Goal: Task Accomplishment & Management: Complete application form

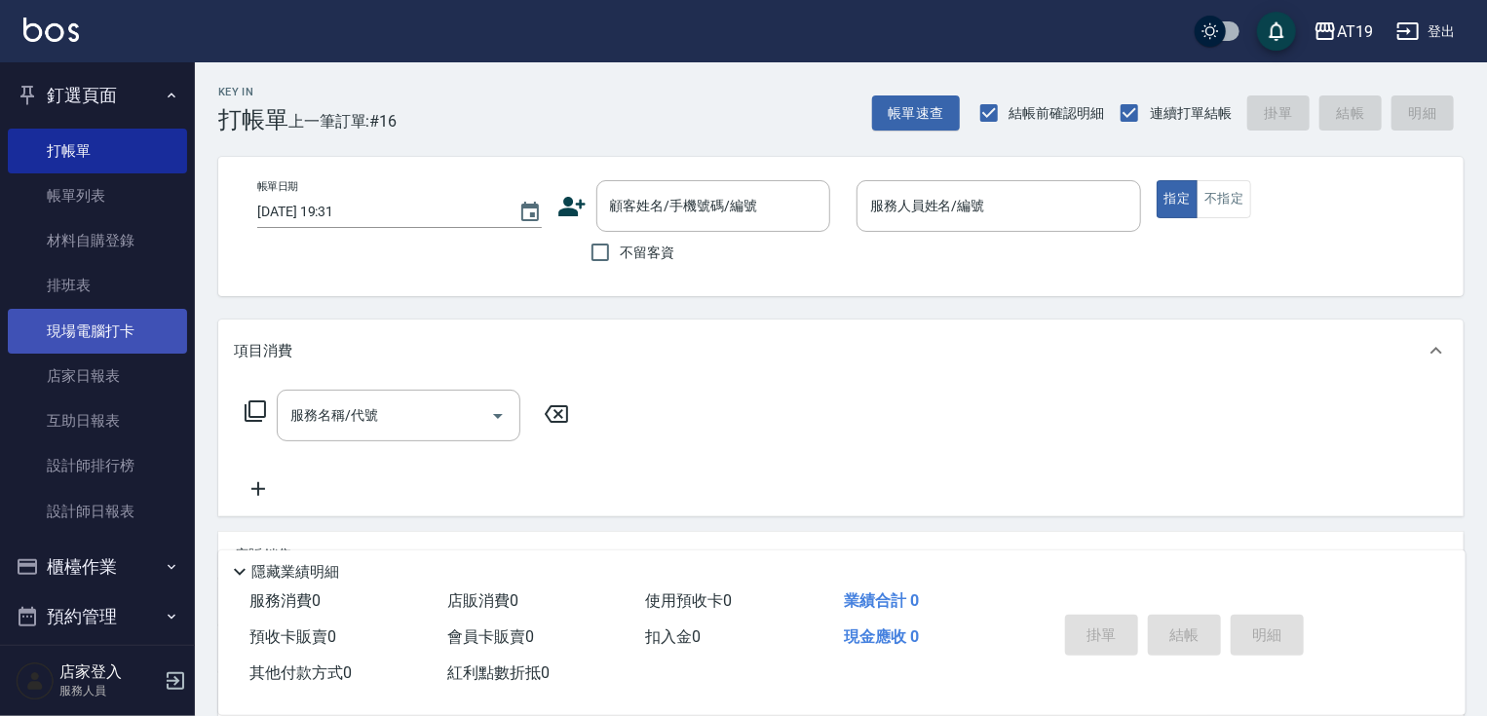
click at [101, 334] on link "現場電腦打卡" at bounding box center [97, 331] width 179 height 45
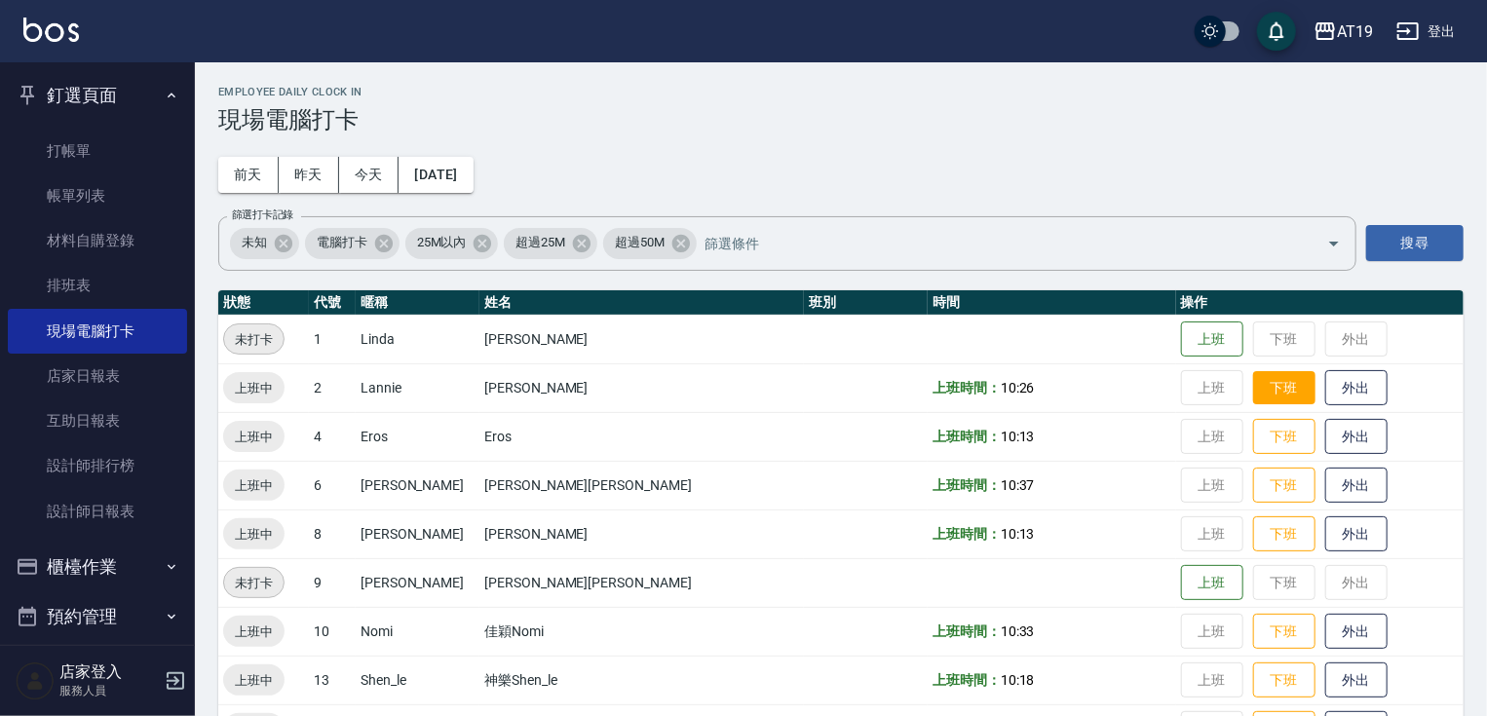
click at [1253, 380] on button "下班" at bounding box center [1284, 388] width 62 height 34
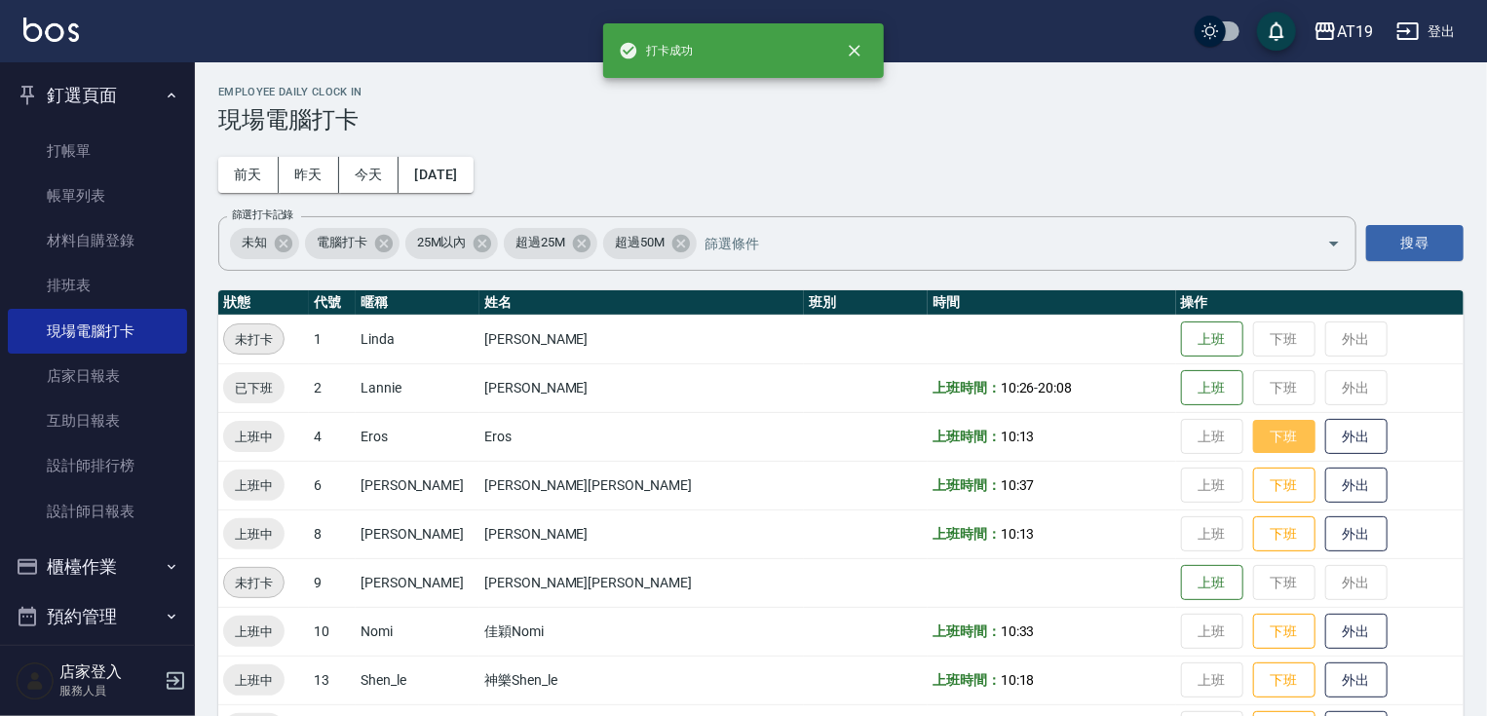
click at [1253, 440] on button "下班" at bounding box center [1284, 437] width 62 height 34
click at [1253, 491] on button "下班" at bounding box center [1284, 486] width 62 height 34
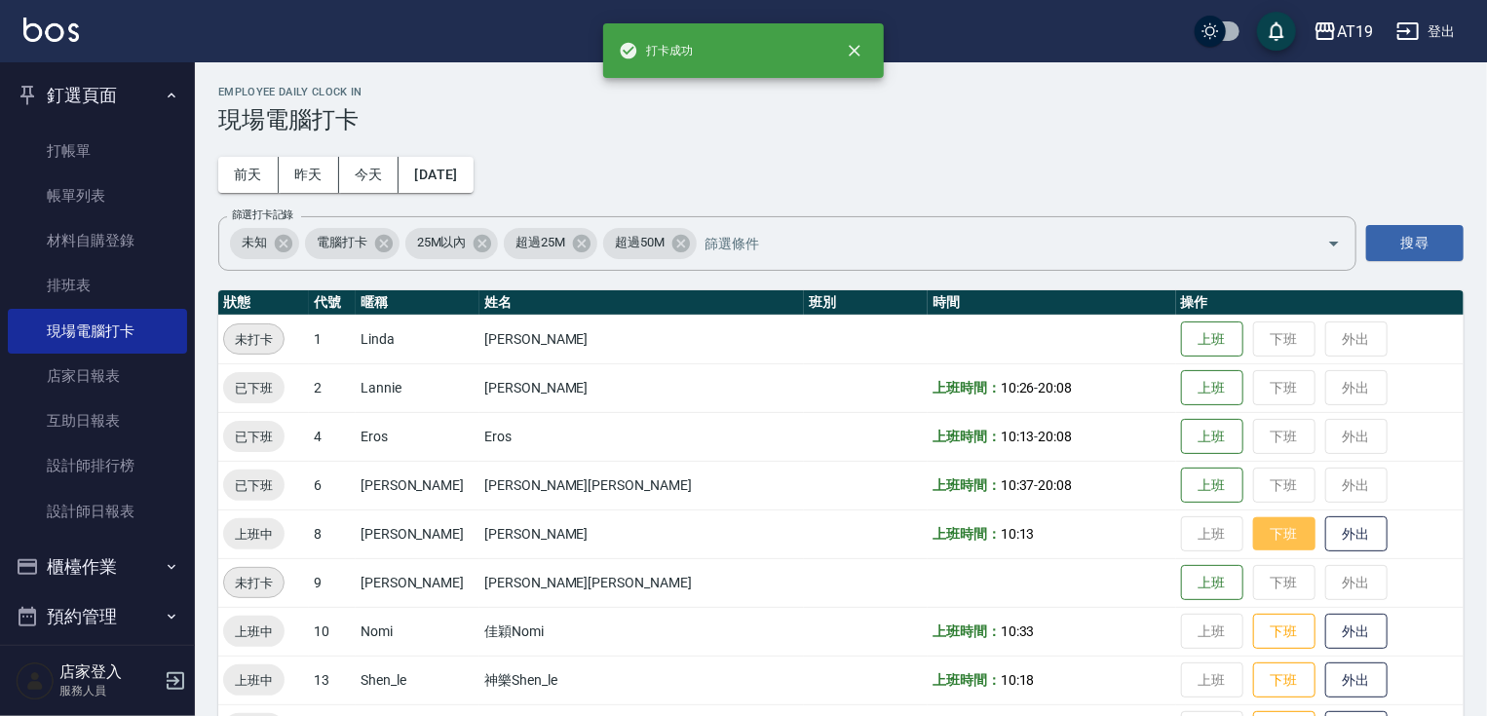
click at [1253, 532] on button "下班" at bounding box center [1284, 534] width 62 height 34
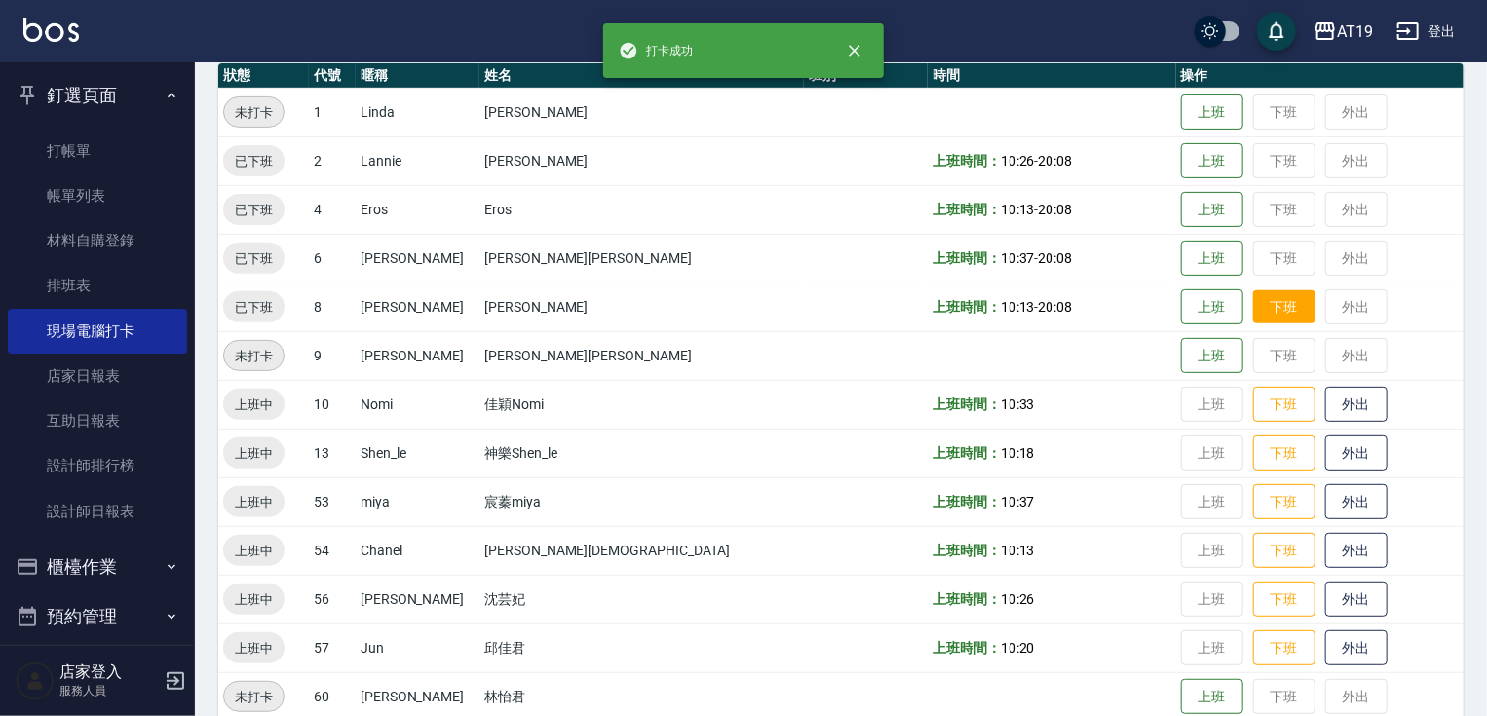
scroll to position [255, 0]
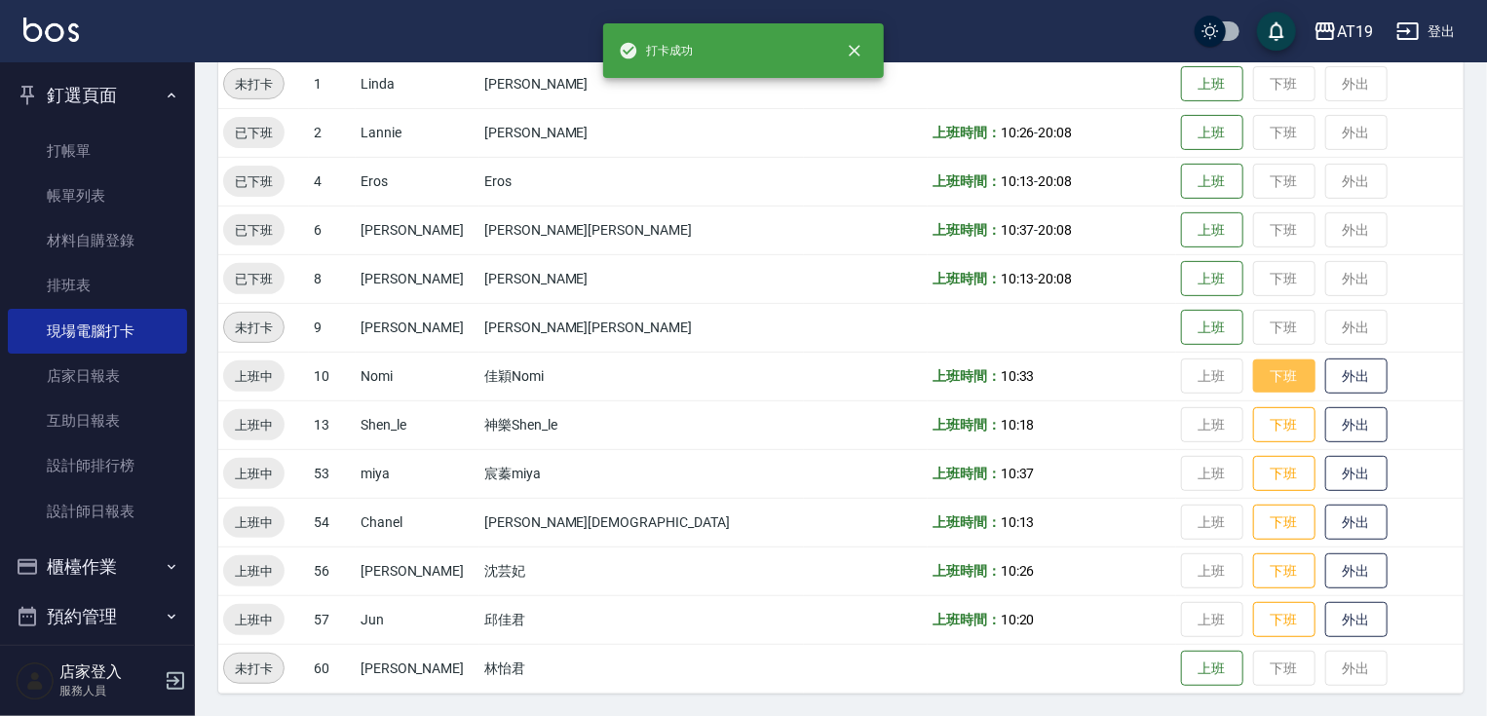
click at [1253, 366] on button "下班" at bounding box center [1284, 377] width 62 height 34
click at [1253, 422] on button "下班" at bounding box center [1284, 425] width 62 height 34
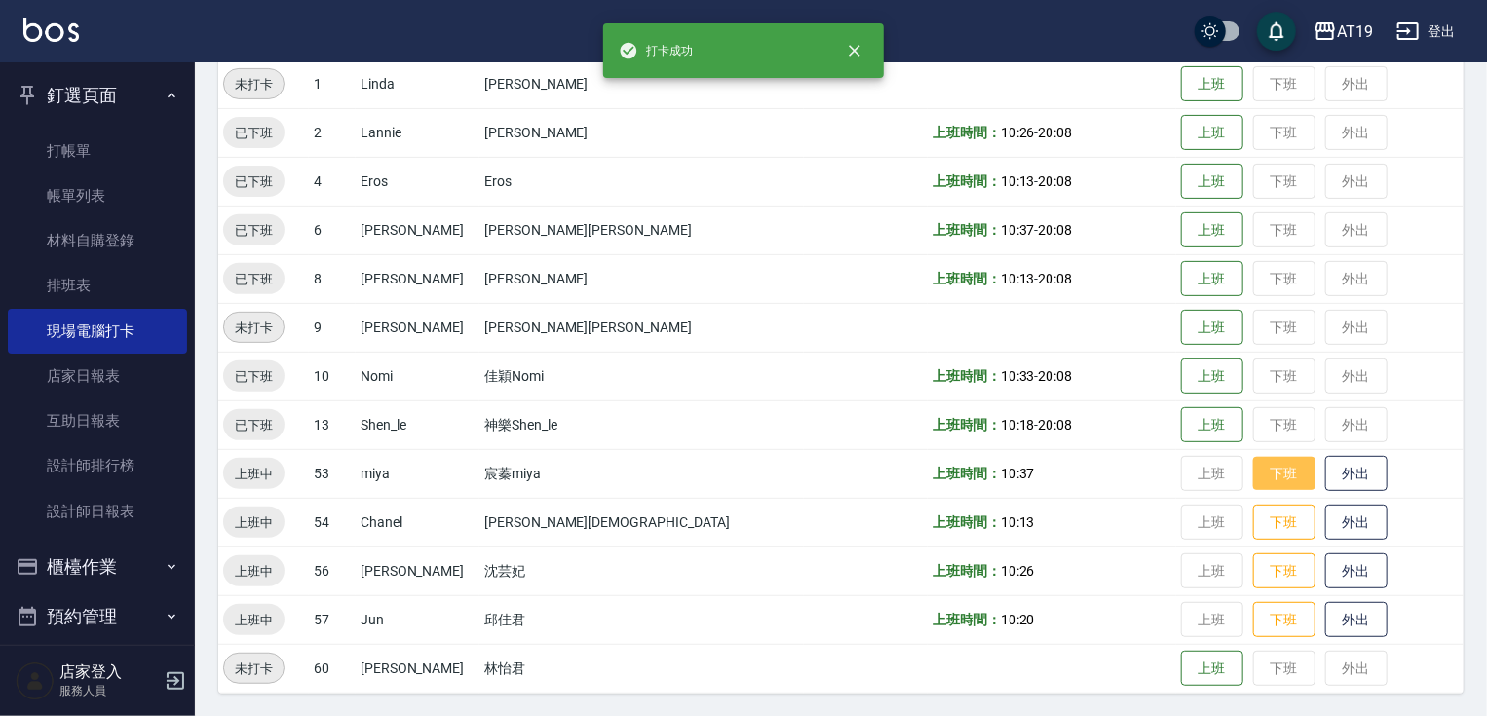
click at [1253, 468] on button "下班" at bounding box center [1284, 474] width 62 height 34
click at [1212, 502] on td "上班 下班 外出" at bounding box center [1319, 522] width 287 height 49
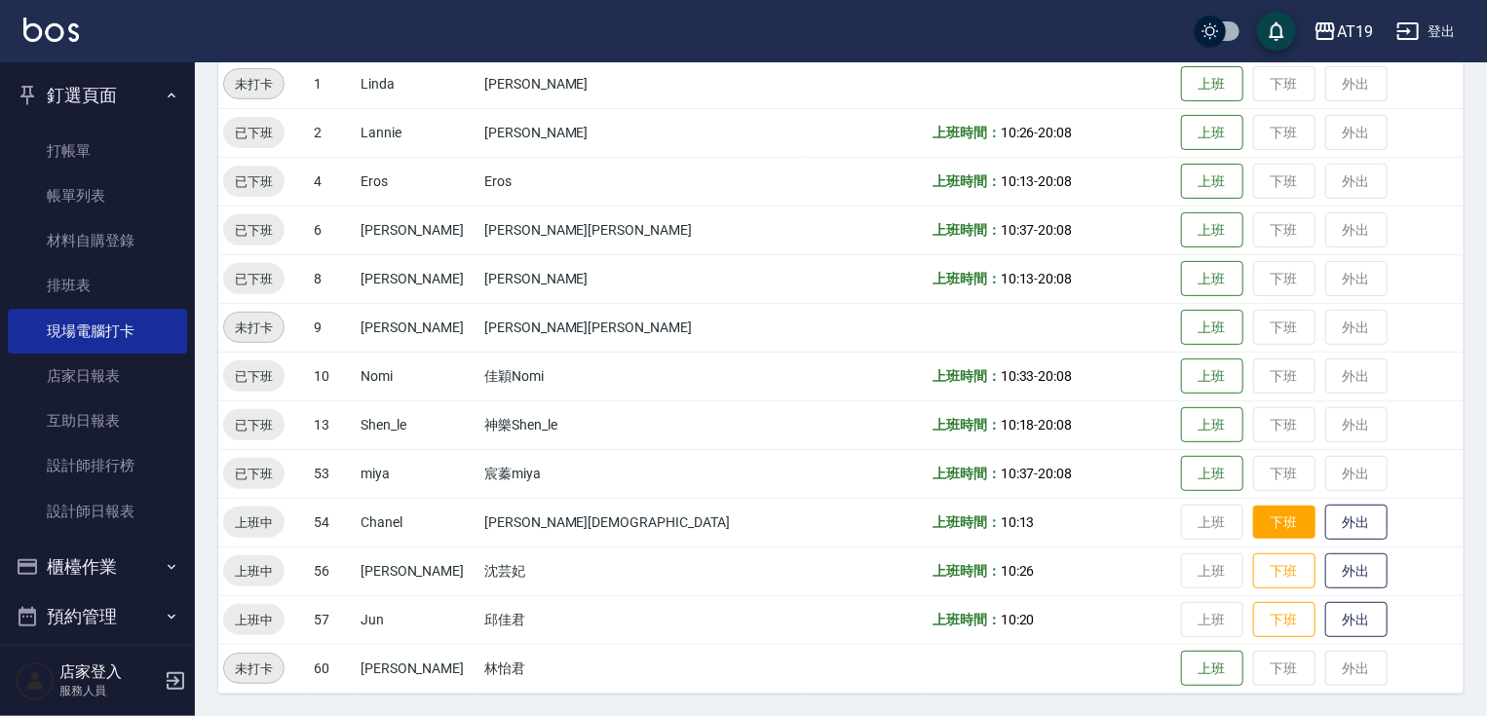
click at [1253, 514] on button "下班" at bounding box center [1284, 523] width 62 height 34
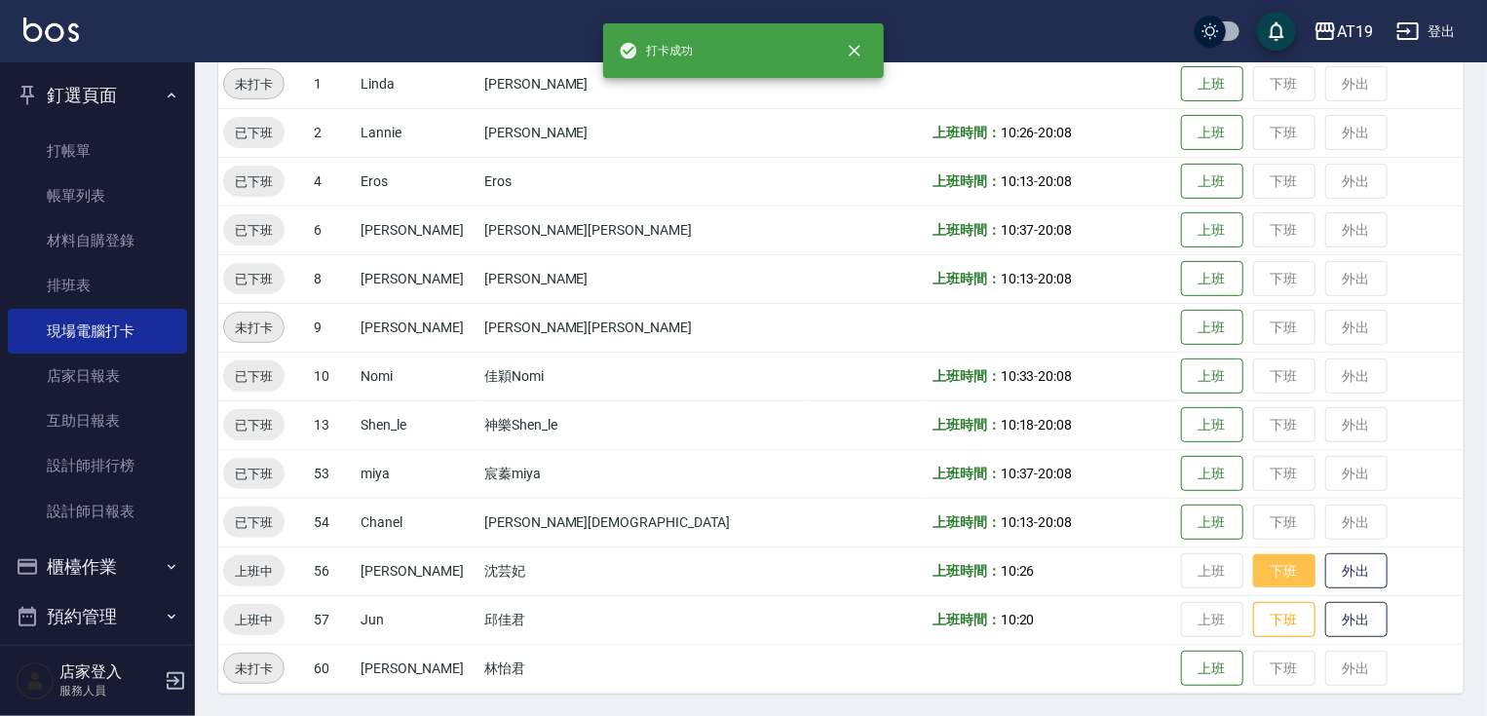
click at [1253, 565] on button "下班" at bounding box center [1284, 571] width 62 height 34
click at [1253, 621] on button "下班" at bounding box center [1284, 620] width 62 height 34
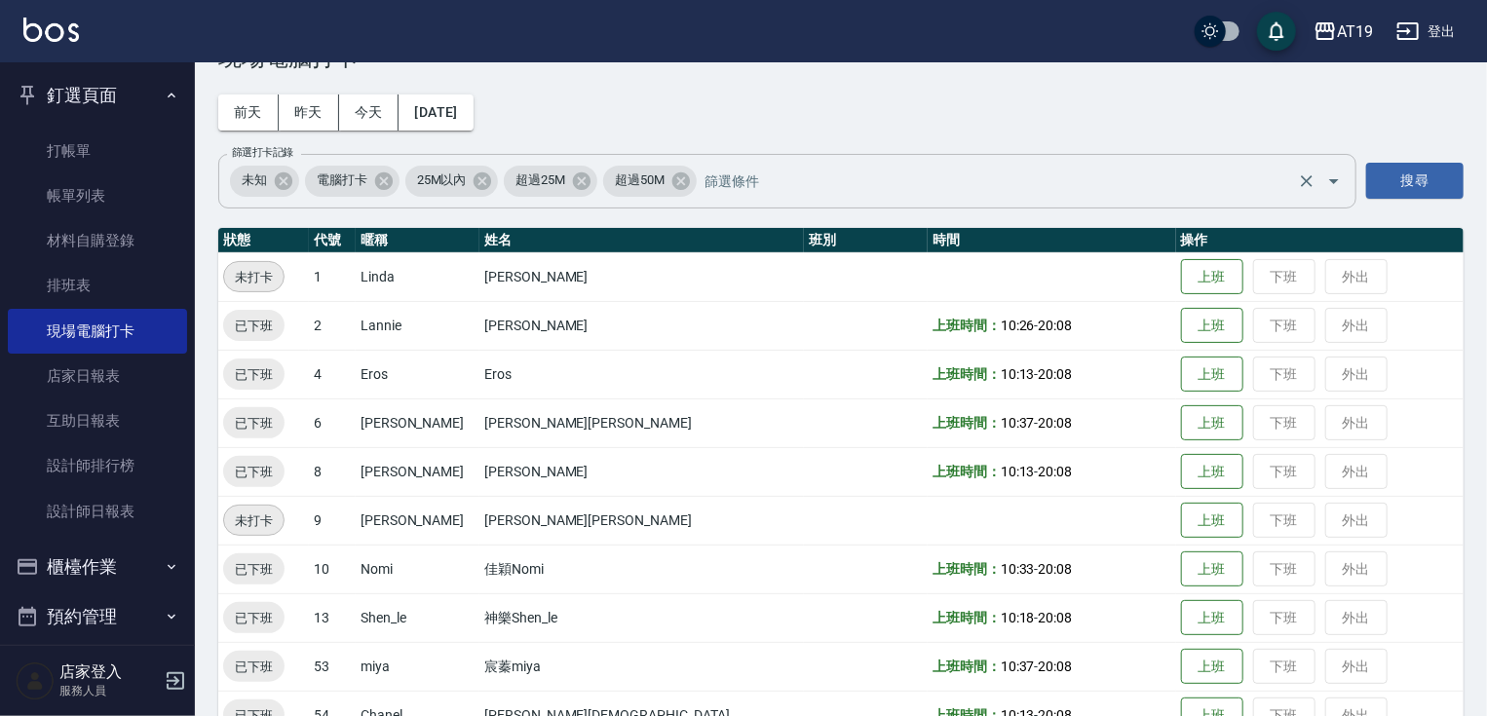
scroll to position [0, 0]
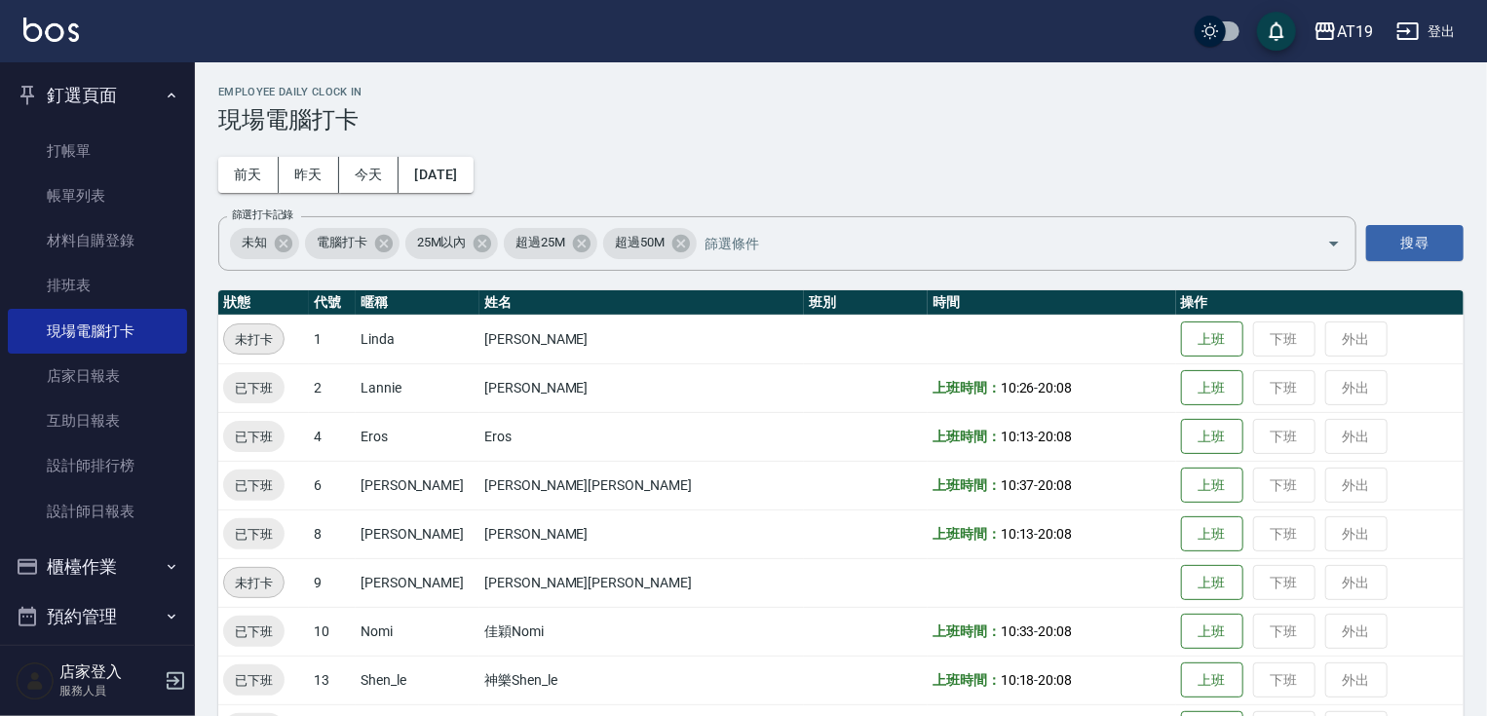
click at [571, 130] on h3 "現場電腦打卡" at bounding box center [840, 119] width 1245 height 27
click at [78, 156] on link "打帳單" at bounding box center [97, 151] width 179 height 45
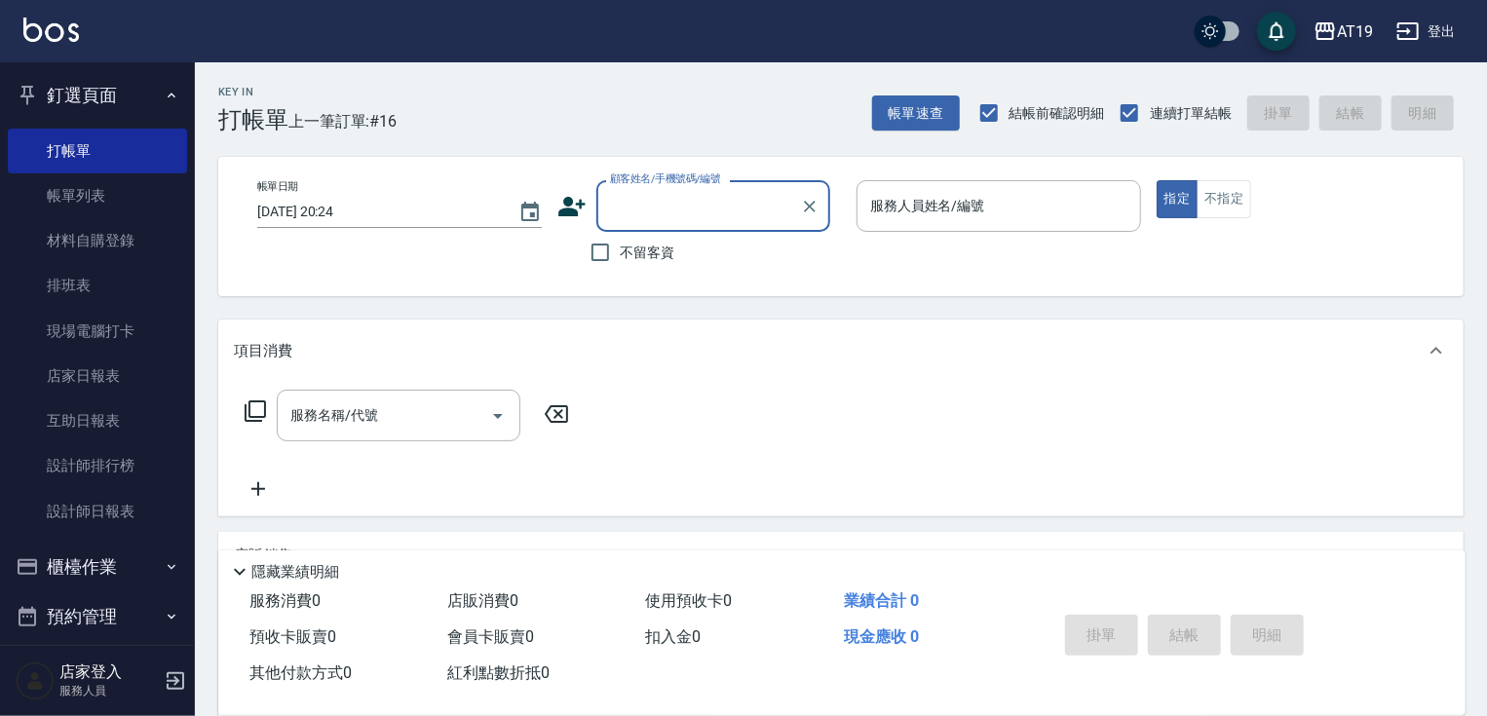
click at [661, 220] on input "顧客姓名/手機號碼/編號" at bounding box center [698, 206] width 187 height 34
type input "0981457020"
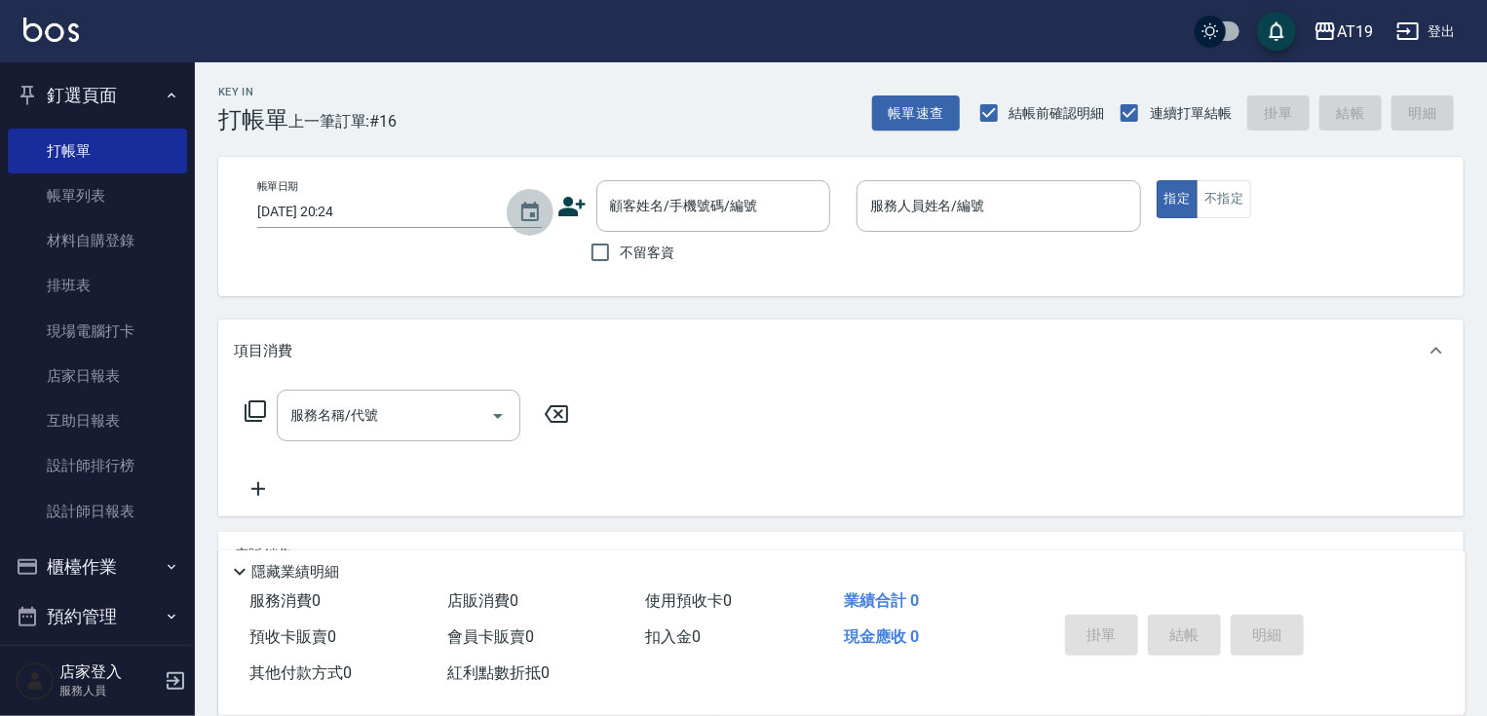
click at [551, 211] on button "Choose date, selected date is 2025-10-12" at bounding box center [530, 212] width 47 height 47
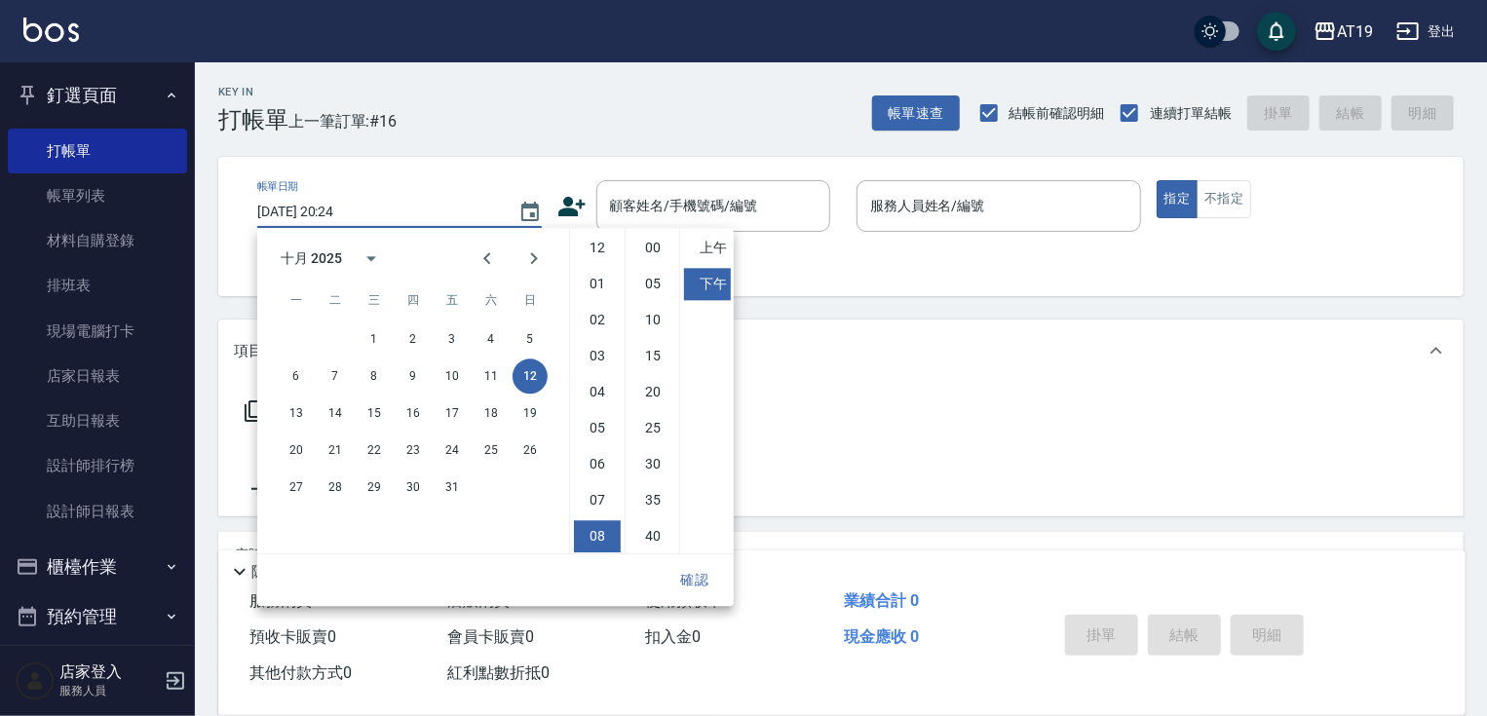
scroll to position [109, 0]
click at [567, 204] on icon at bounding box center [571, 206] width 27 height 19
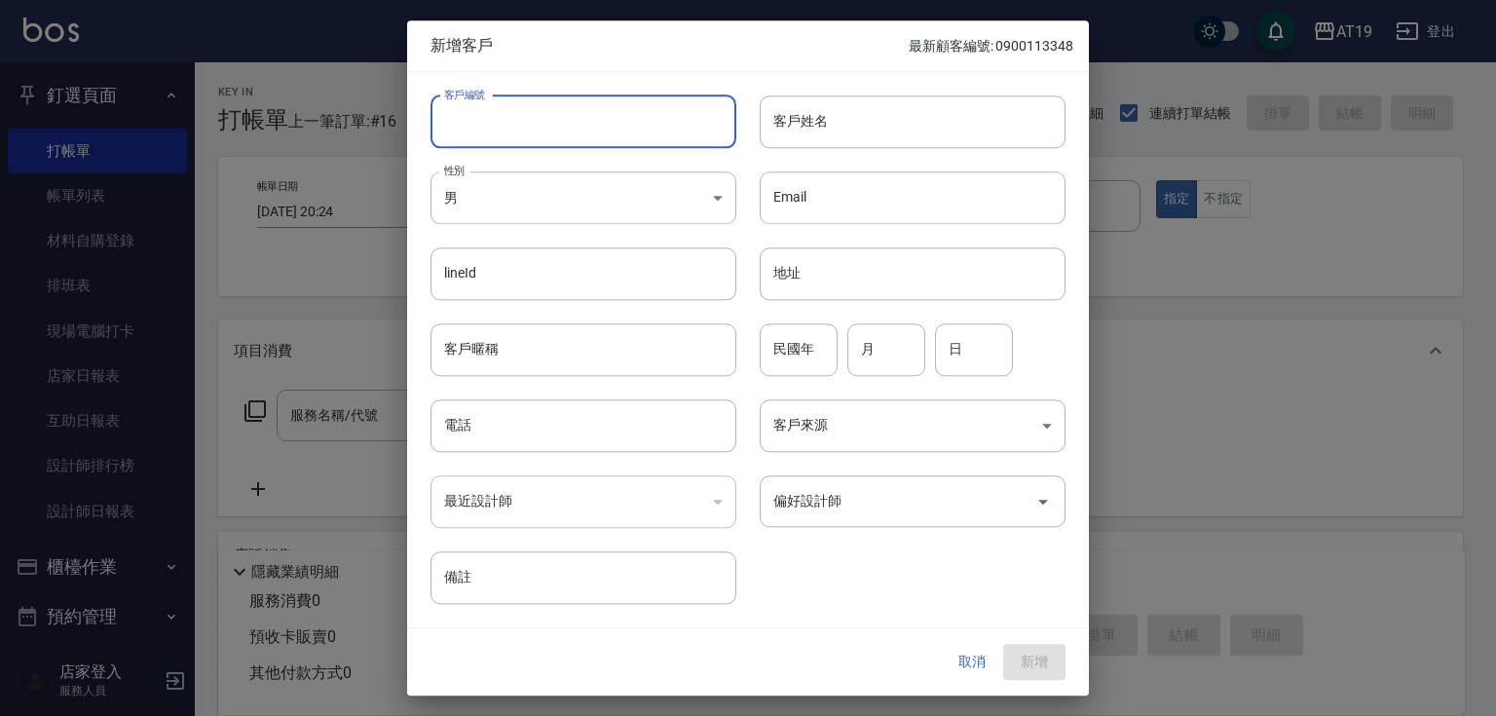
click at [592, 137] on input "客戶編號" at bounding box center [584, 121] width 306 height 53
paste input "0981457020"
type input "0981457020"
paste input "0981457020"
click at [604, 421] on input "電話" at bounding box center [584, 425] width 306 height 53
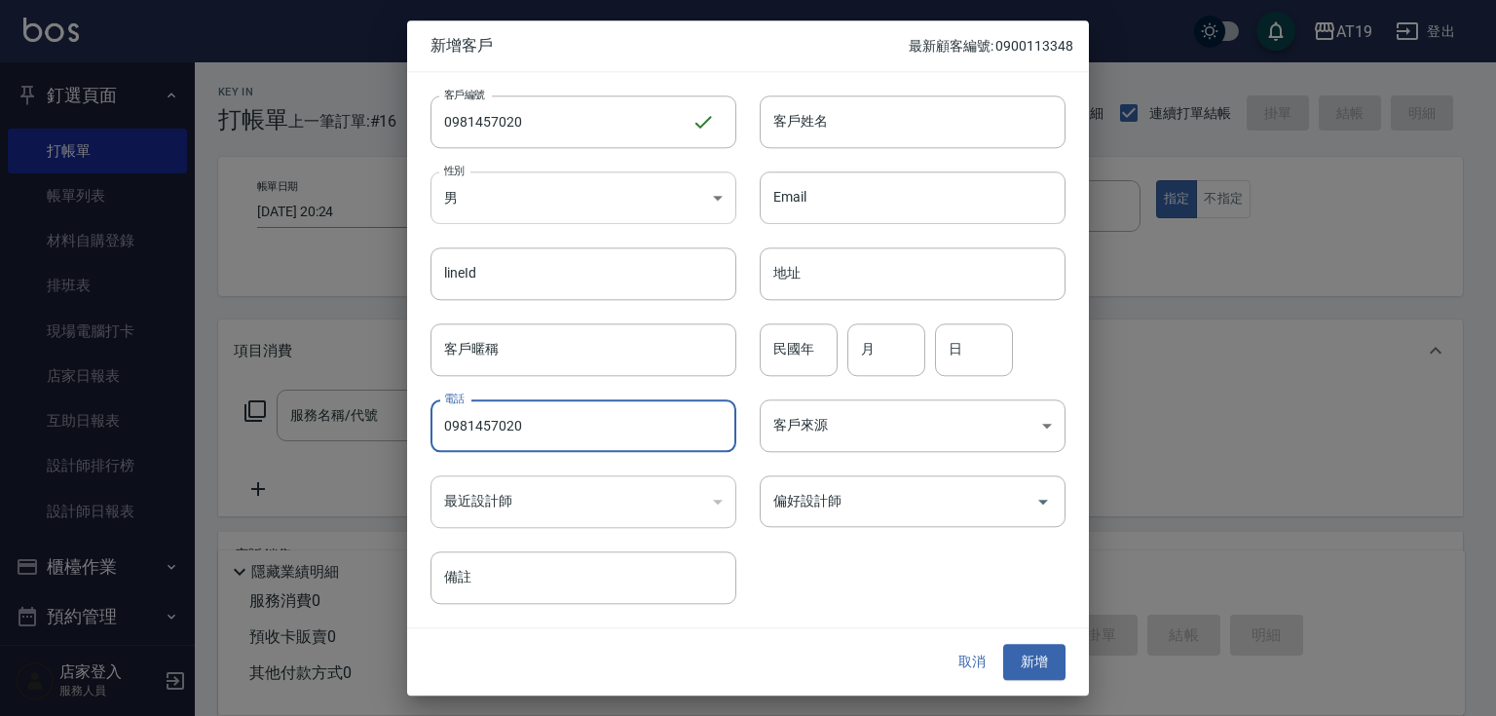
type input "0981457020"
click at [561, 222] on body "AT19 登出 釘選頁面 打帳單 帳單列表 材料自購登錄 排班表 現場電腦打卡 店家日報表 互助日報表 設計師排行榜 設計師日報表 櫃檯作業 打帳單 帳單列表…" at bounding box center [748, 499] width 1496 height 998
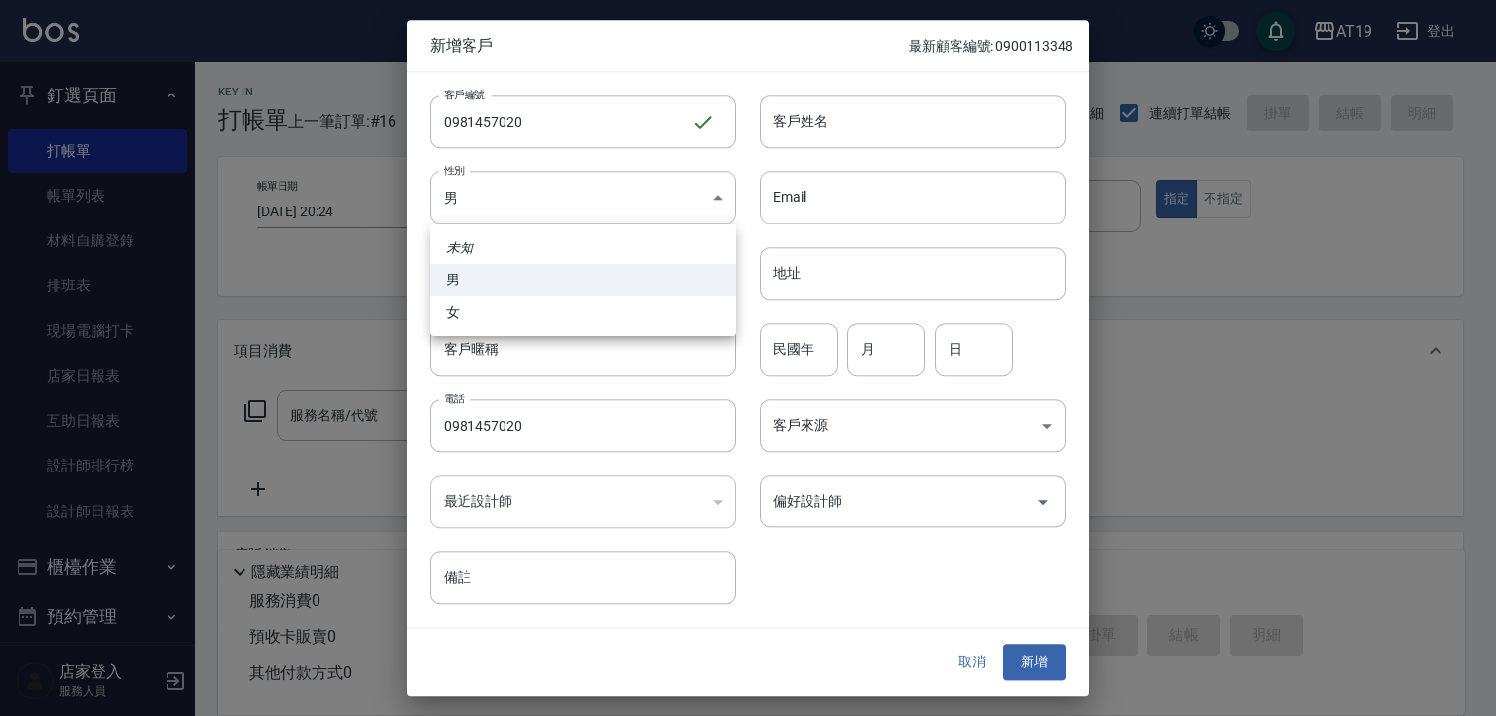
drag, startPoint x: 573, startPoint y: 308, endPoint x: 586, endPoint y: 294, distance: 18.6
click at [577, 302] on li "女" at bounding box center [584, 312] width 306 height 32
type input "FEMALE"
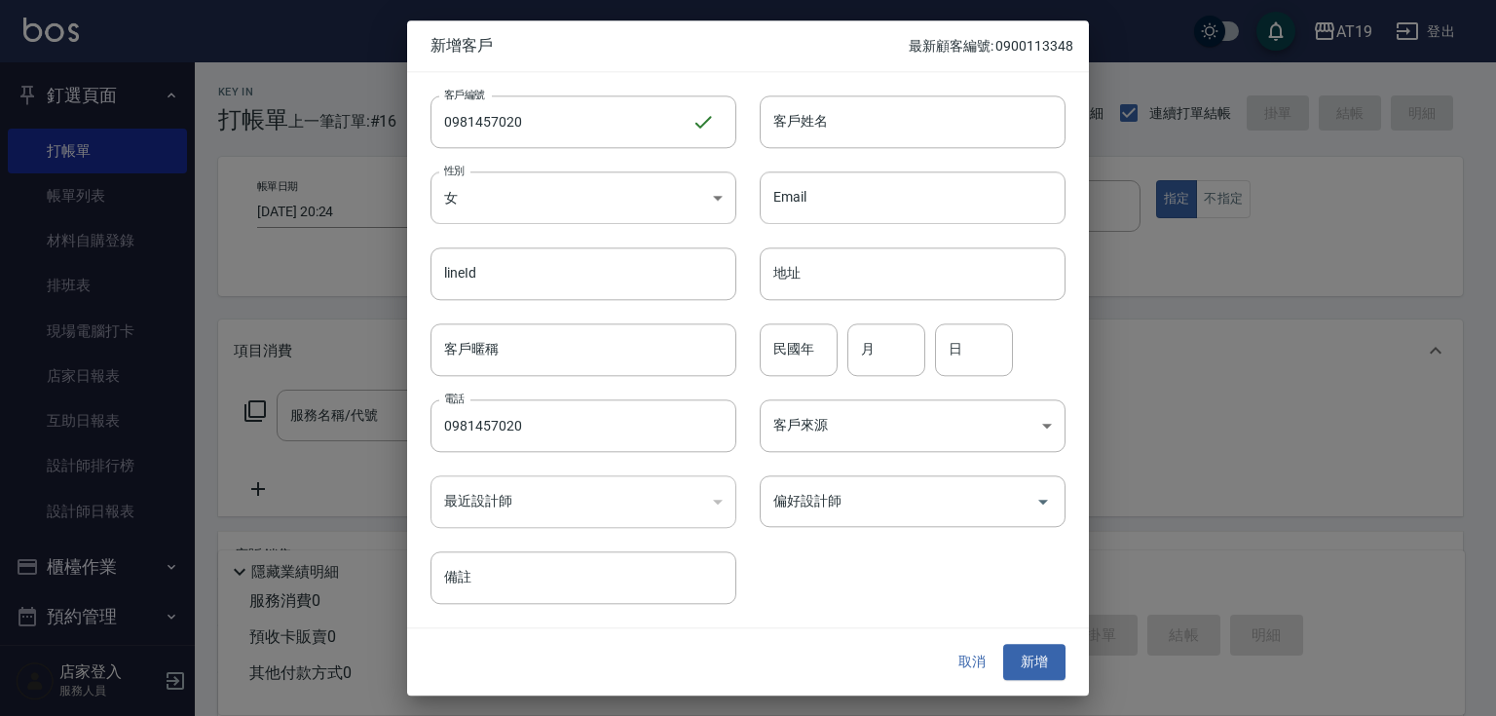
drag, startPoint x: 791, startPoint y: 116, endPoint x: 793, endPoint y: 86, distance: 30.3
click at [791, 116] on input "客戶姓名" at bounding box center [913, 121] width 306 height 53
type input "u;6u83wu/6"
type input "楊雅婷"
type input "01"
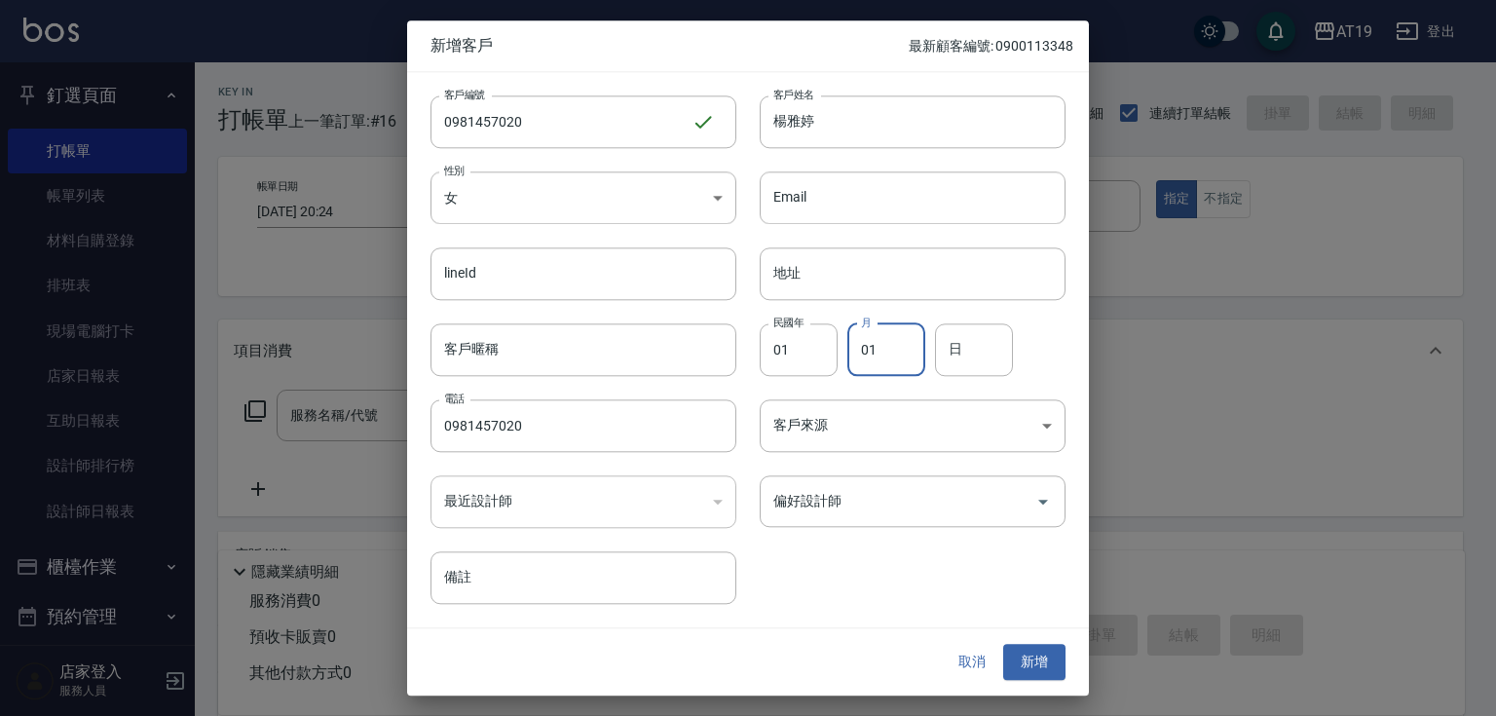
type input "01"
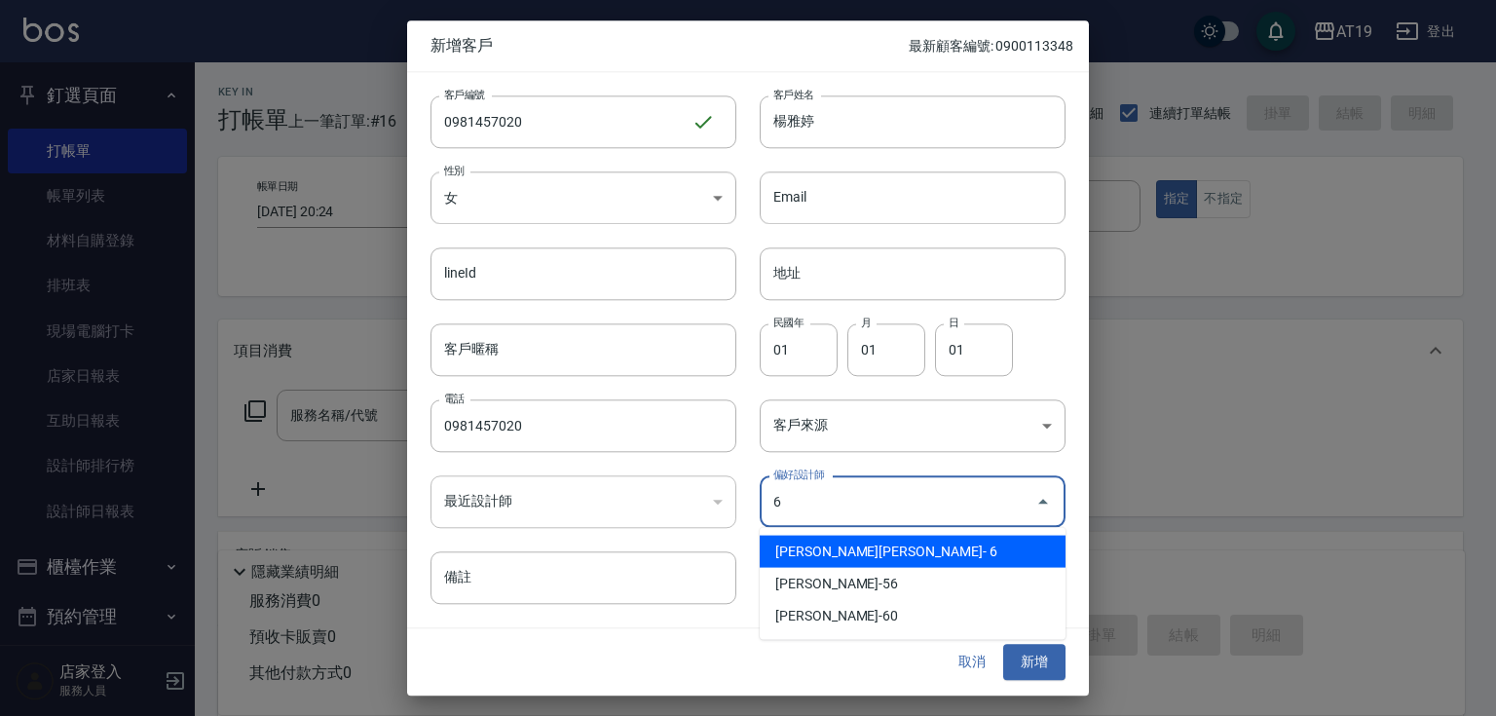
type input "朱莉Julie"
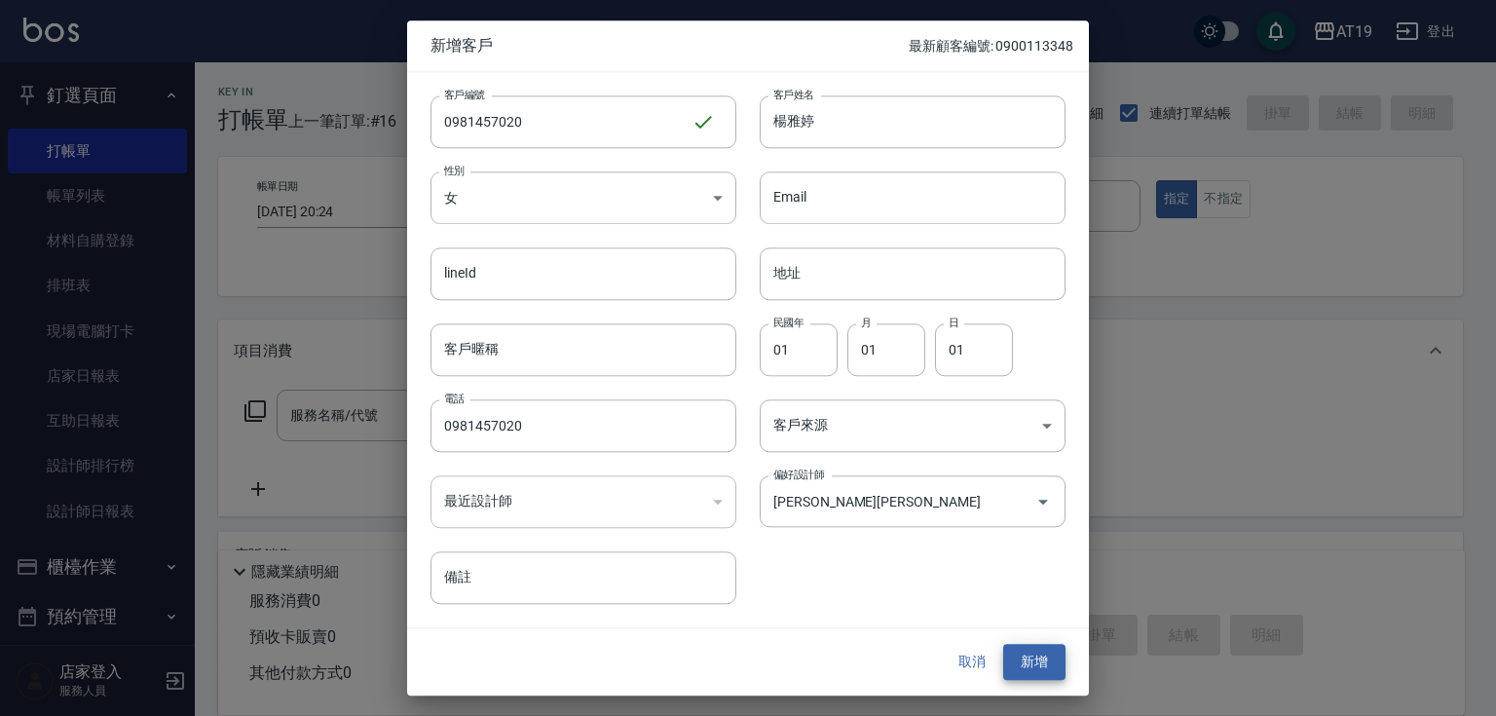
click at [1003, 645] on button "新增" at bounding box center [1034, 663] width 62 height 36
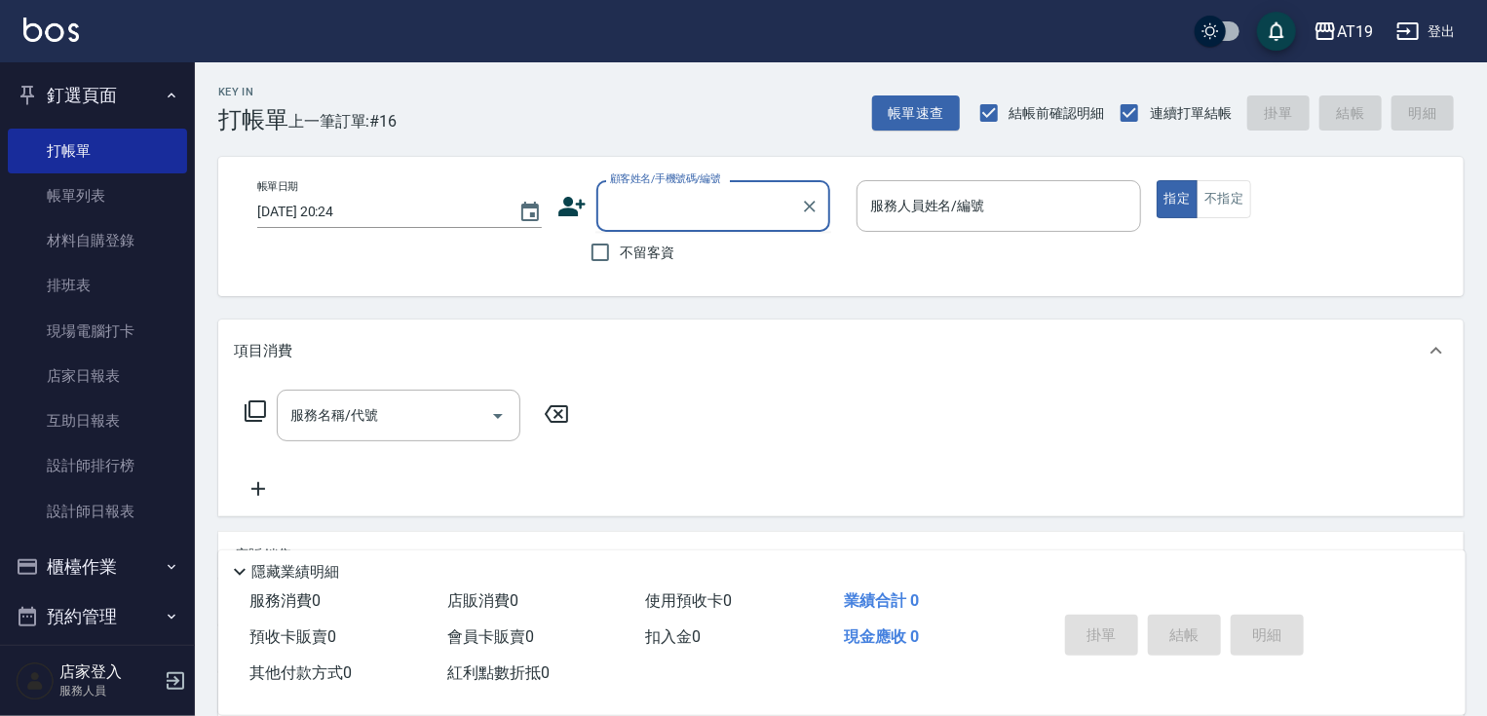
drag, startPoint x: 675, startPoint y: 199, endPoint x: 758, endPoint y: 69, distance: 153.8
click at [677, 196] on input "顧客姓名/手機號碼/編號" at bounding box center [698, 206] width 187 height 34
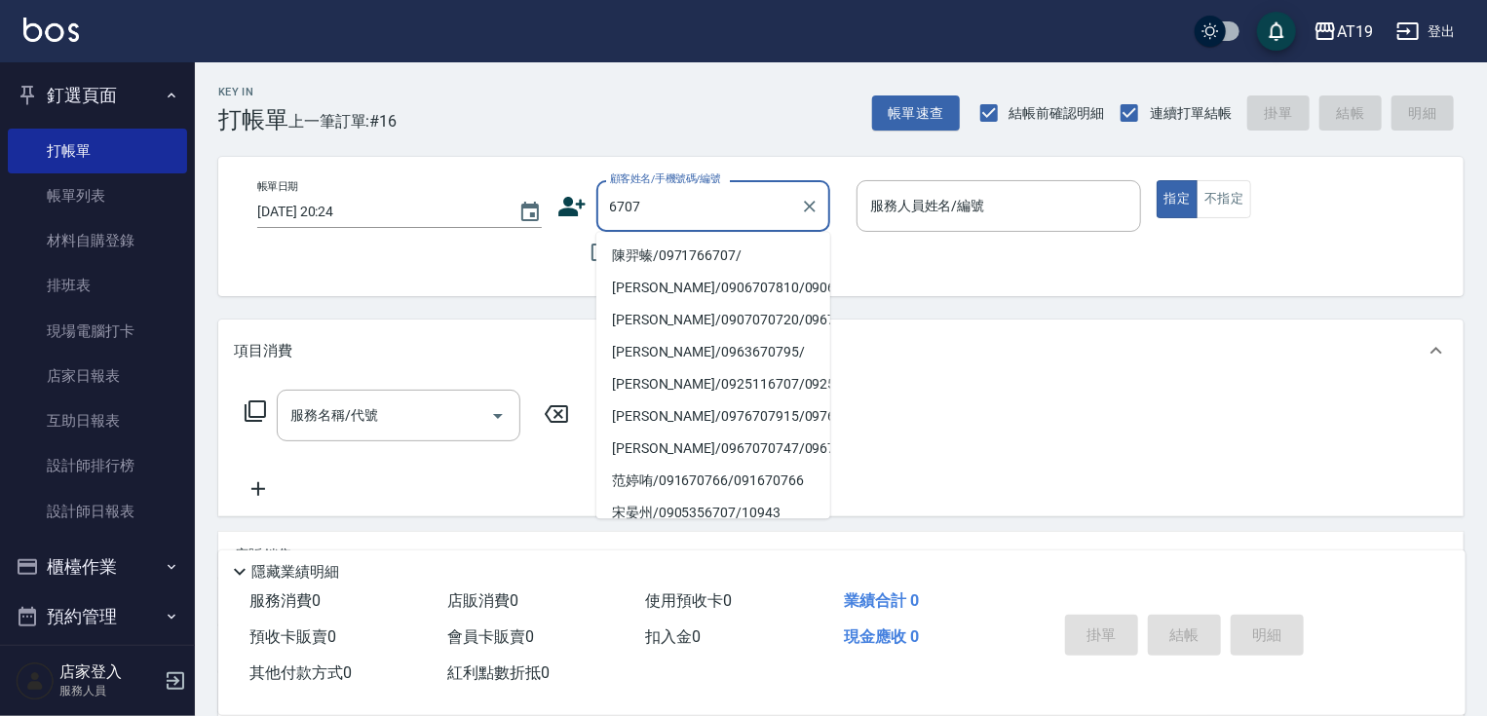
type input "陳羿螓/0971766707/"
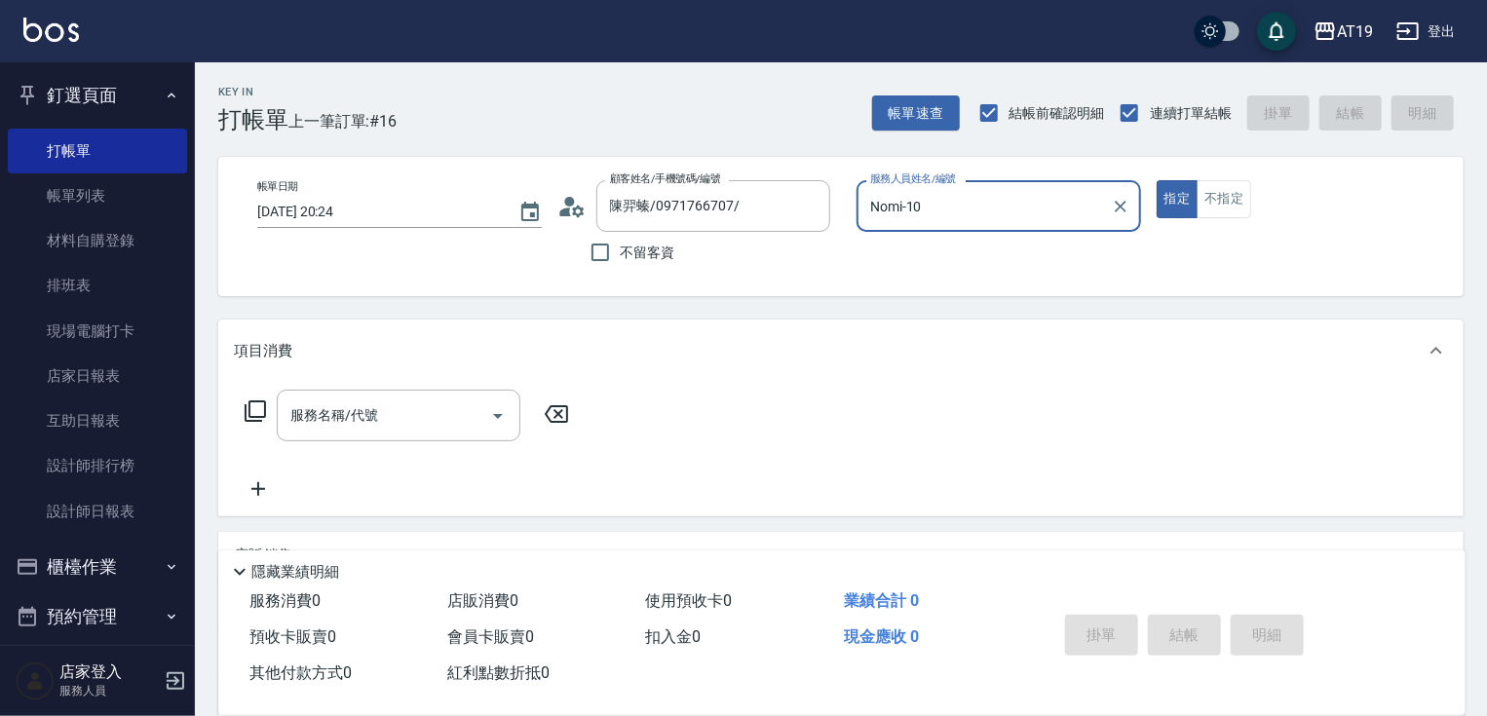
type input "Nomi-10"
click at [1156, 180] on button "指定" at bounding box center [1177, 199] width 42 height 38
type button "true"
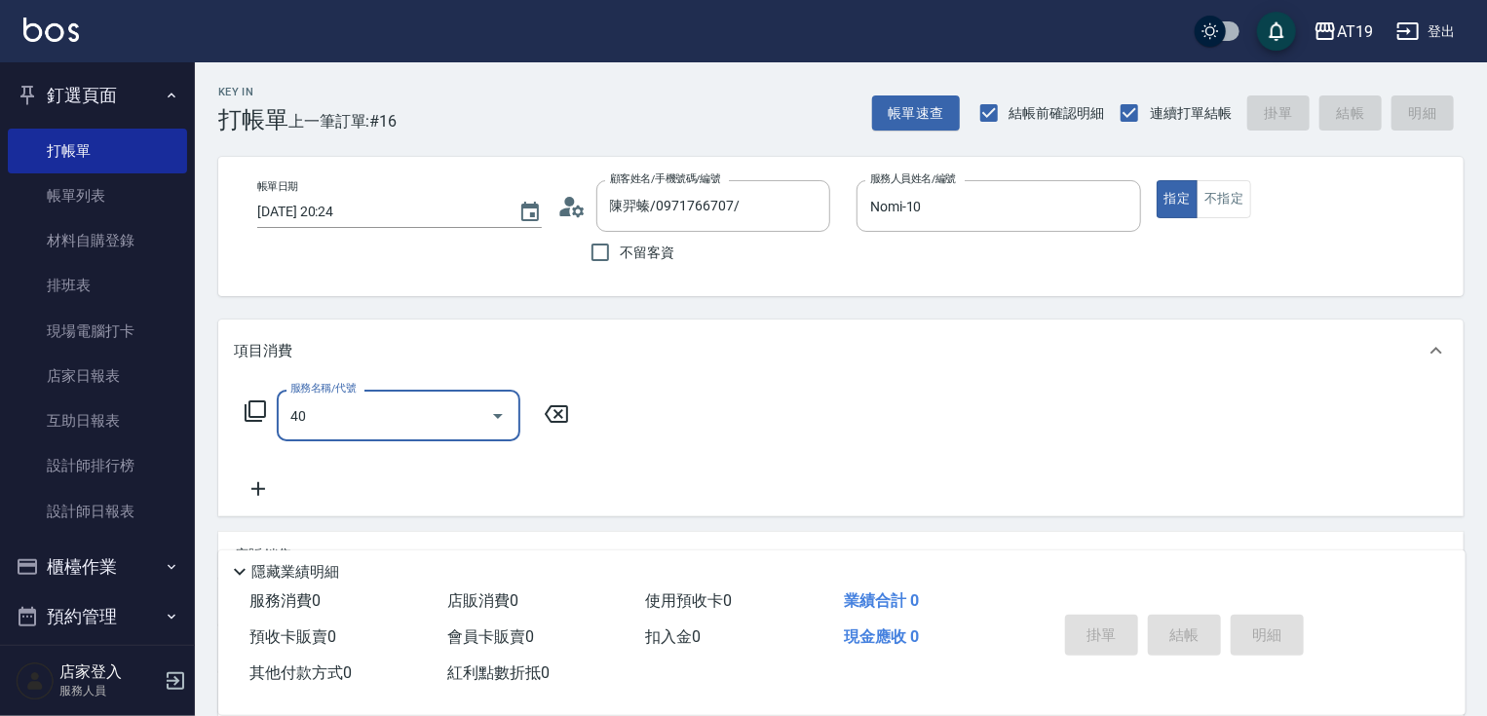
type input "401"
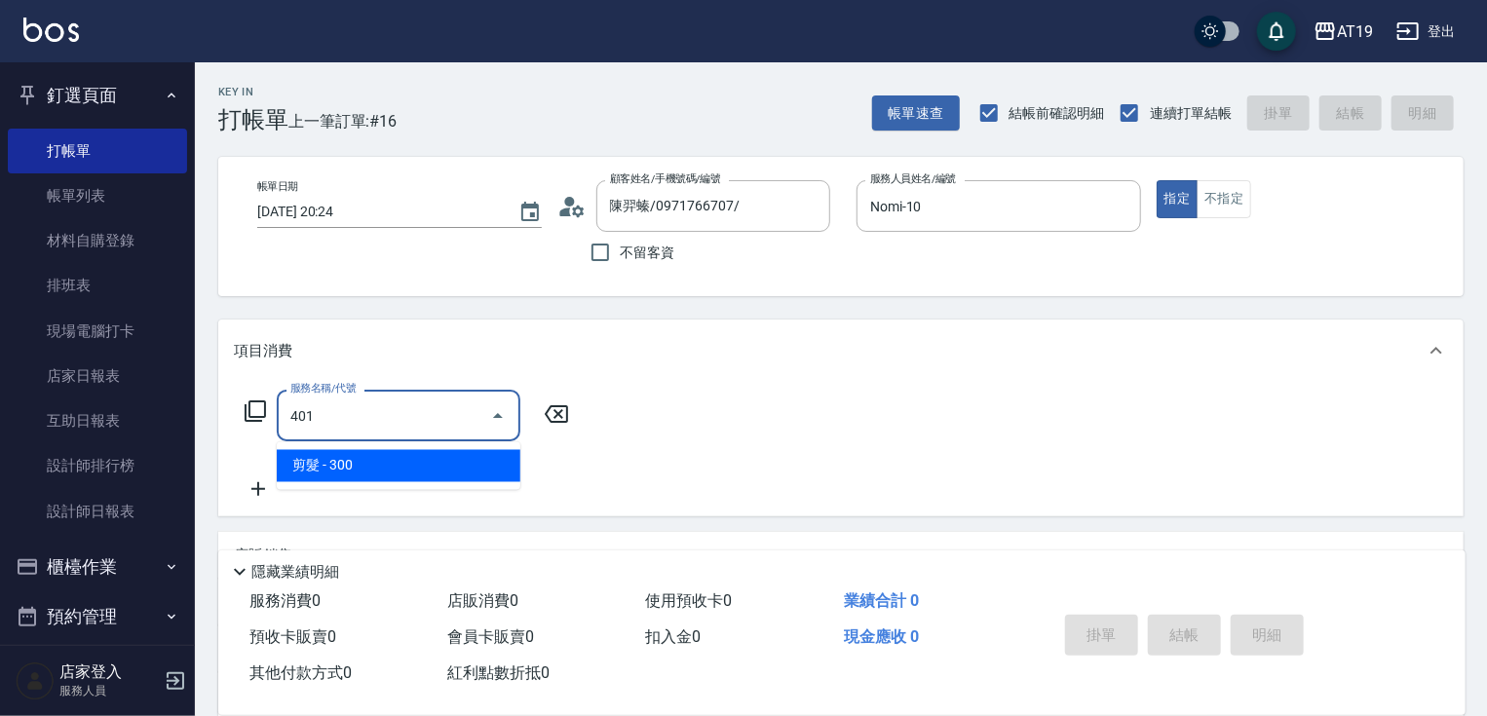
type input "30"
type input "剪髮(401)"
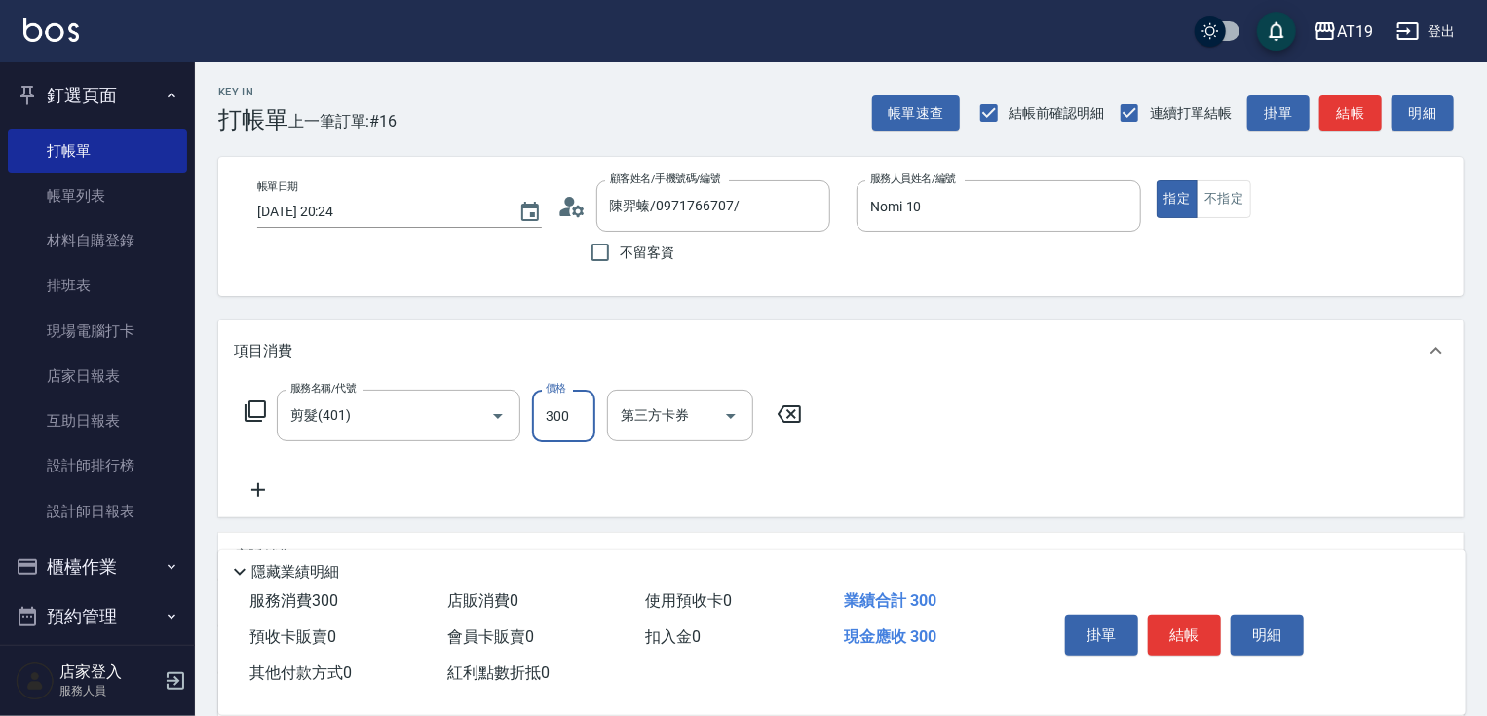
type input "0"
type input "15"
type input "10"
type input "150"
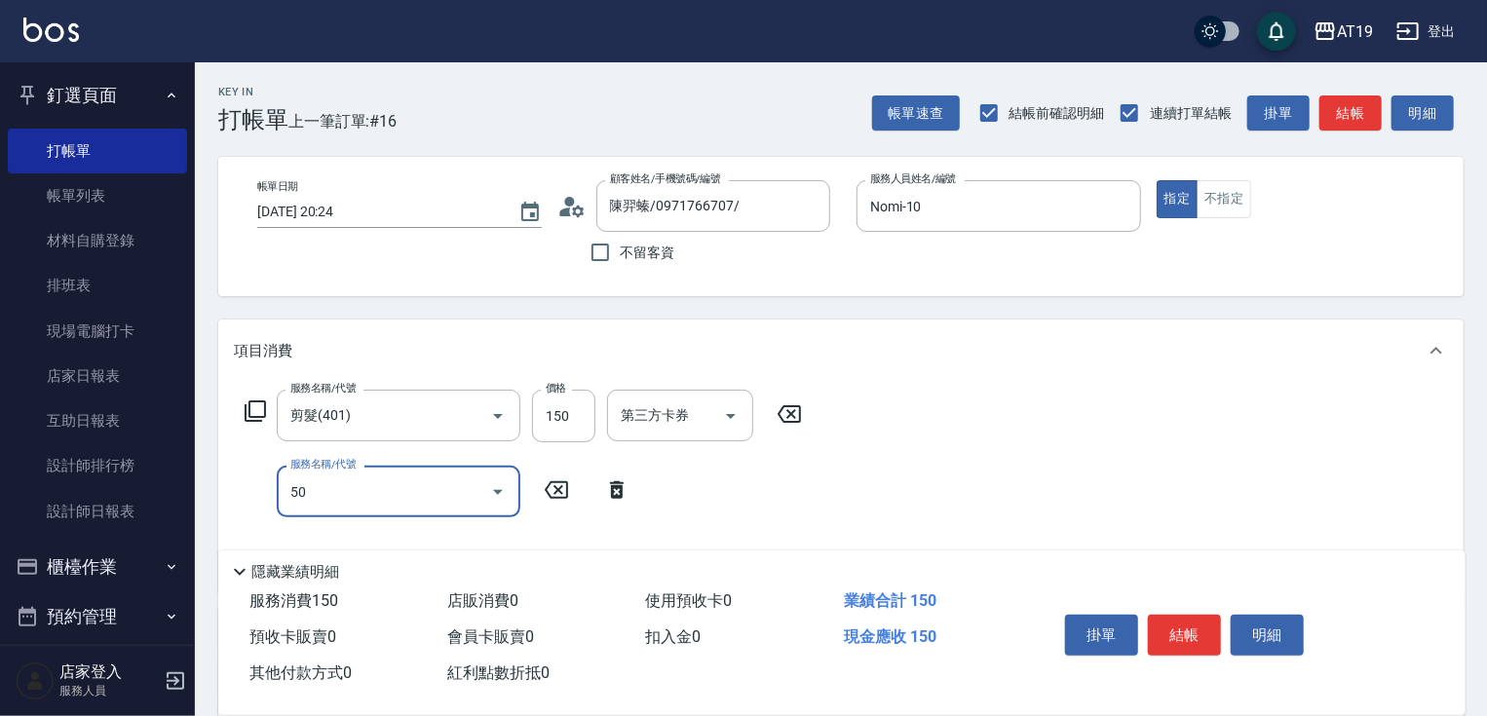
type input "501"
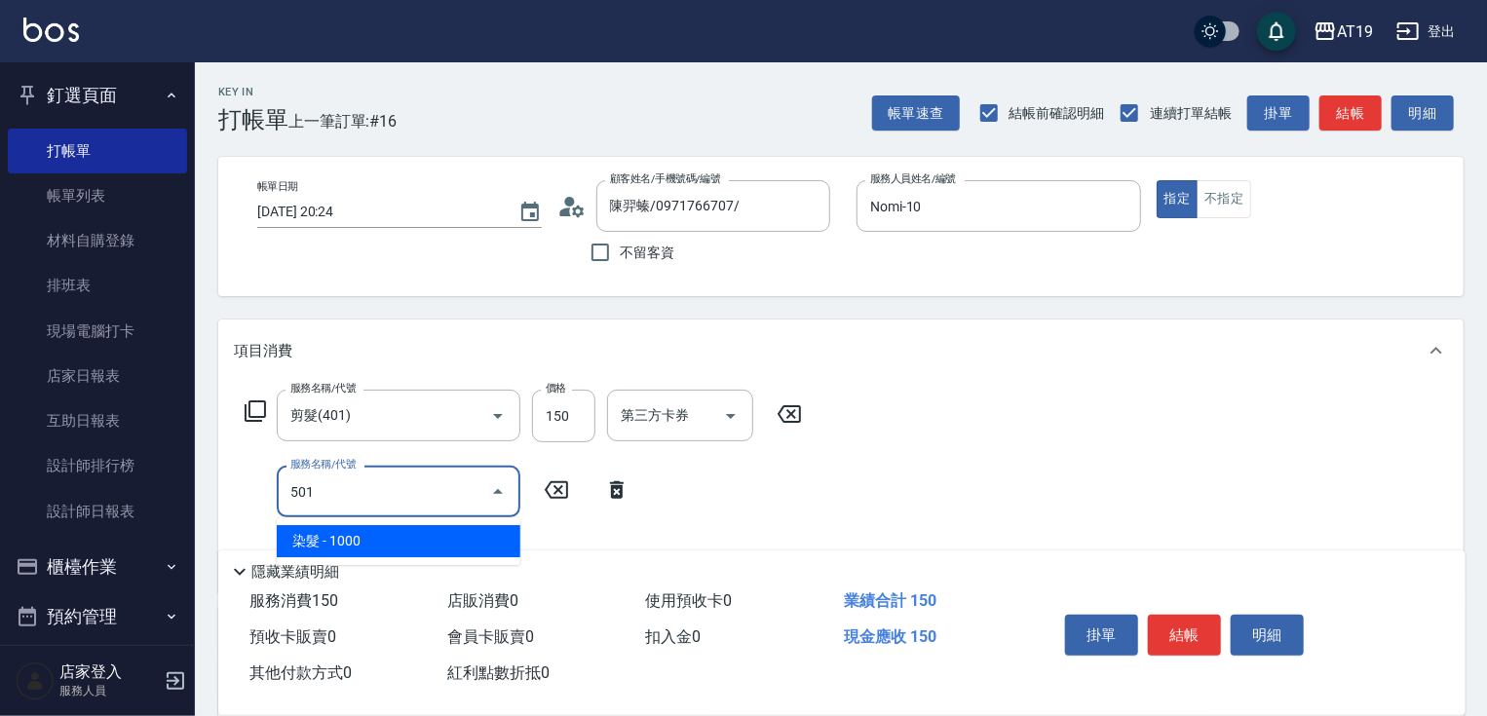
type input "110"
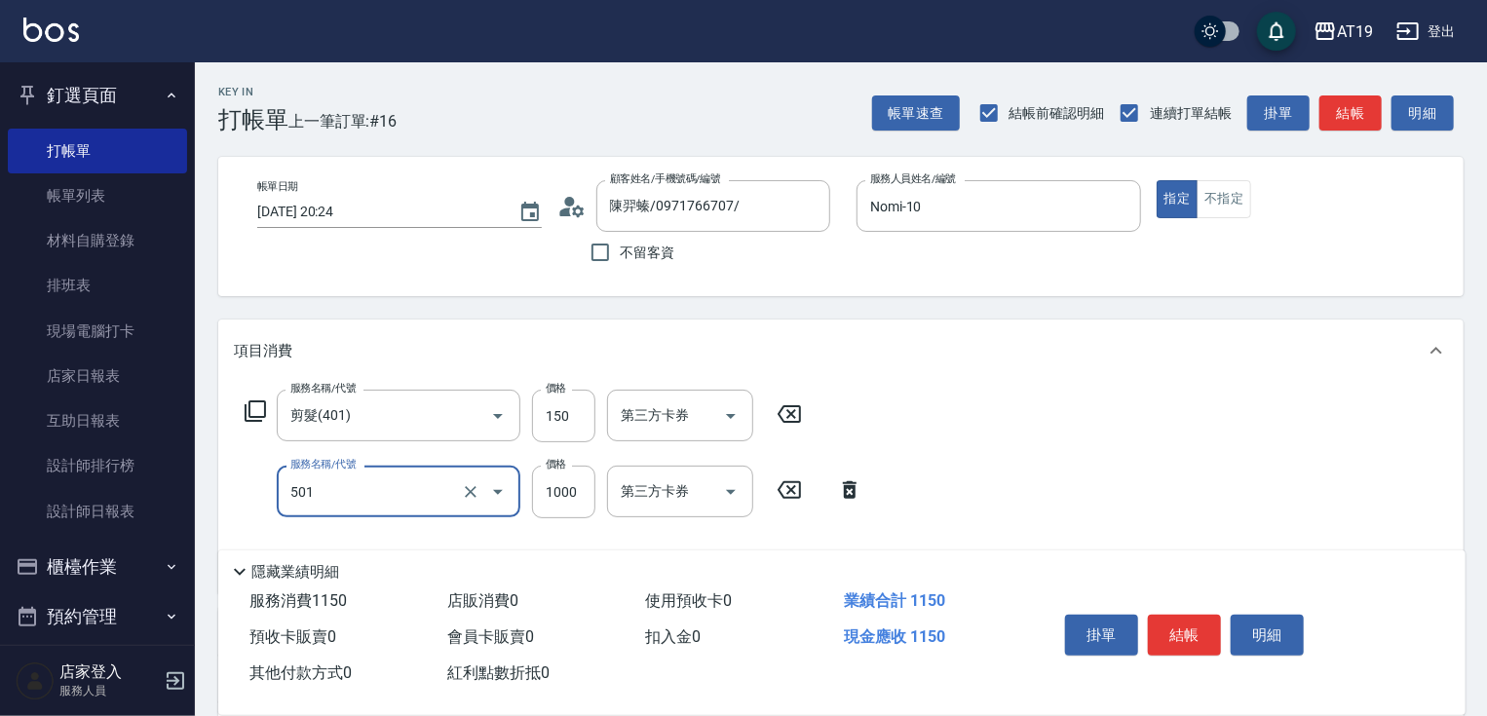
type input "染髮(501)"
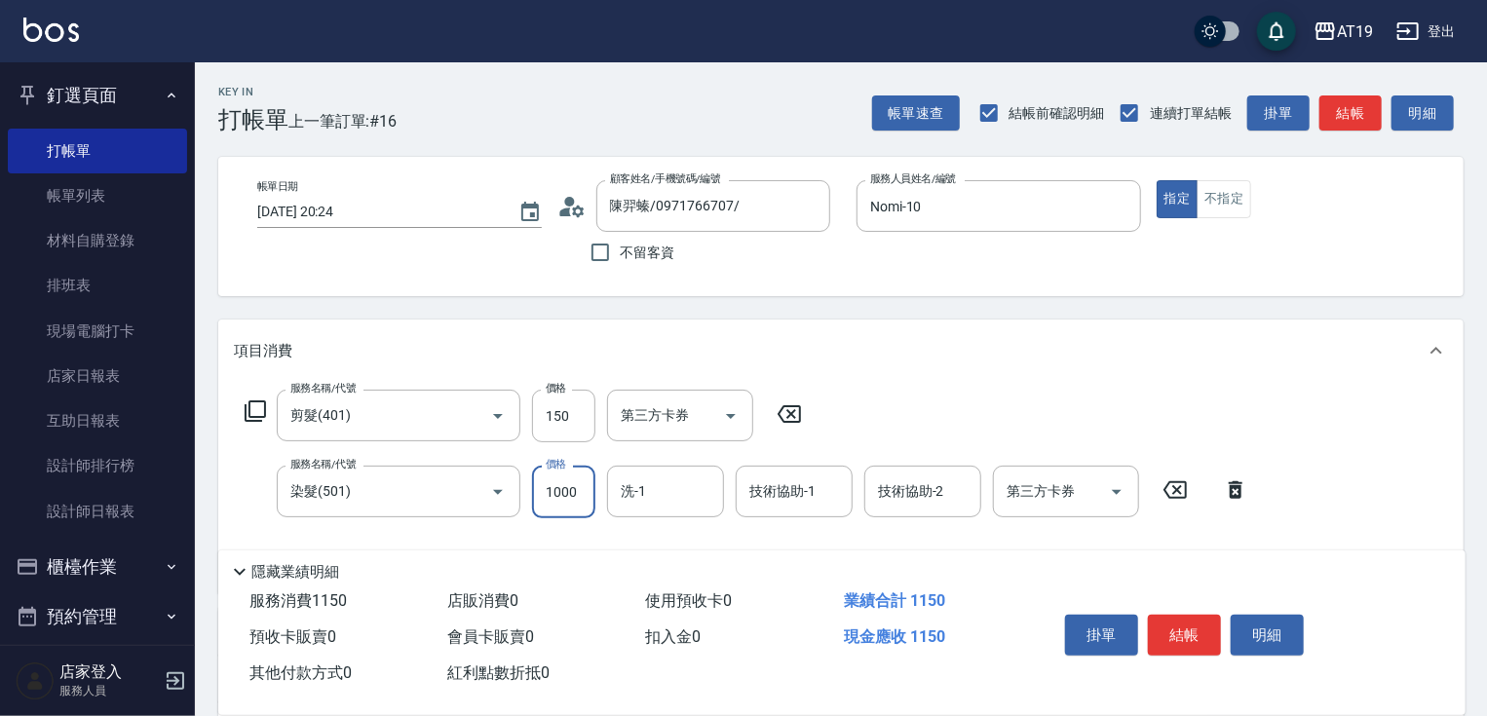
type input "1"
type input "10"
type input "118"
type input "130"
type input "1180"
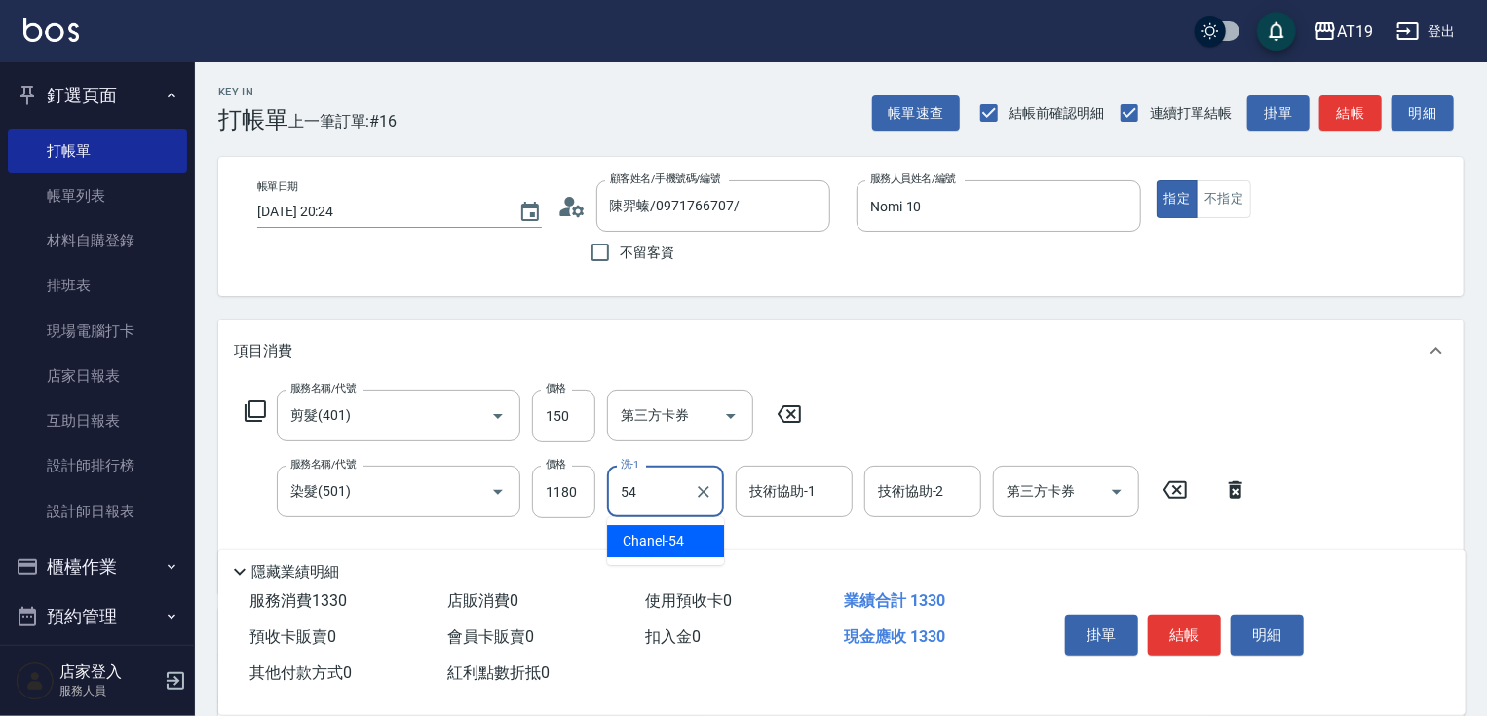
type input "Chanel-54"
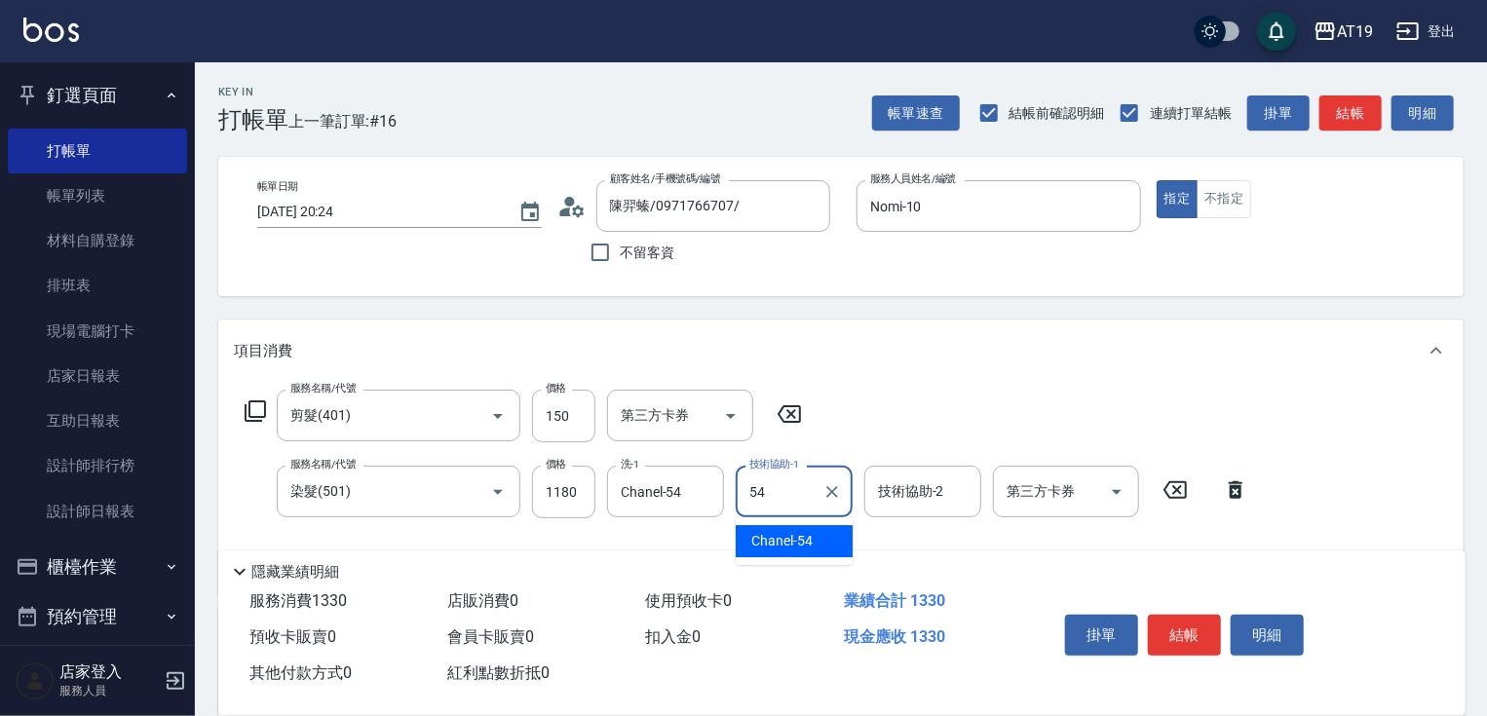
type input "Chanel-54"
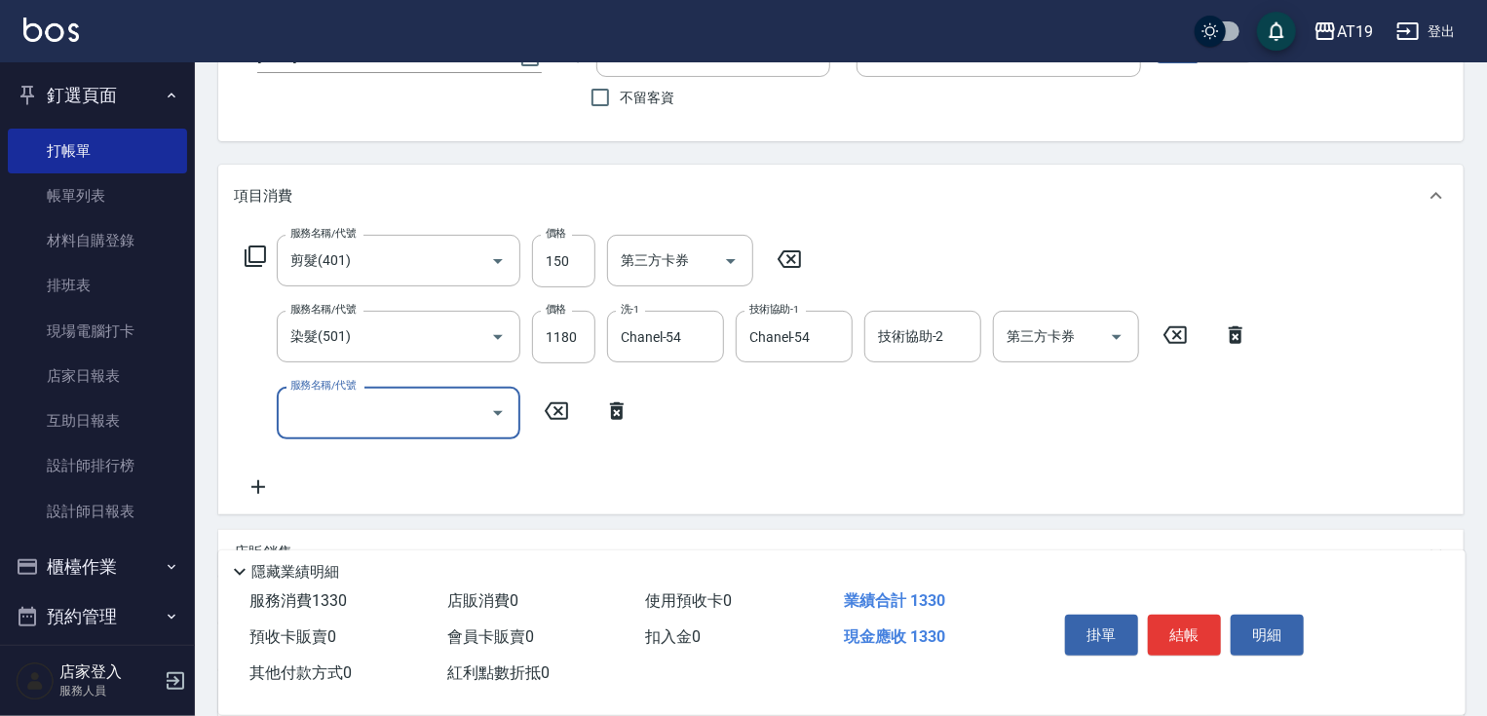
scroll to position [234, 0]
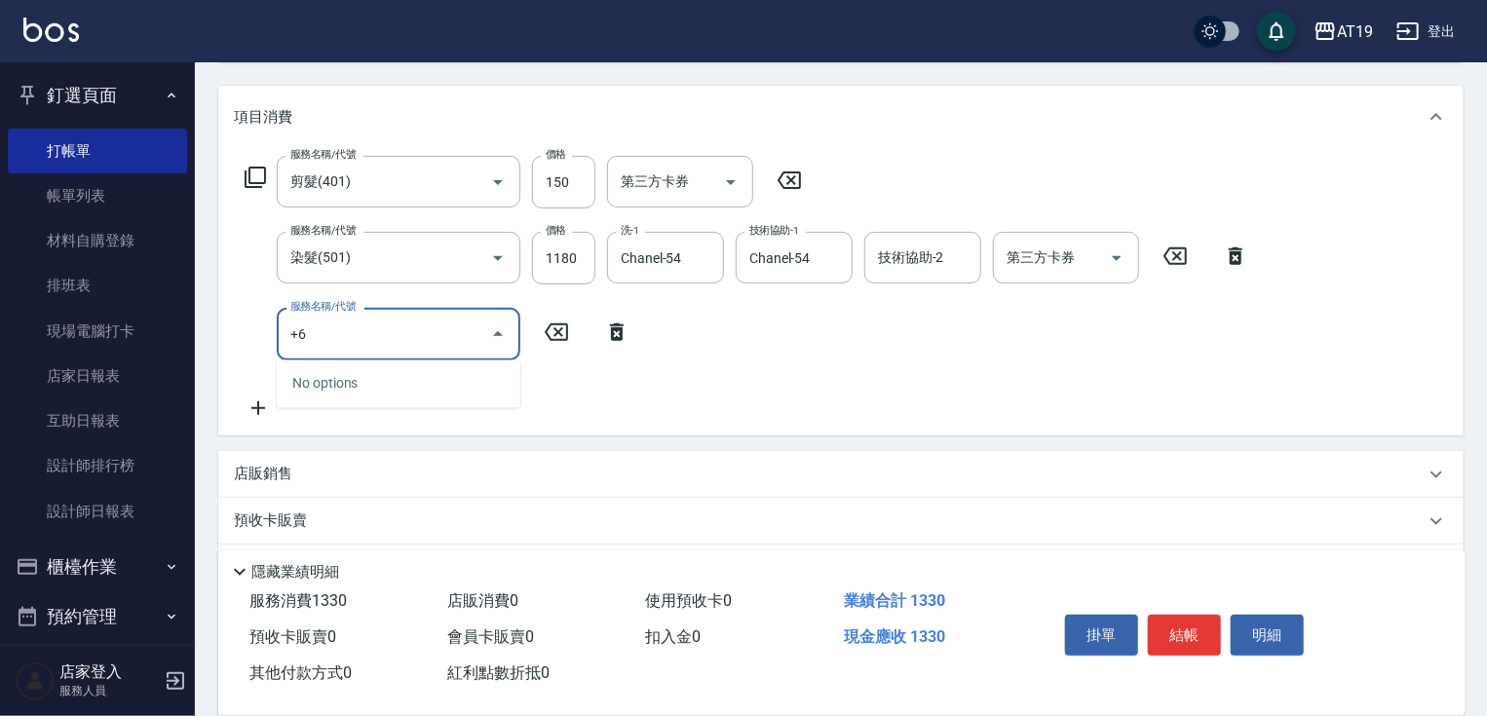
type input "+"
type input "657"
type input "280"
type input "自備護髮(鉑金)(657)"
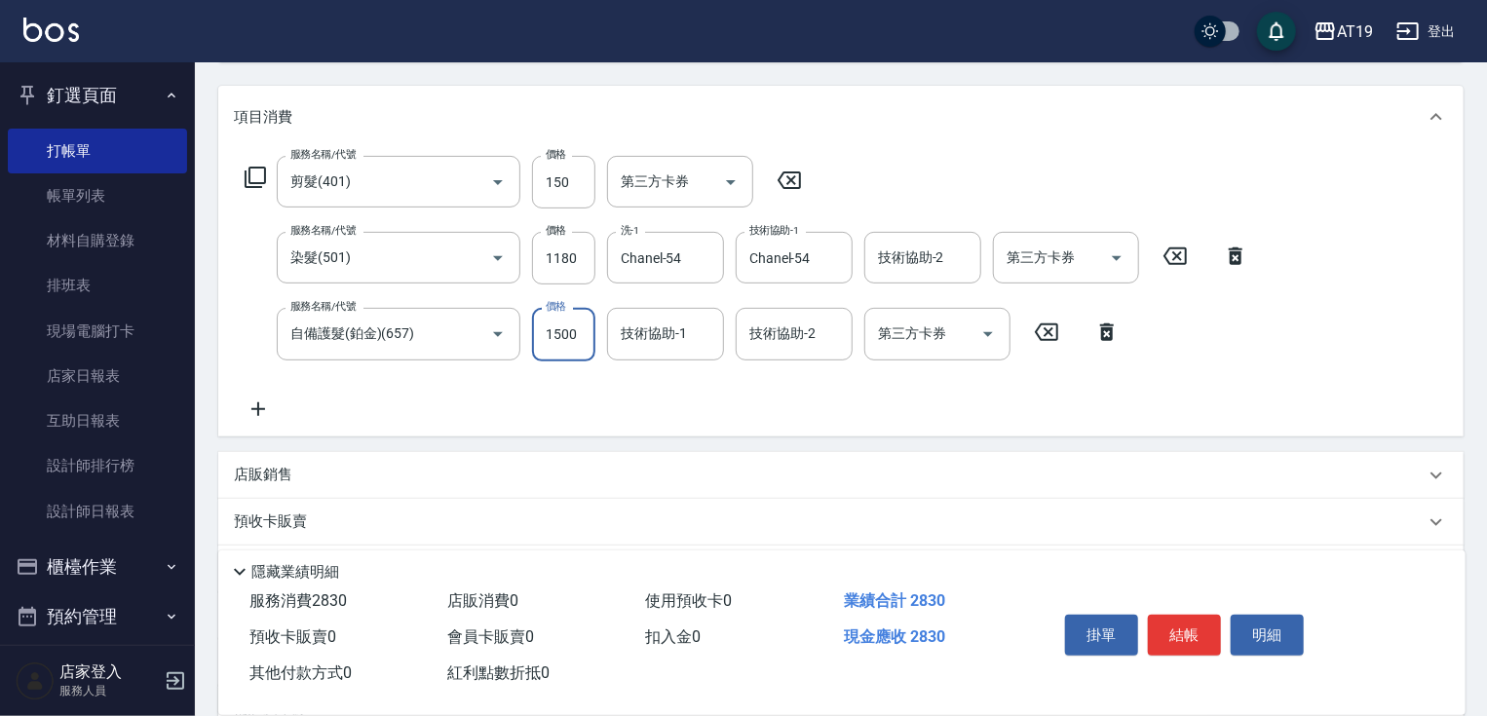
type input "2"
type input "130"
type input "210"
type input "150"
type input "2100"
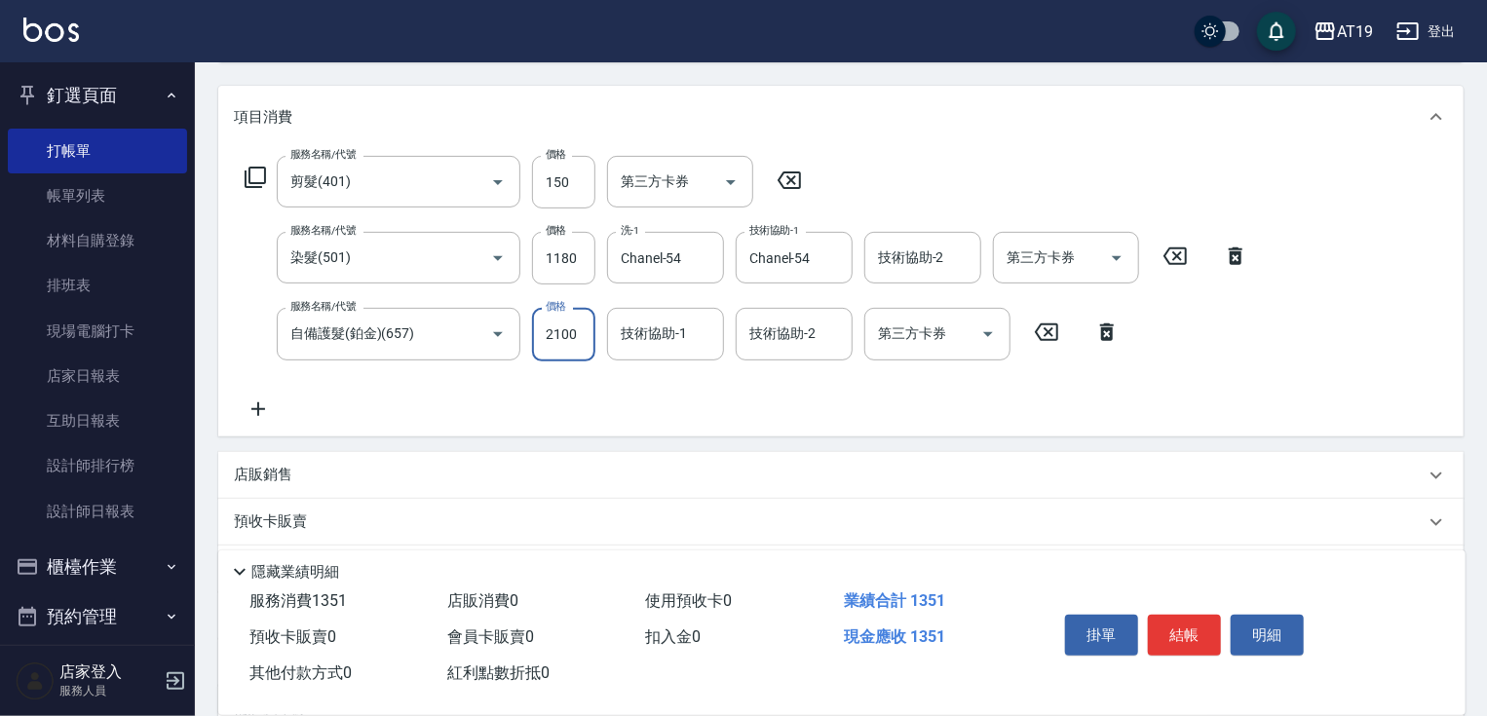
type input "340"
type input "2100"
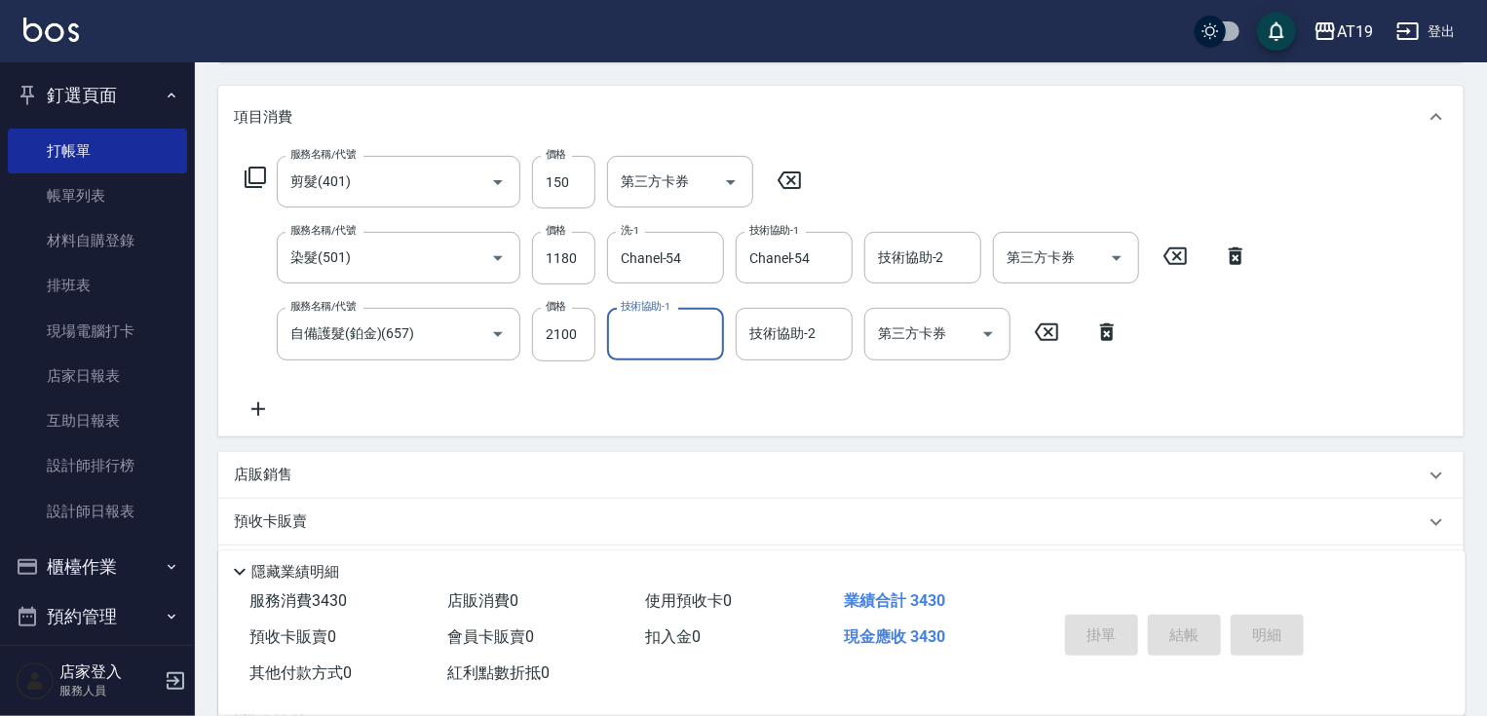
type input "2025/10/12 20:35"
type input "0"
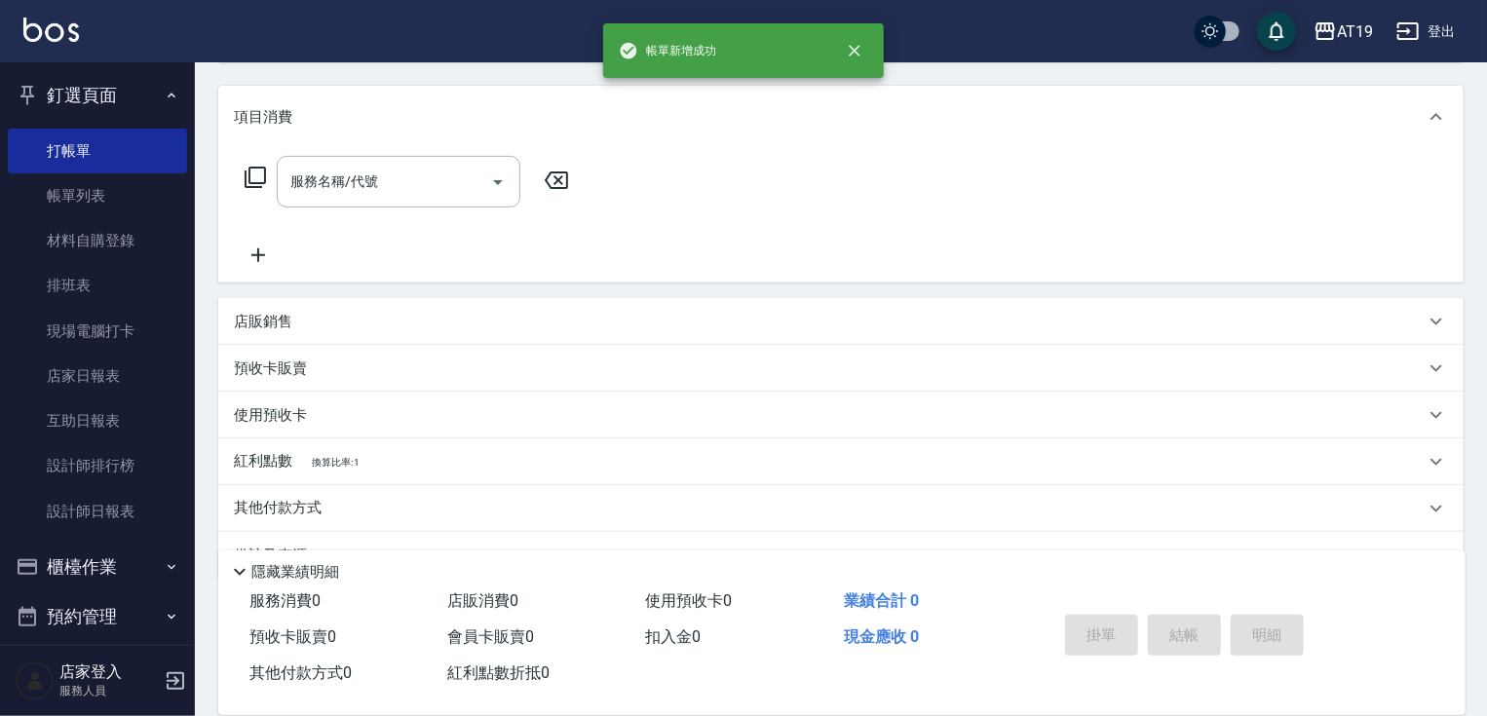
scroll to position [0, 0]
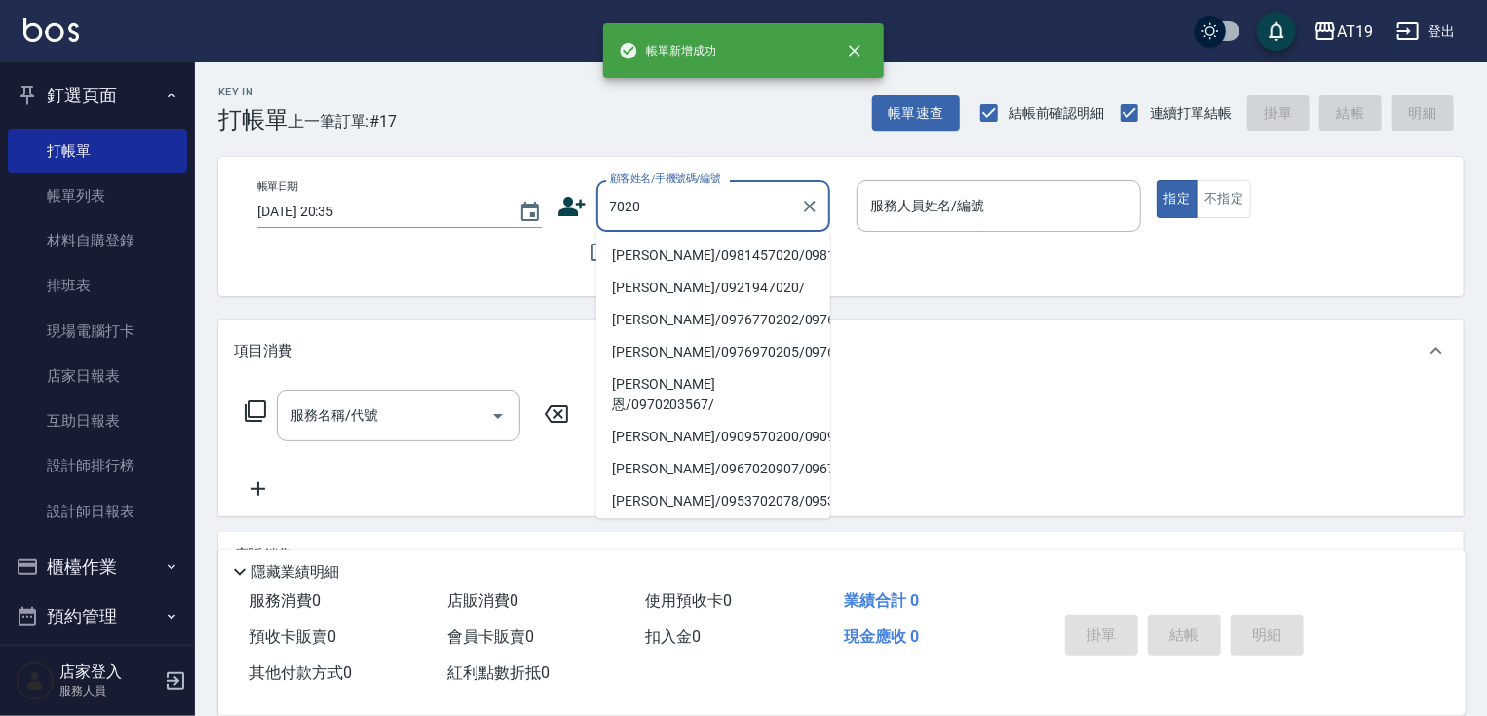
type input "楊雅婷/0981457020/0981457020"
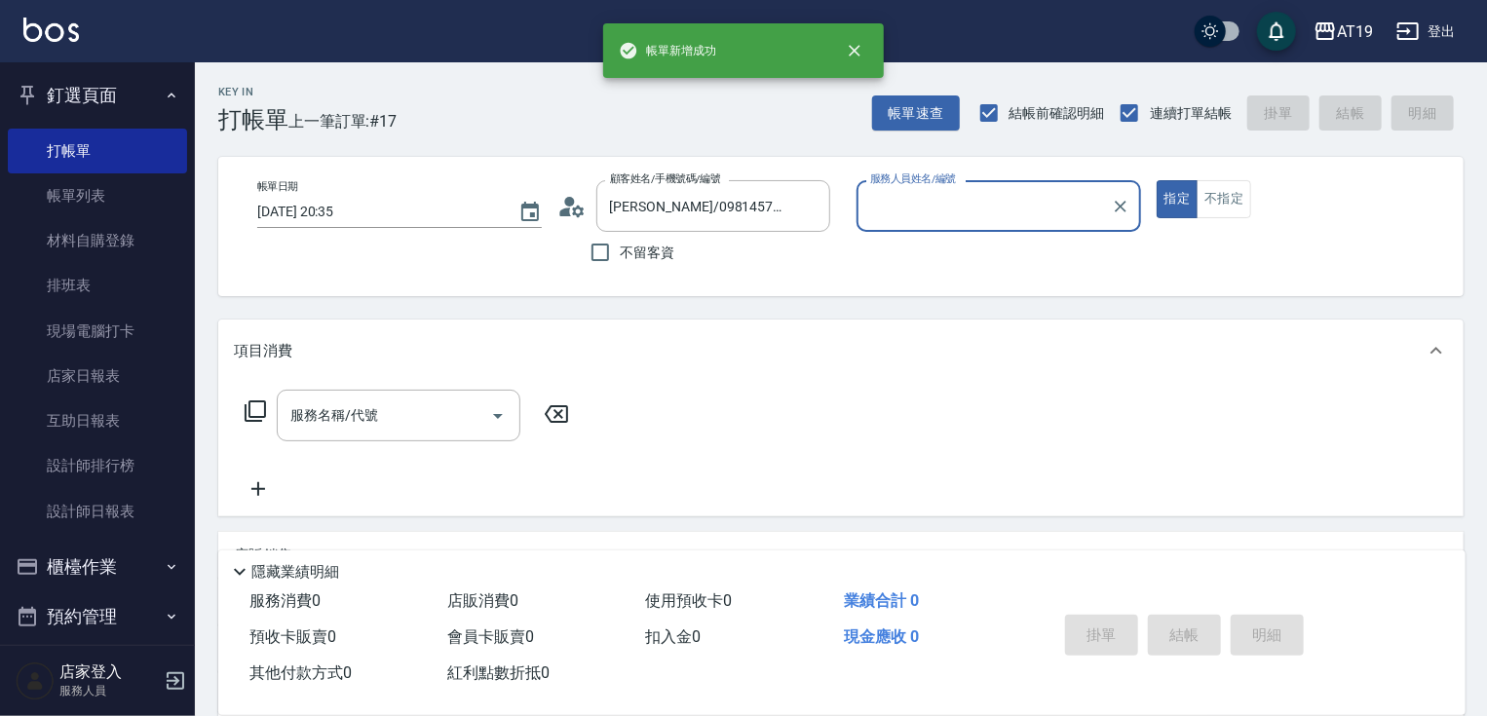
type input "Julie- 6"
click at [1156, 180] on button "指定" at bounding box center [1177, 199] width 42 height 38
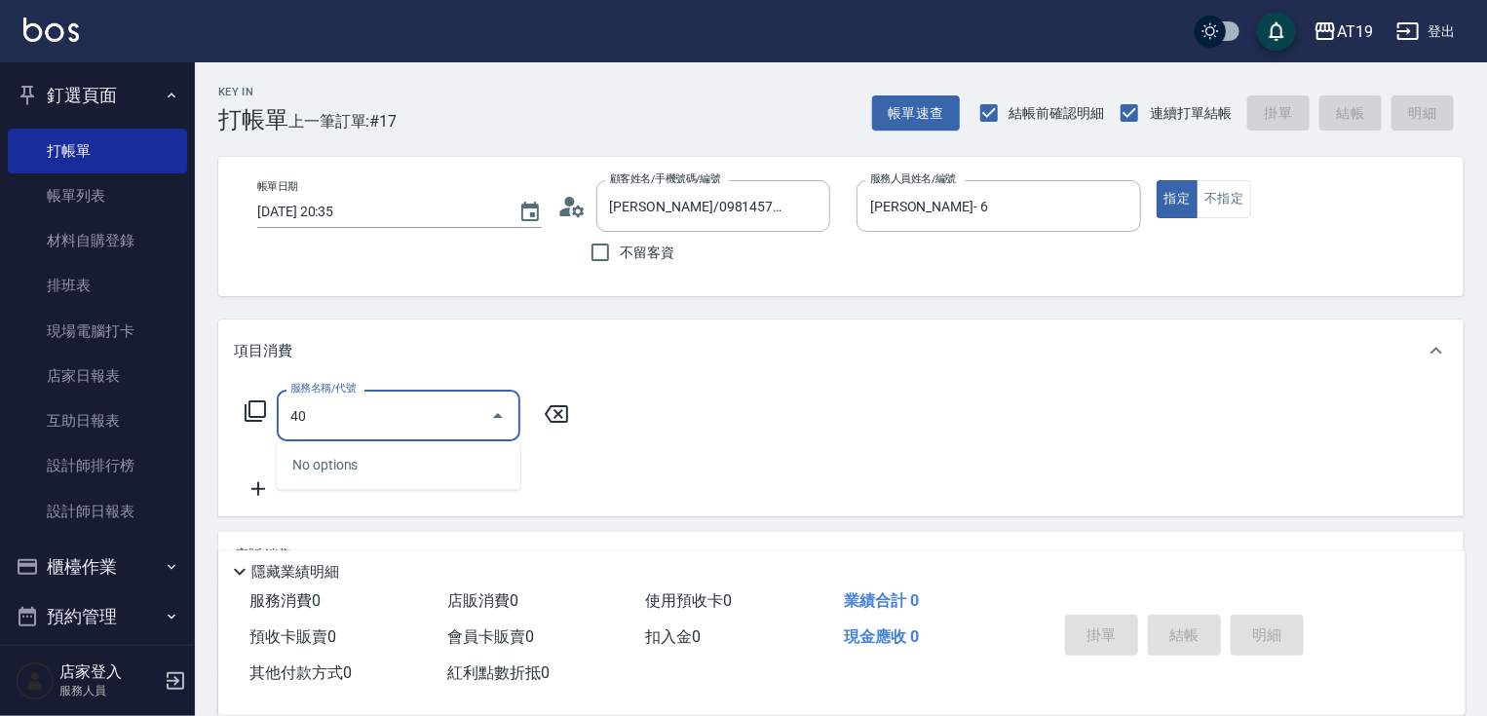
type input "401"
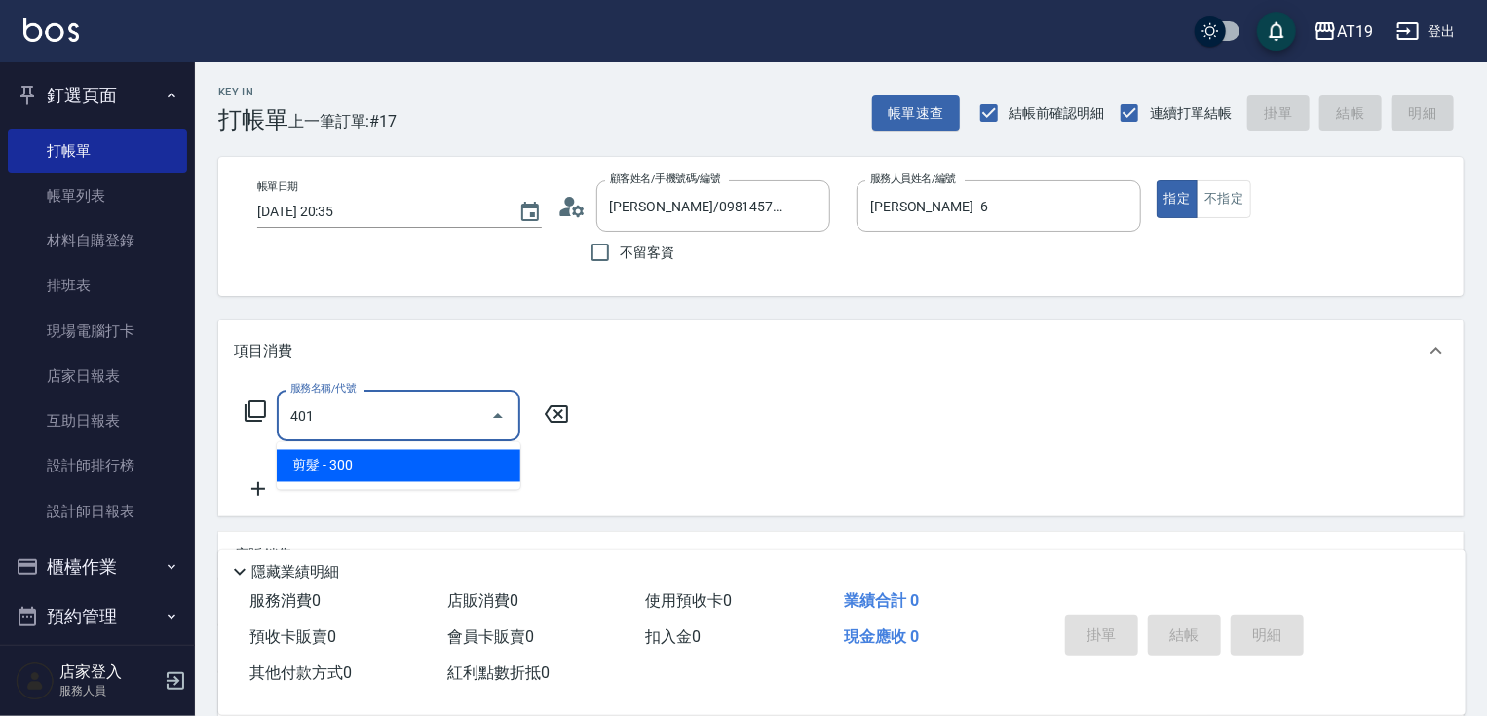
type input "30"
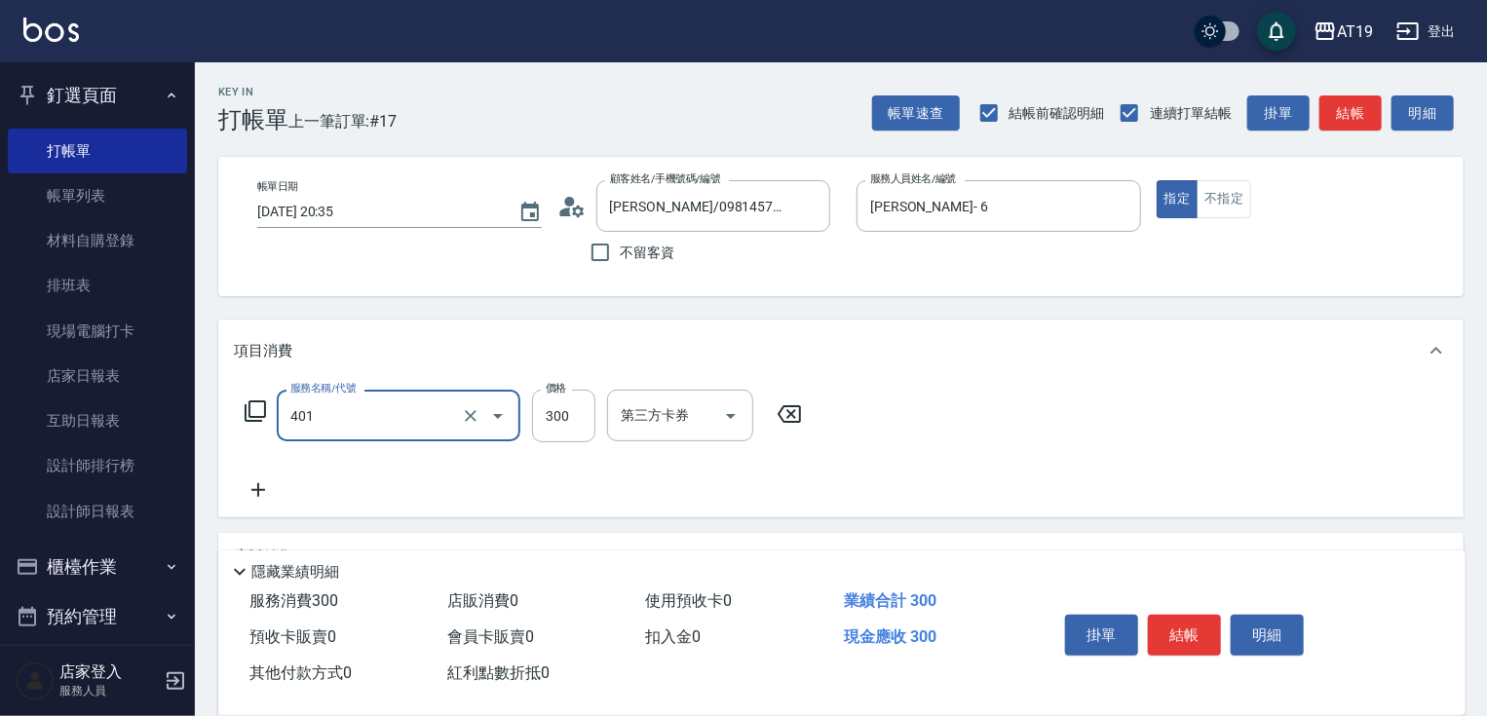
type input "剪髮(401)"
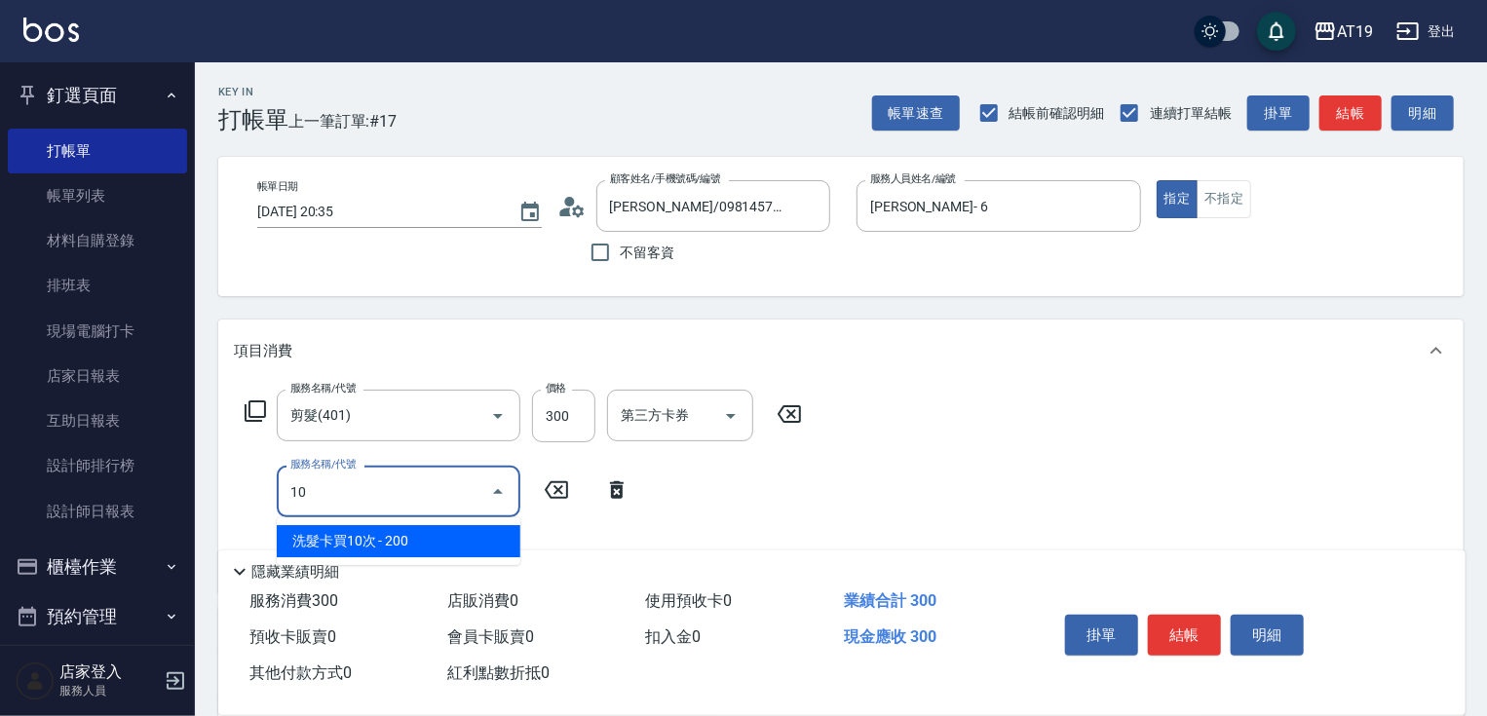
type input "101"
type input "100"
type input "洗+AB劑(101)"
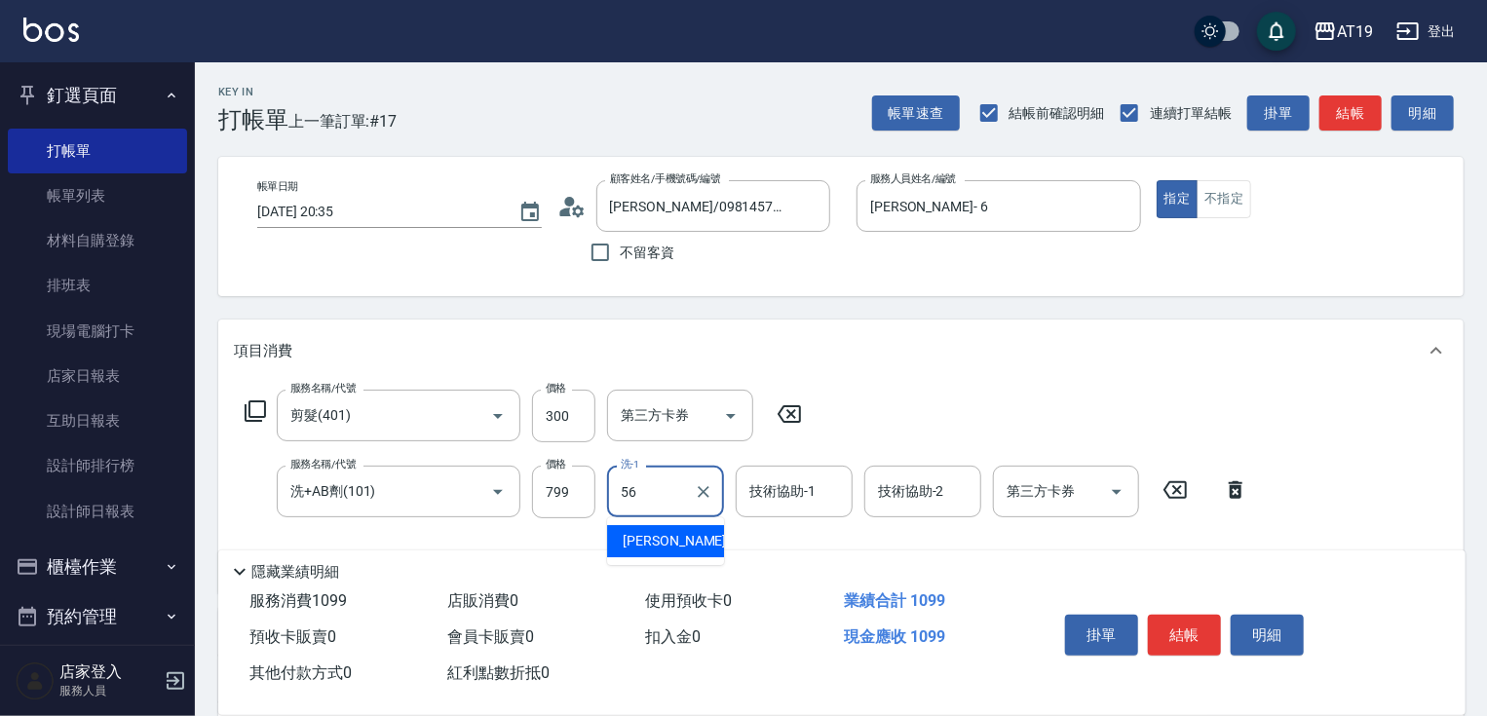
type input "Angela-56"
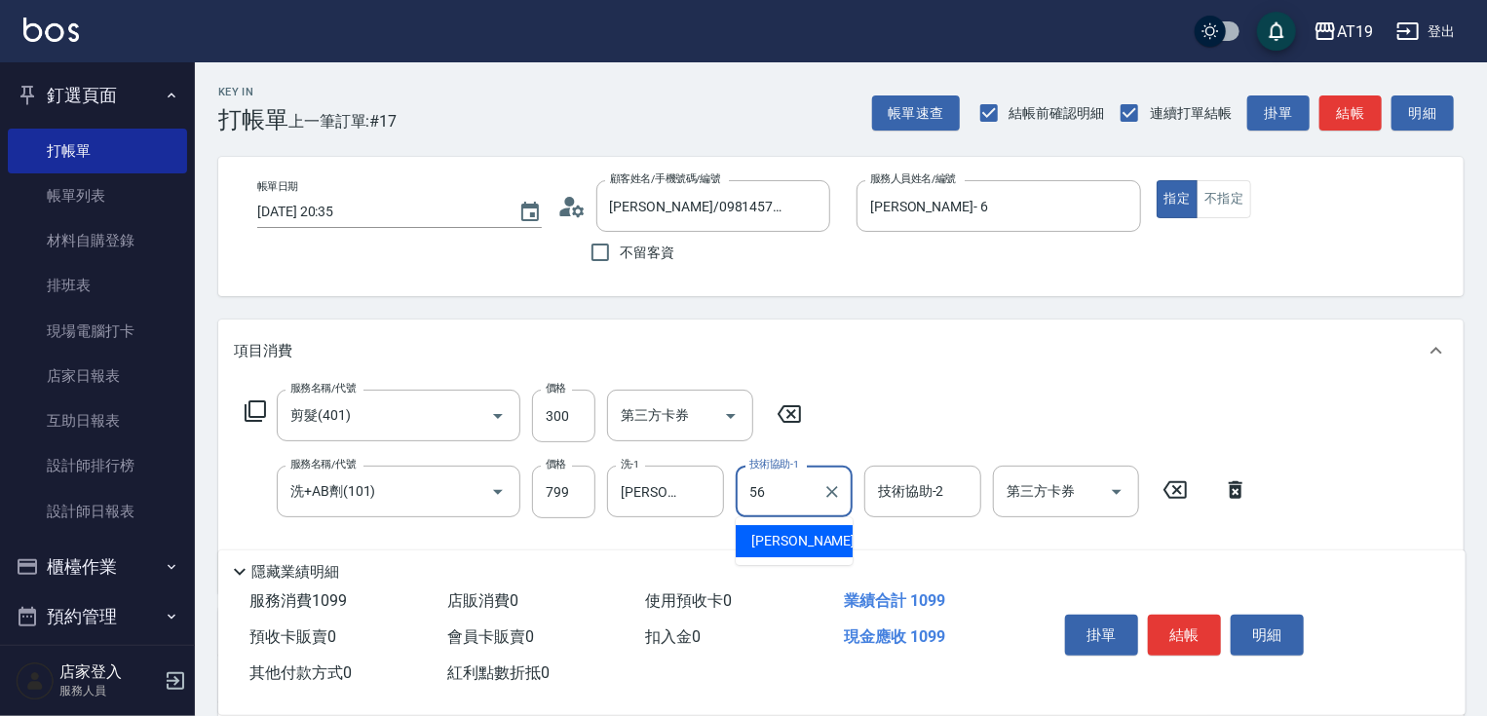
type input "Angela-56"
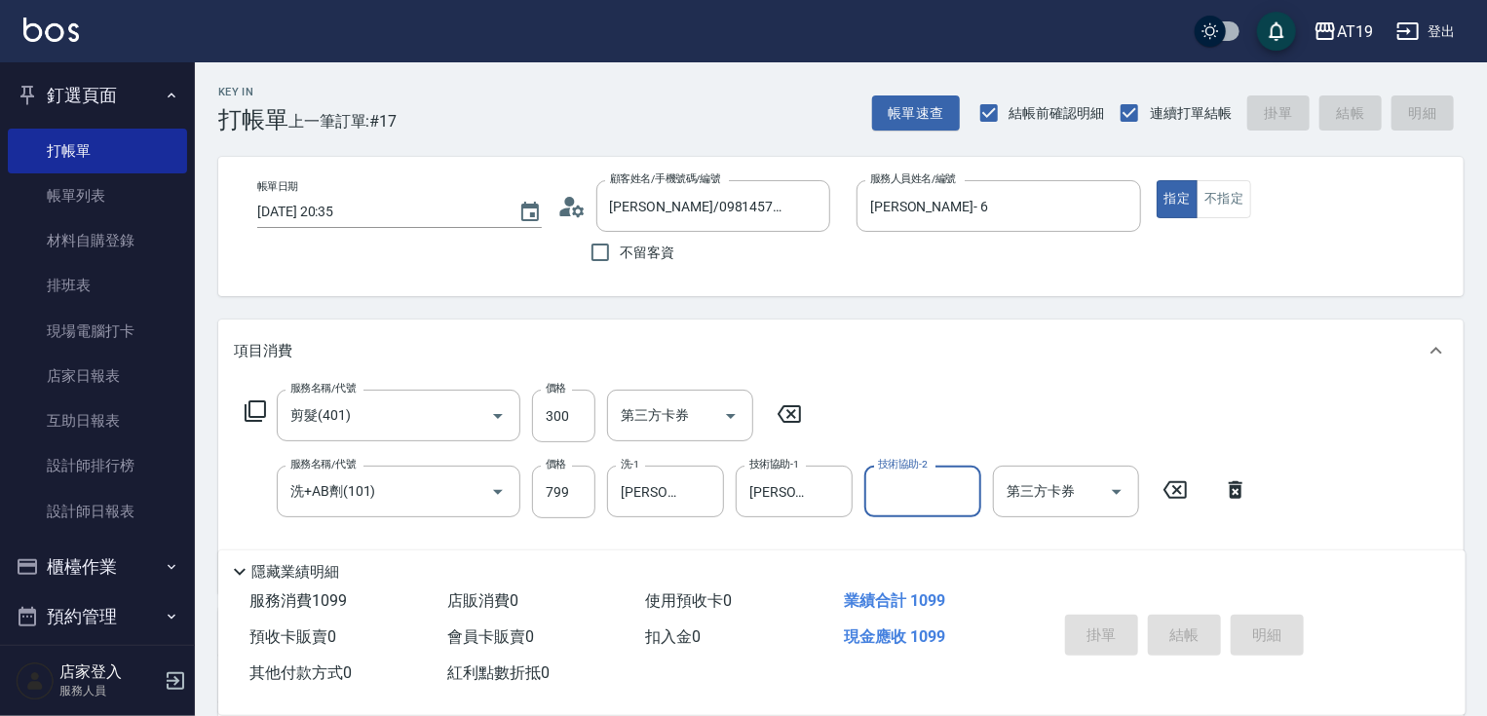
type input "2025/10/12 20:36"
type input "0"
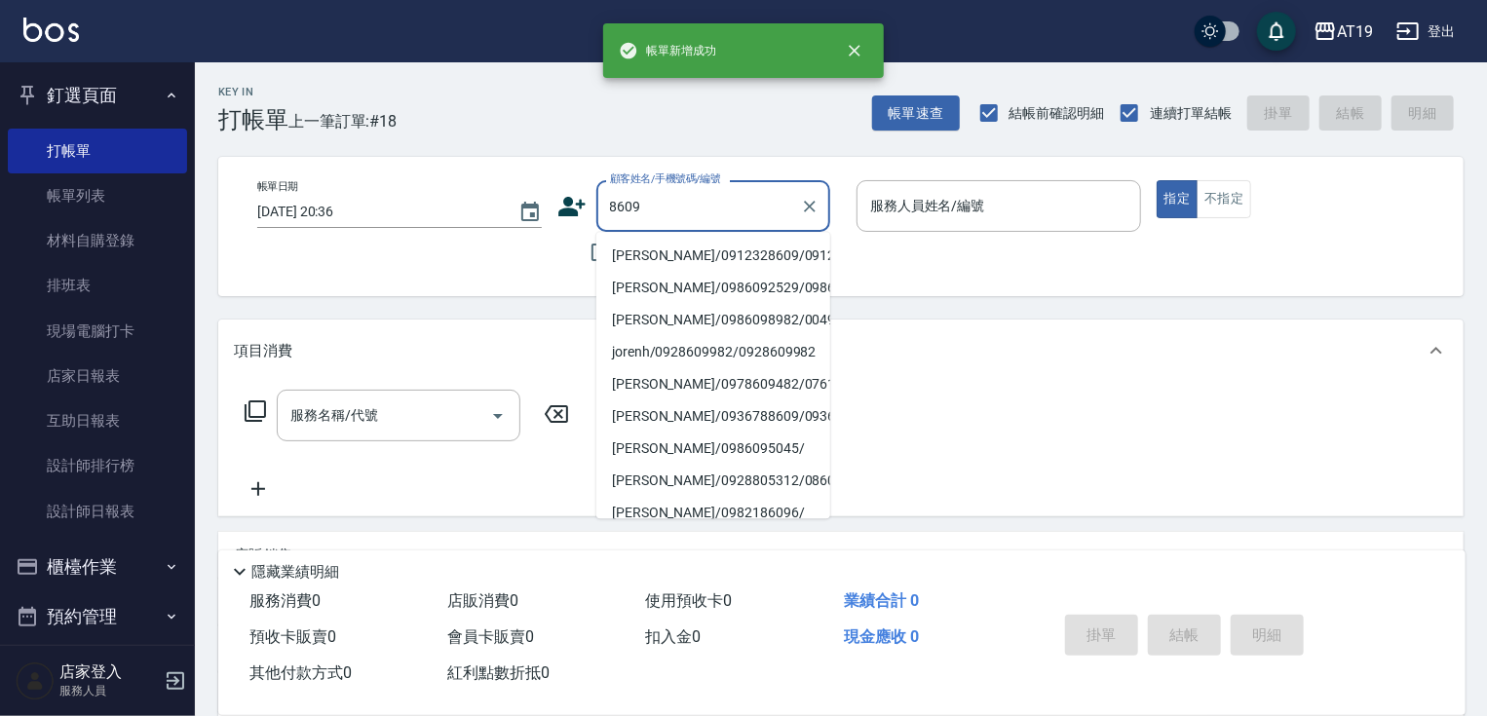
type input "葉筱涵/0912328609/0912328609"
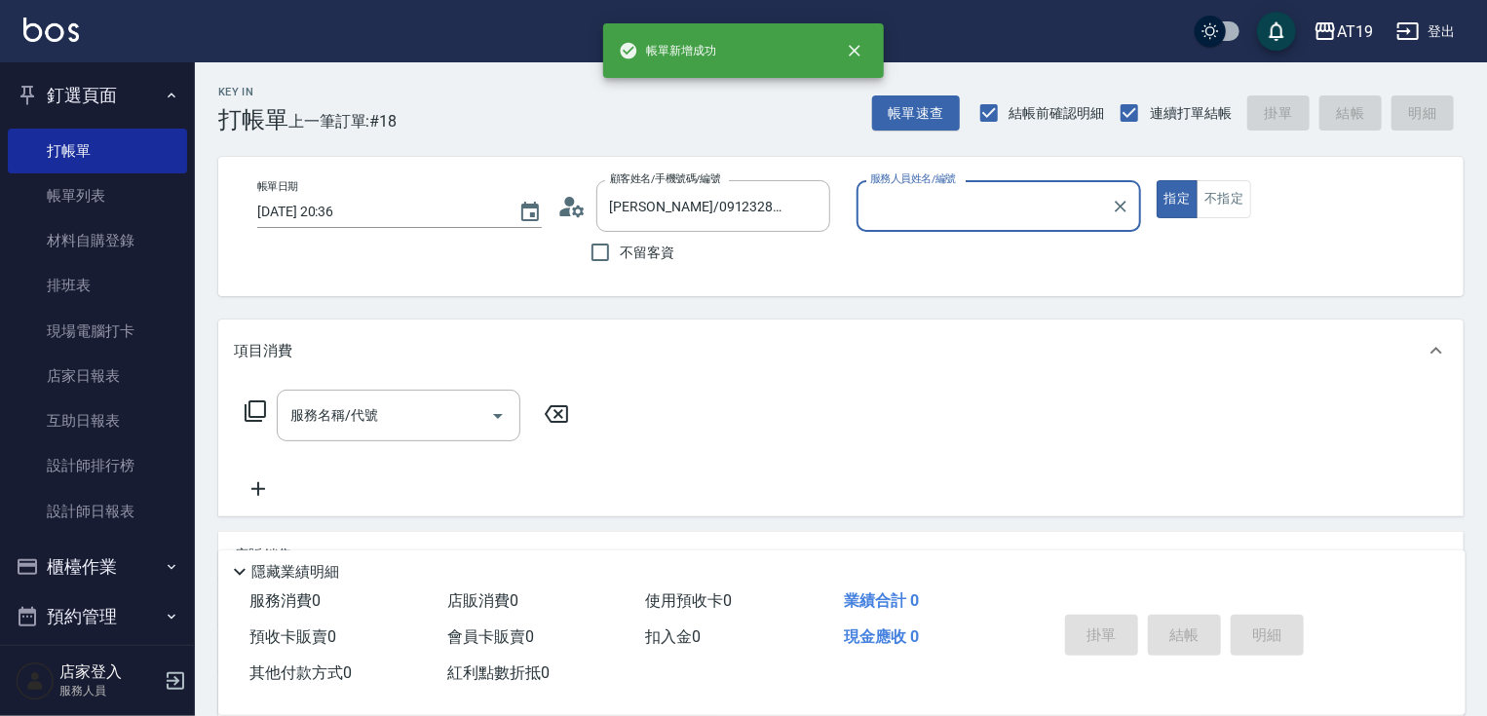
type input "Mika- 8"
click at [1156, 180] on button "指定" at bounding box center [1177, 199] width 42 height 38
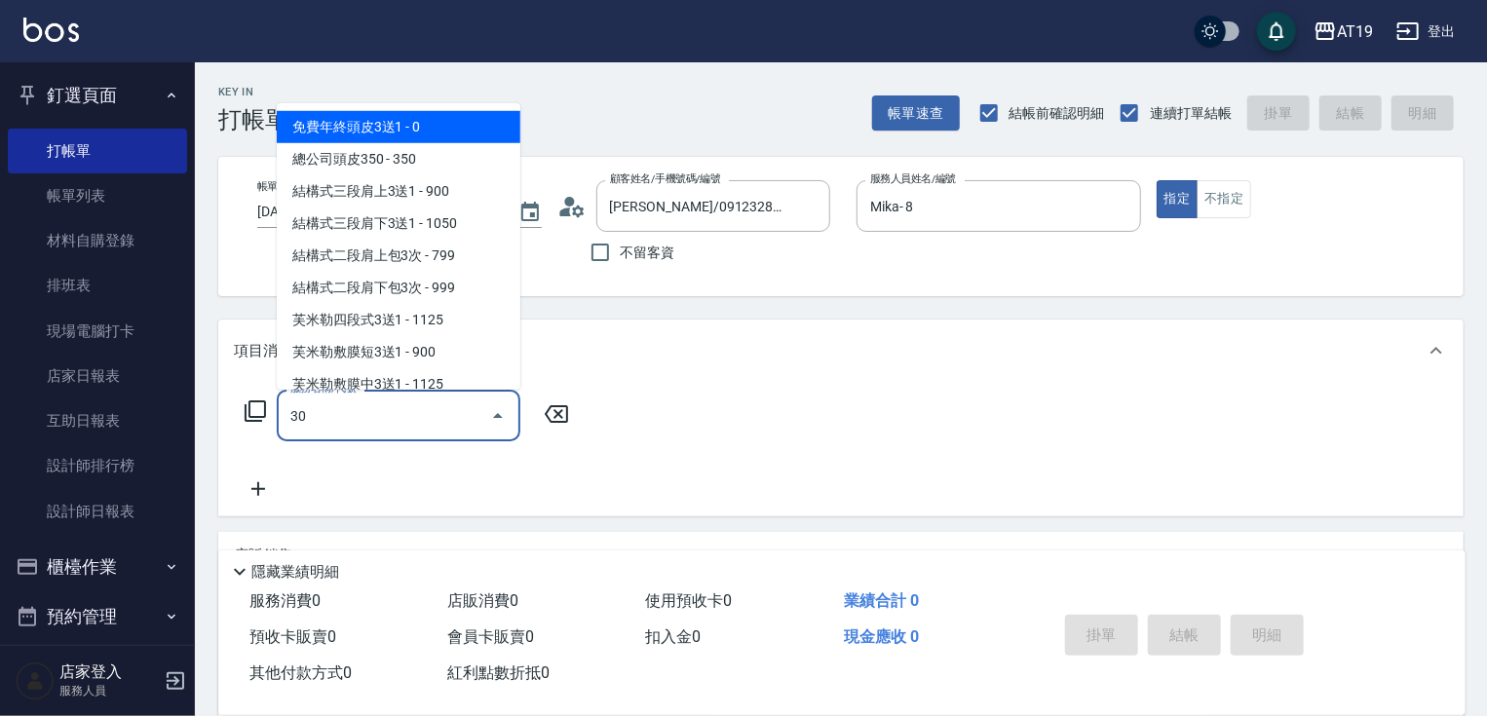
type input "301"
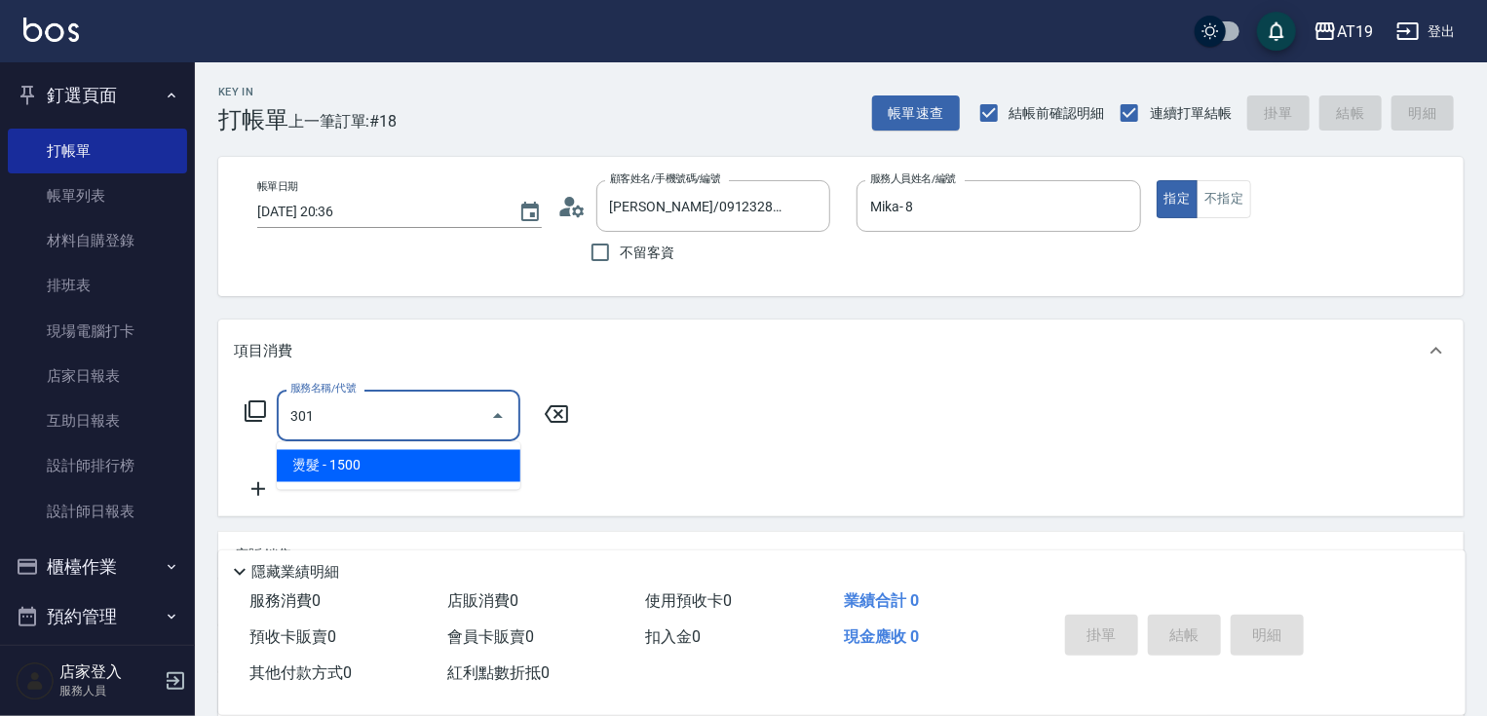
type input "150"
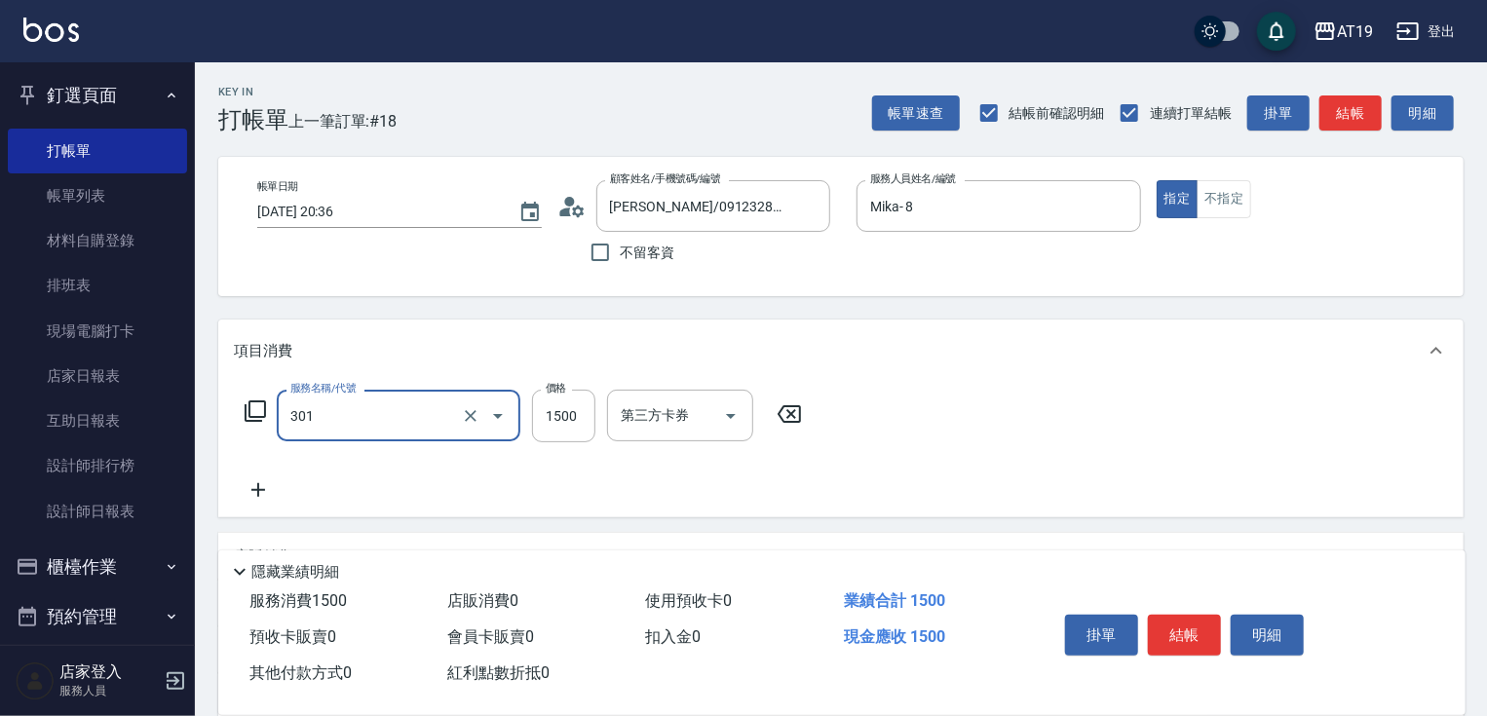
type input "燙髮(301)"
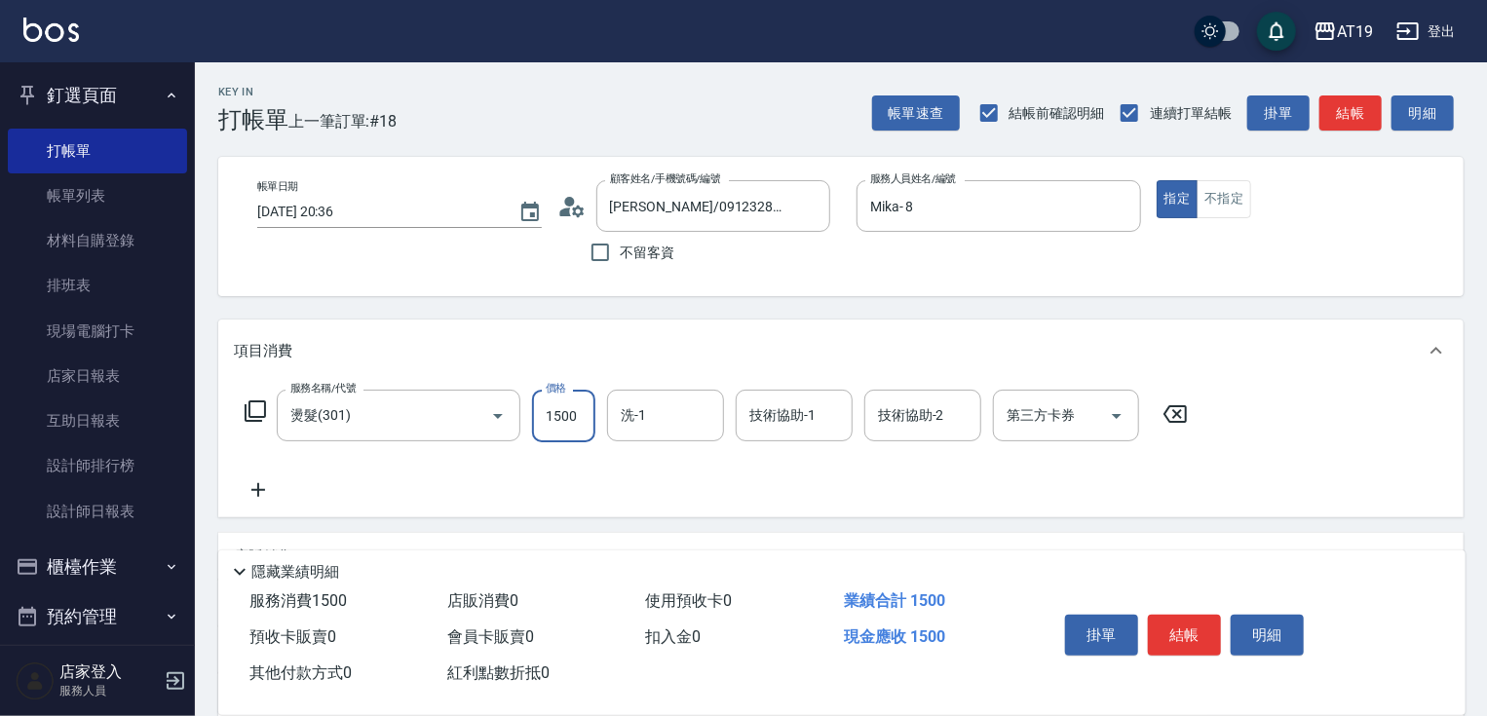
type input "1"
type input "0"
type input "188"
type input "180"
type input "1880"
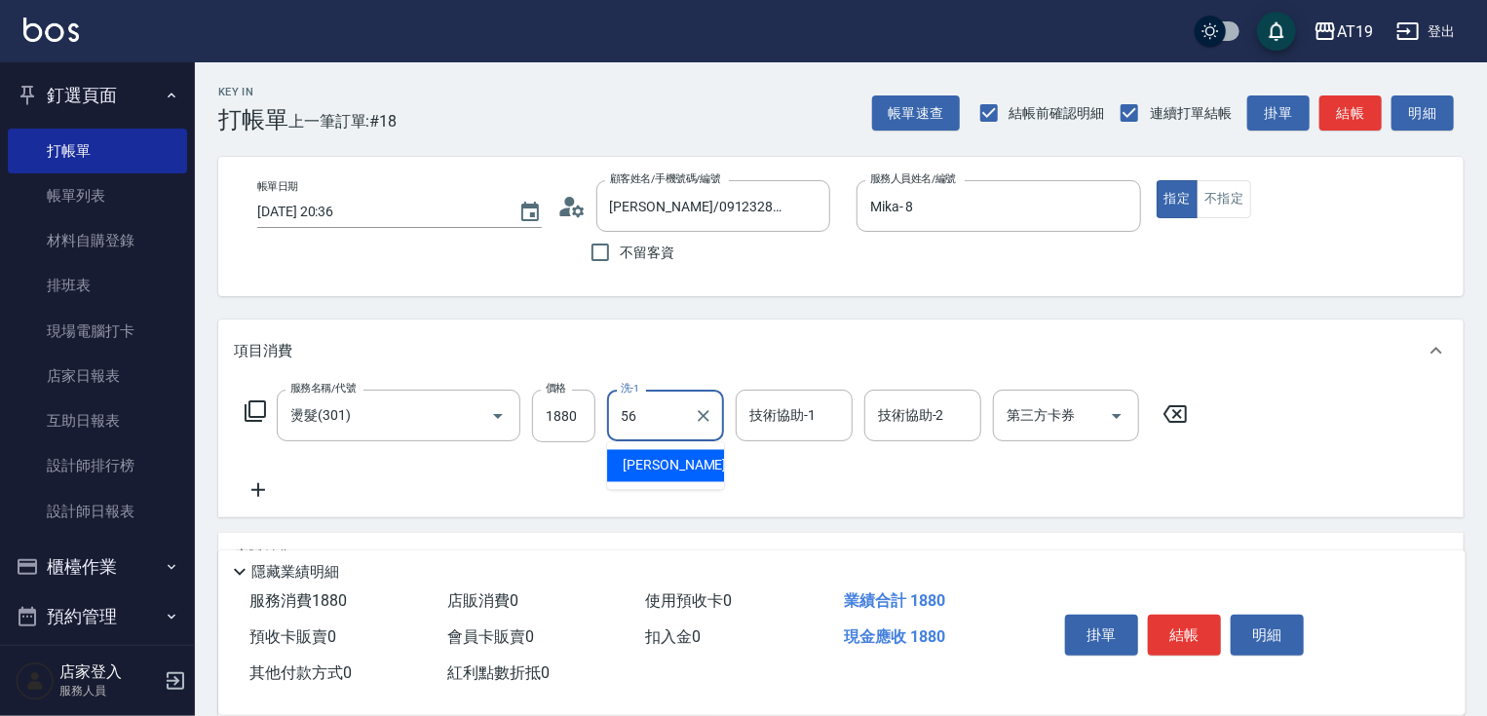
type input "Angela-56"
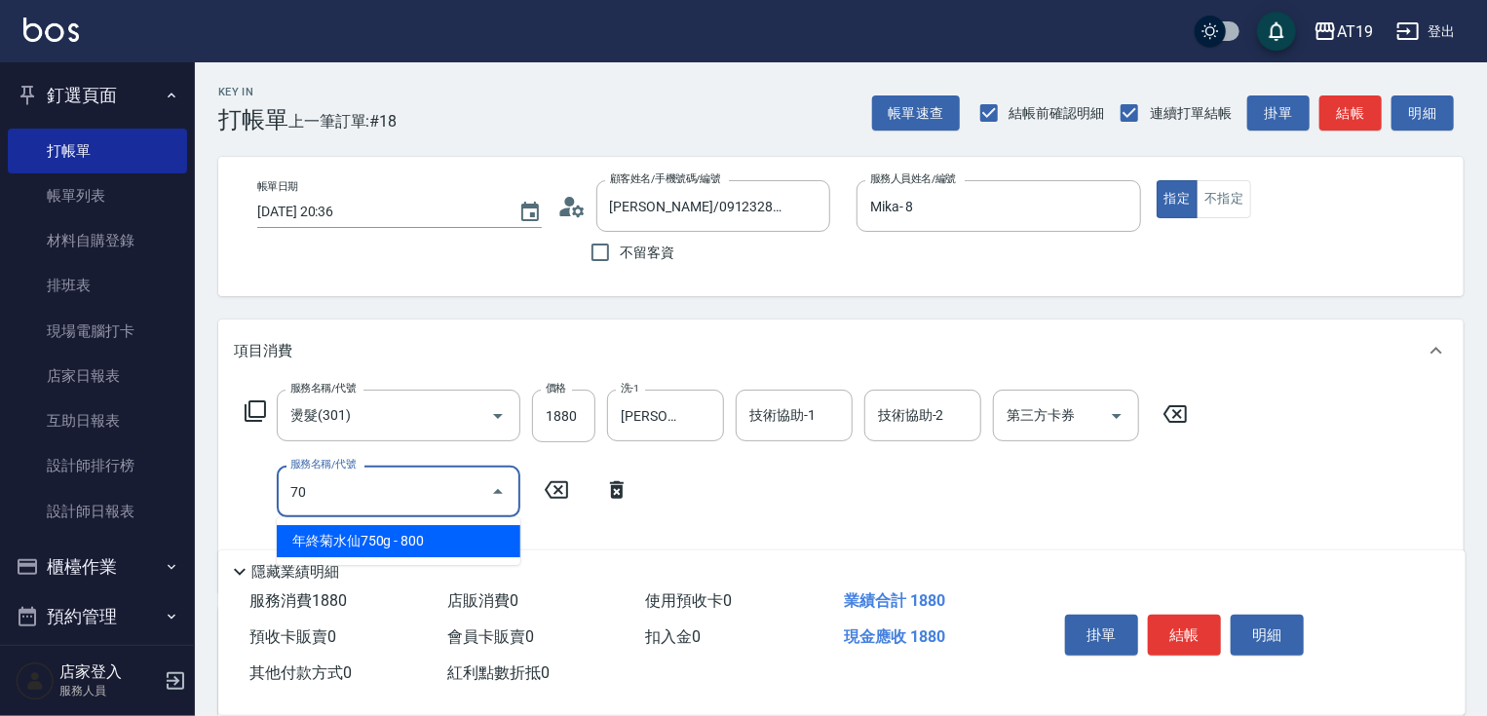
type input "704"
type input "680"
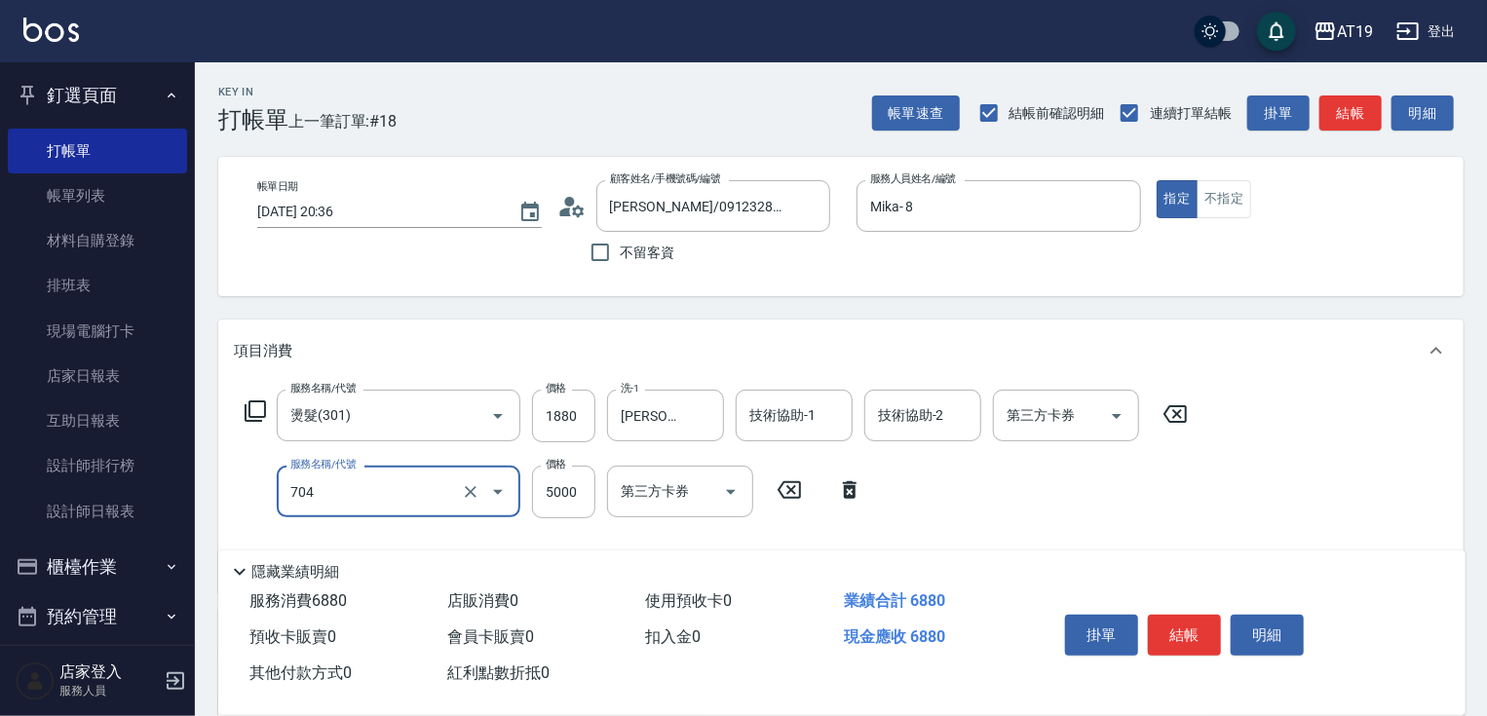
type input "新羽毛鉑金接髮調整(704)"
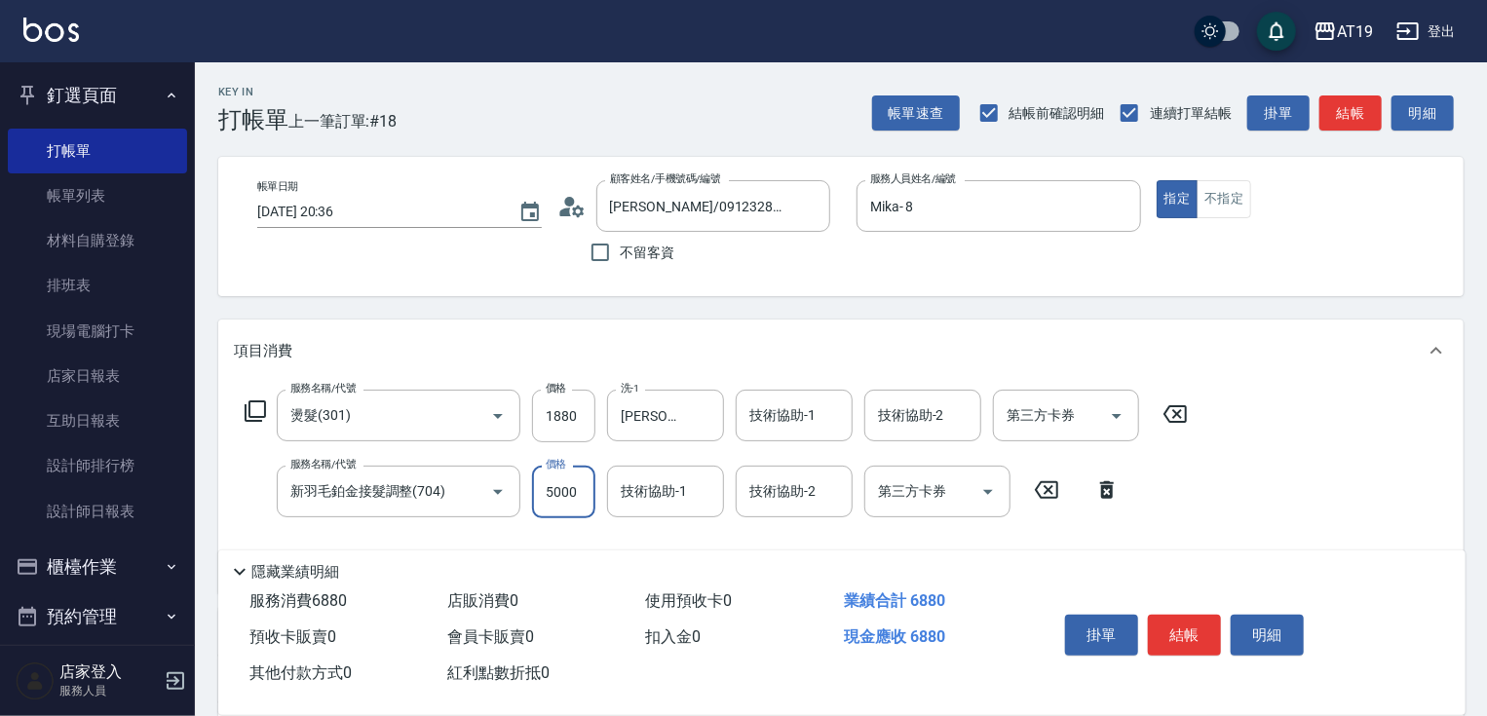
type input "4"
type input "180"
type input "40"
type input "190"
type input "400"
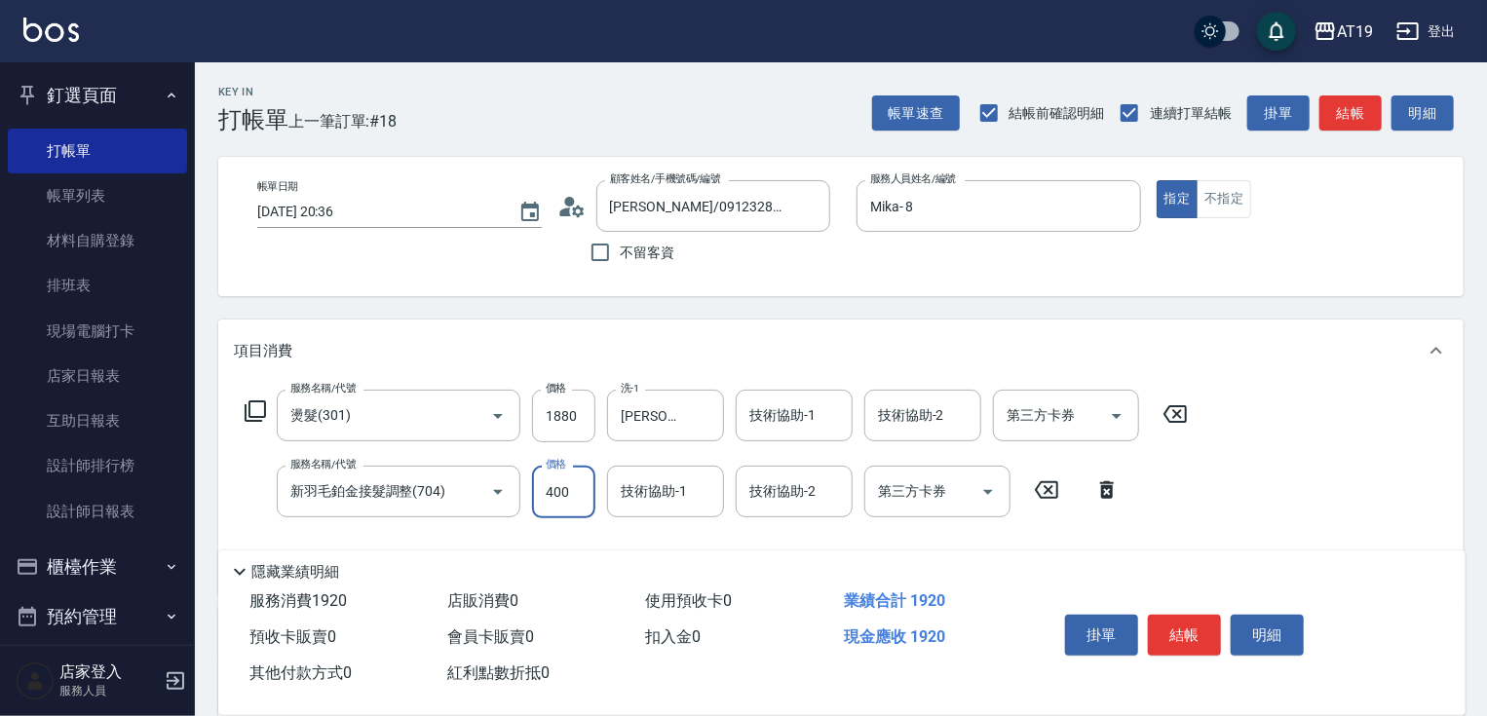
type input "220"
type input "4000"
type input "580"
type input "4000"
type input "miya-53"
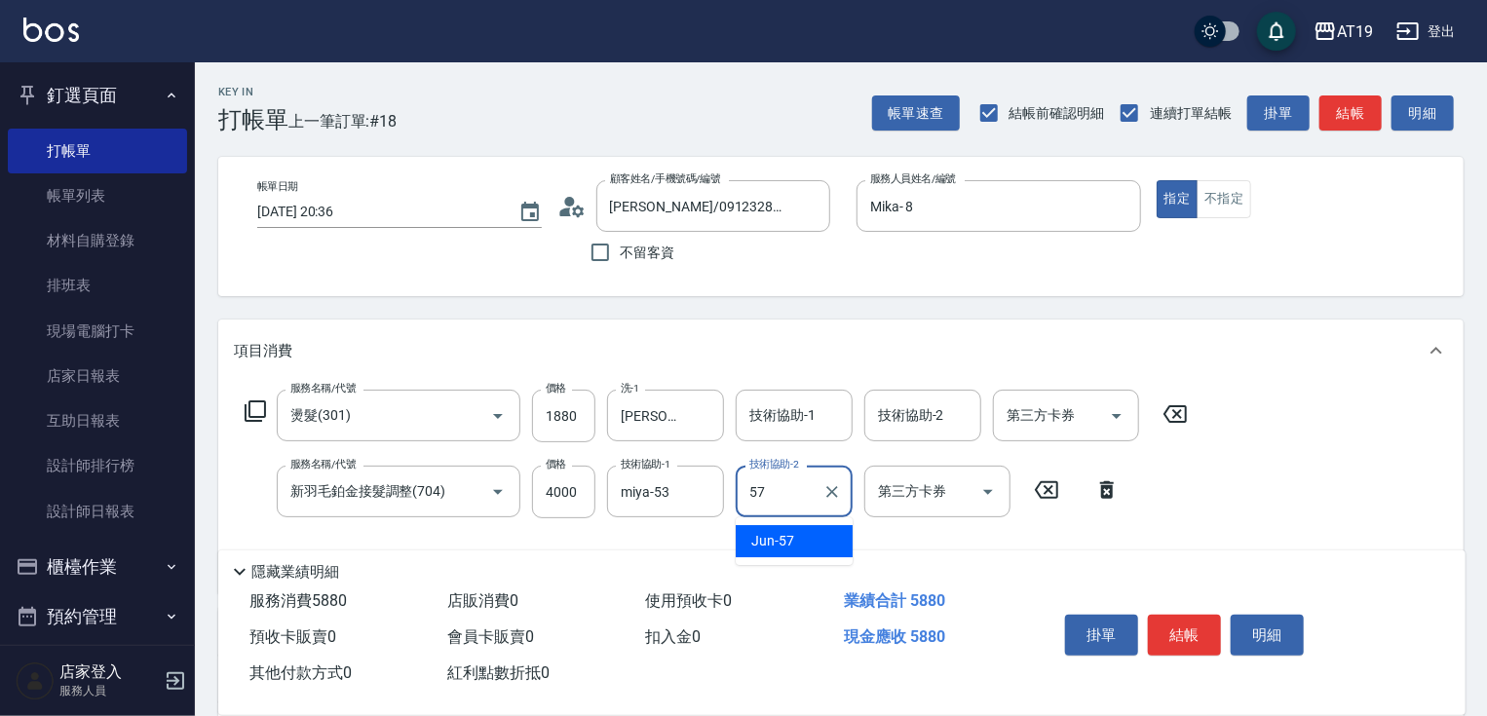
type input "Jun-57"
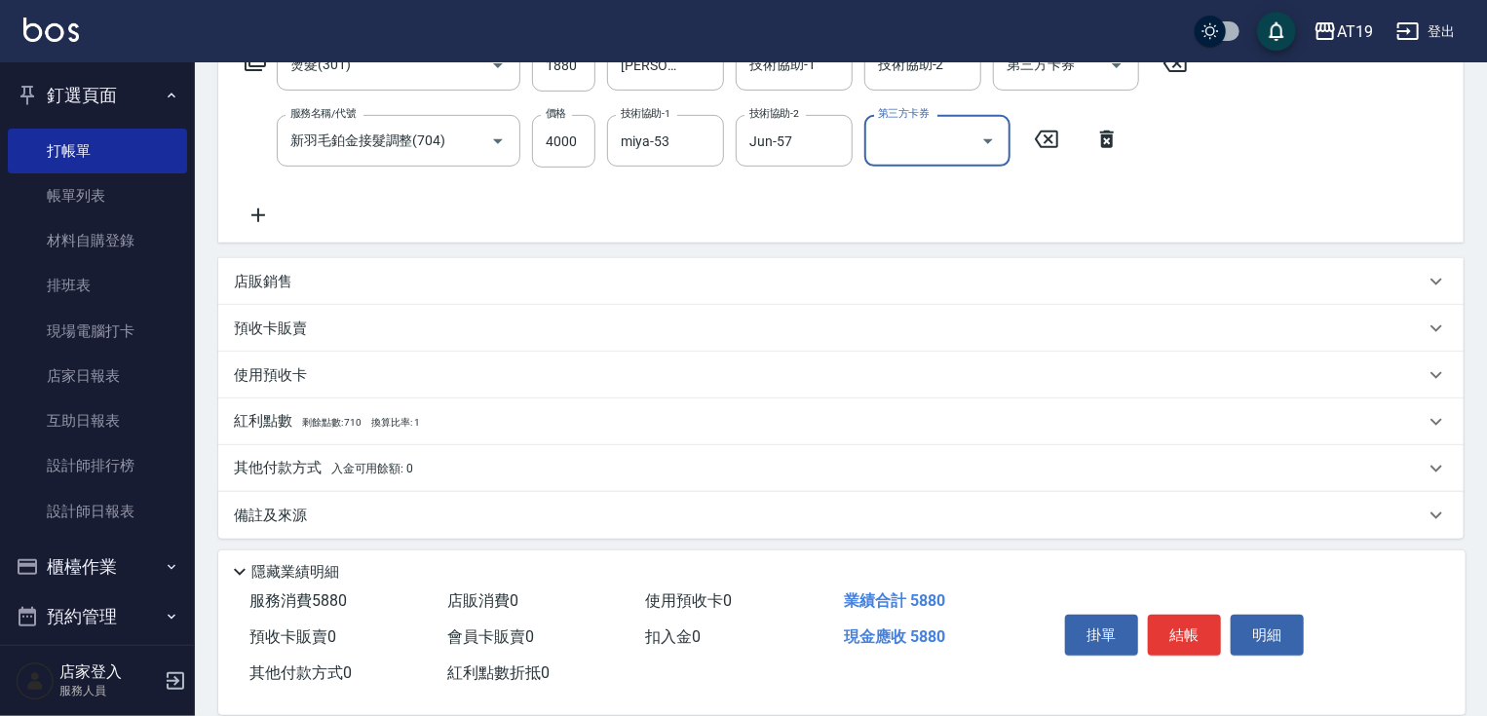
scroll to position [359, 0]
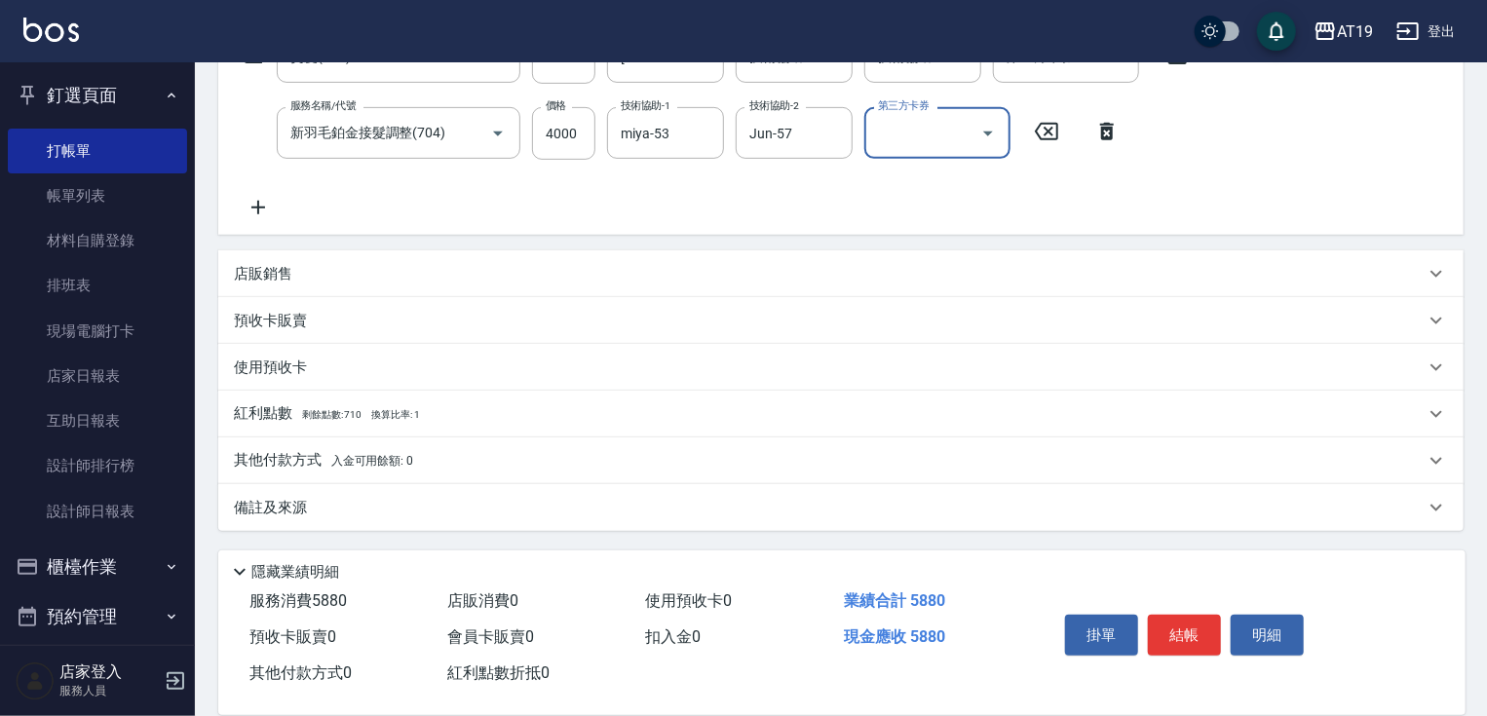
click at [284, 453] on p "其他付款方式 入金可用餘額: 0" at bounding box center [323, 460] width 179 height 21
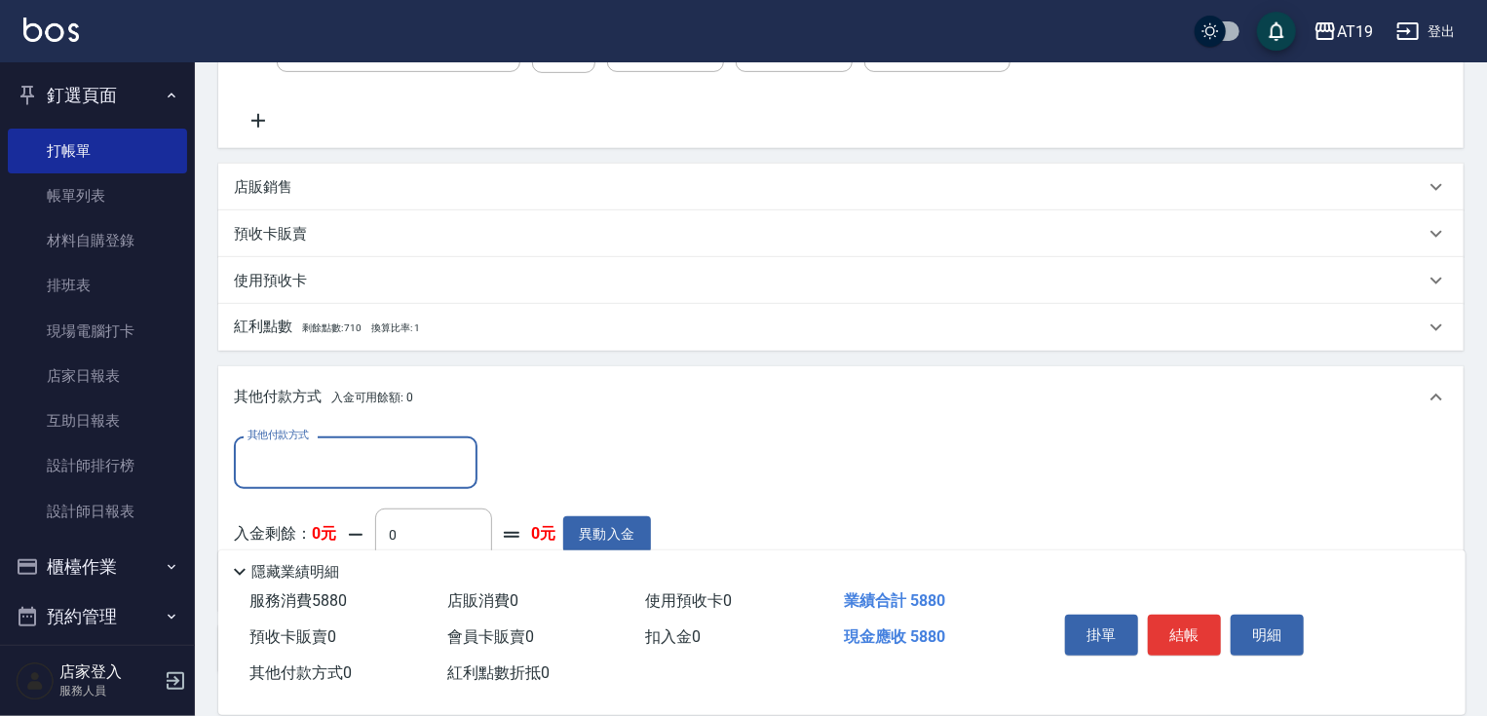
scroll to position [585, 0]
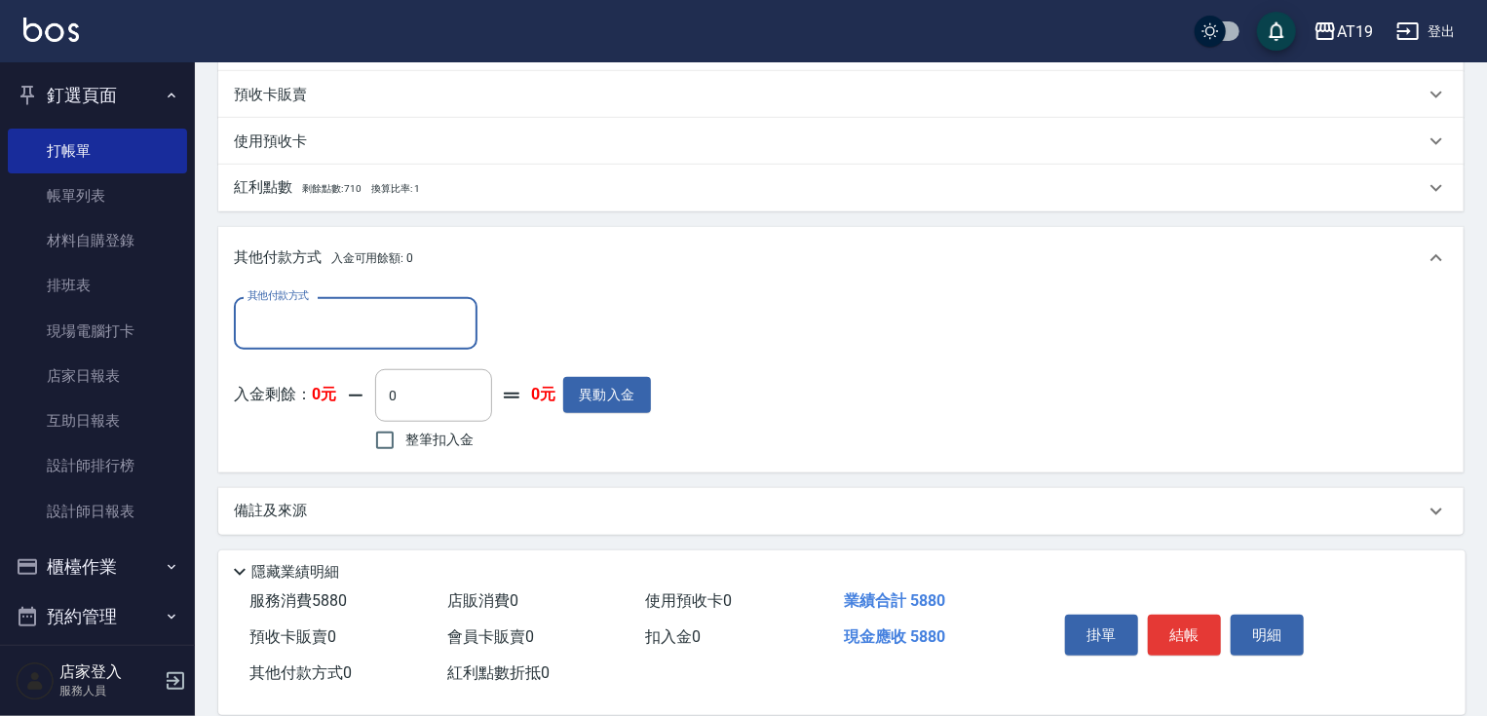
click at [284, 321] on input "其他付款方式" at bounding box center [356, 323] width 226 height 34
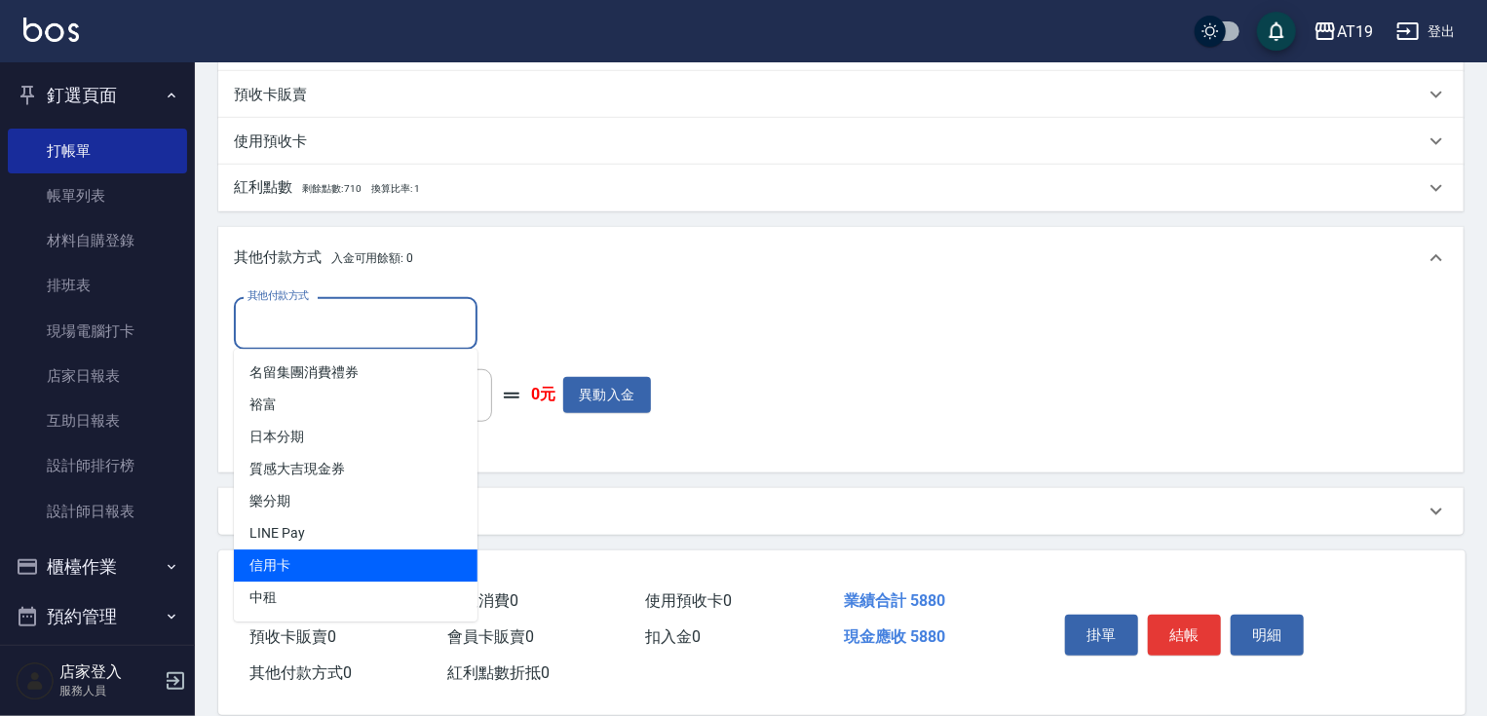
click at [302, 559] on span "信用卡" at bounding box center [356, 565] width 244 height 32
type input "信用卡"
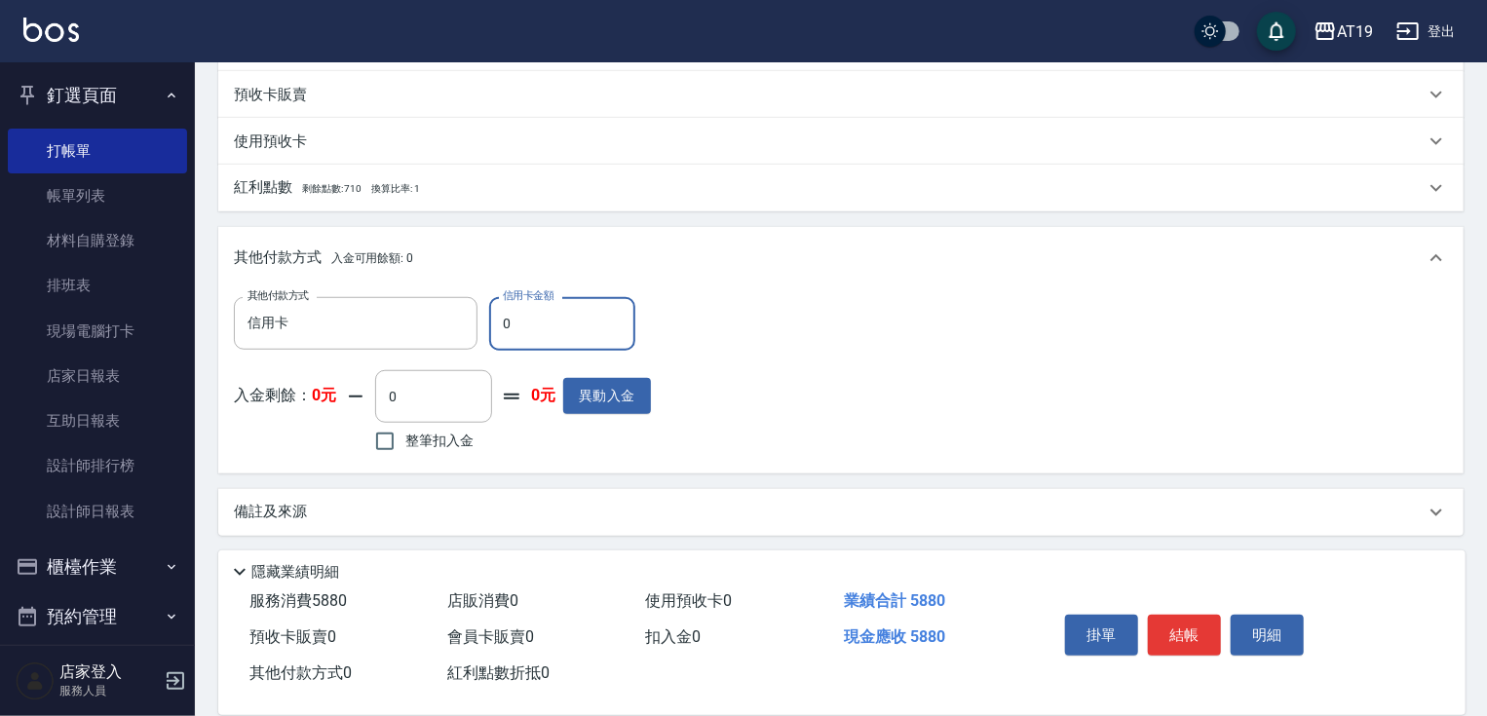
drag, startPoint x: 526, startPoint y: 317, endPoint x: 499, endPoint y: 323, distance: 28.1
click at [499, 323] on input "0" at bounding box center [562, 323] width 146 height 53
type input "588"
type input "0"
type input "5880"
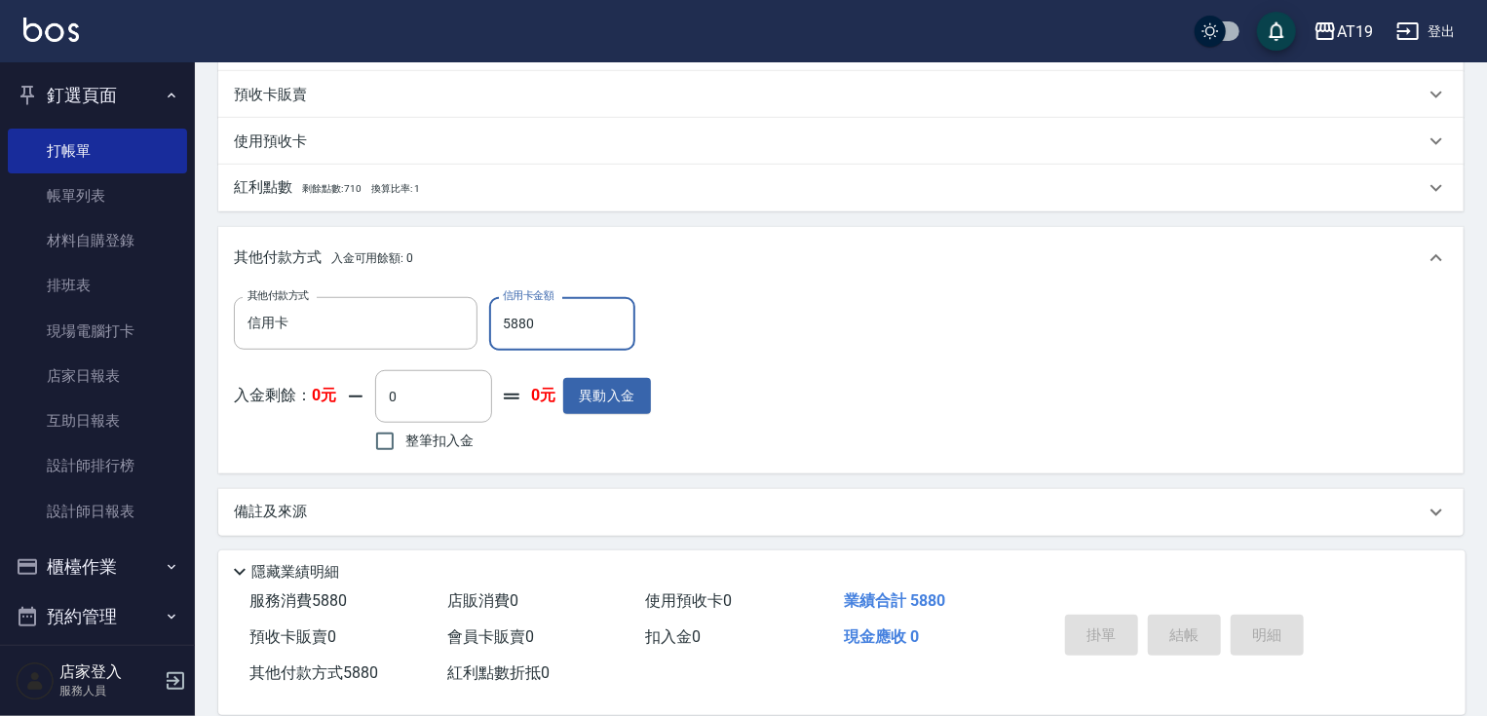
type input "2025/10/12 20:37"
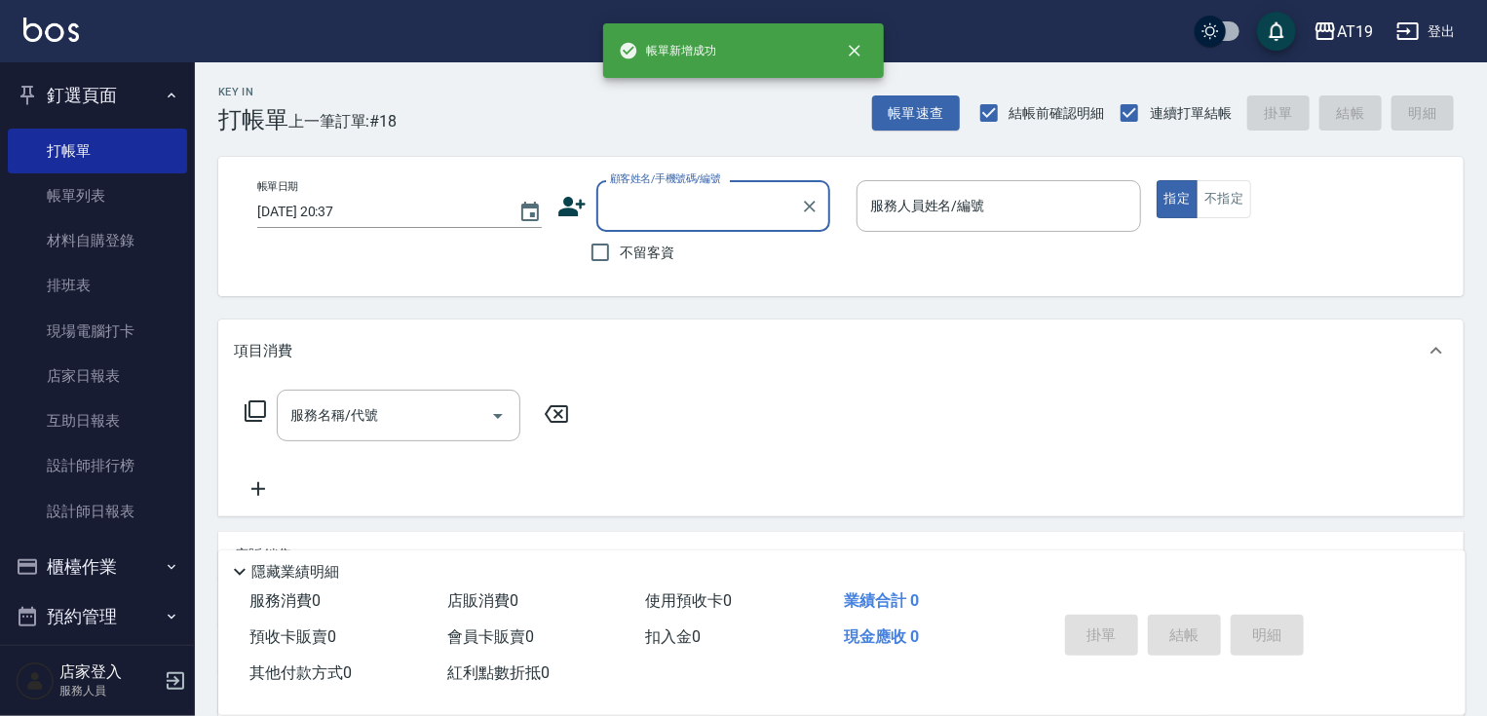
scroll to position [0, 0]
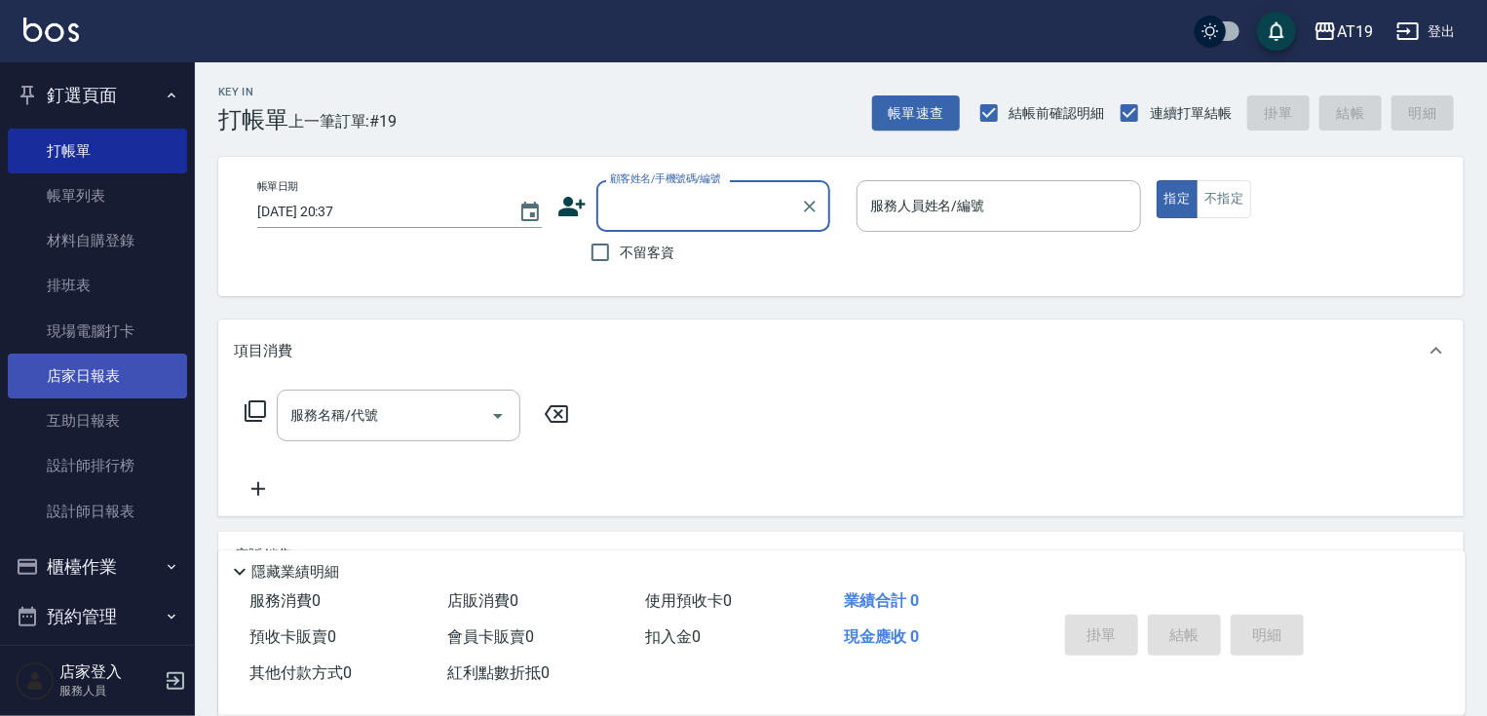
click at [117, 373] on link "店家日報表" at bounding box center [97, 376] width 179 height 45
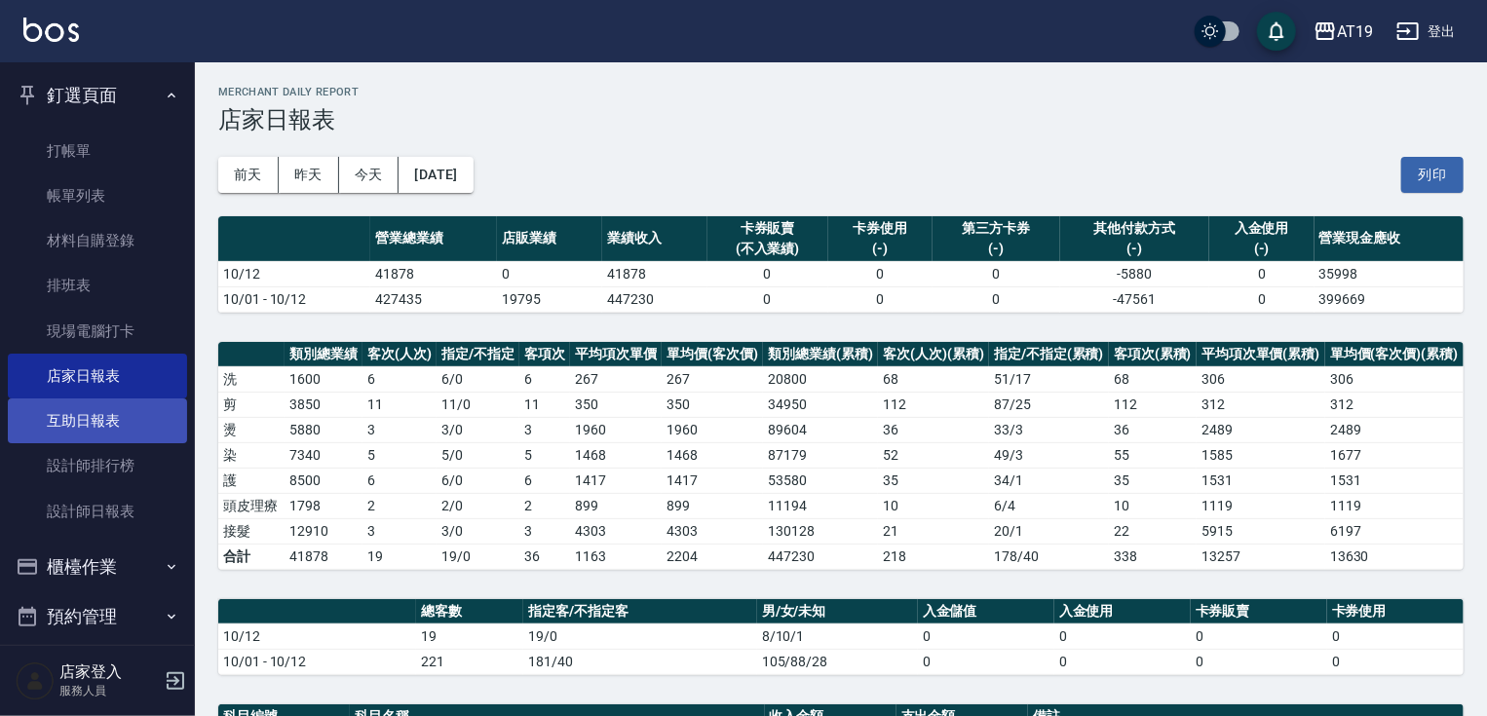
click at [117, 417] on link "互助日報表" at bounding box center [97, 420] width 179 height 45
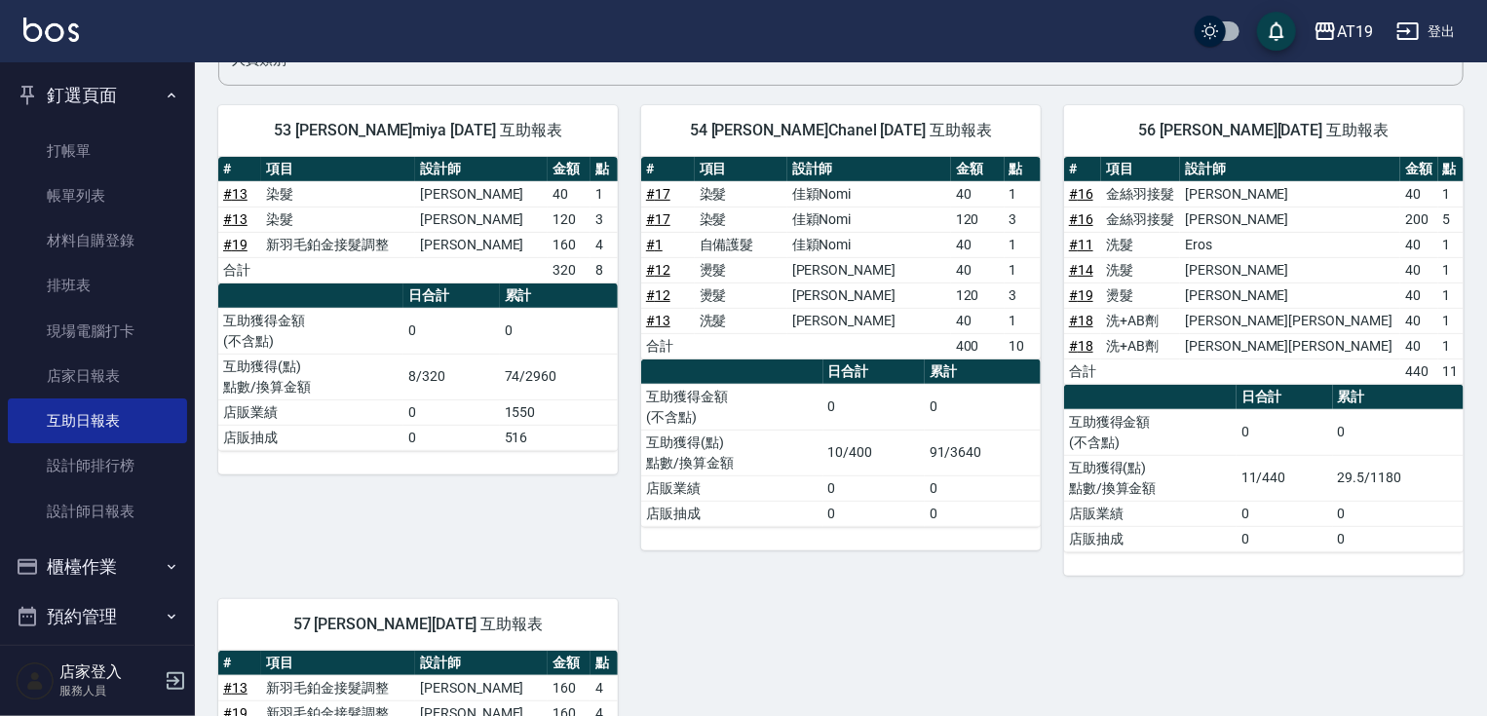
scroll to position [427, 0]
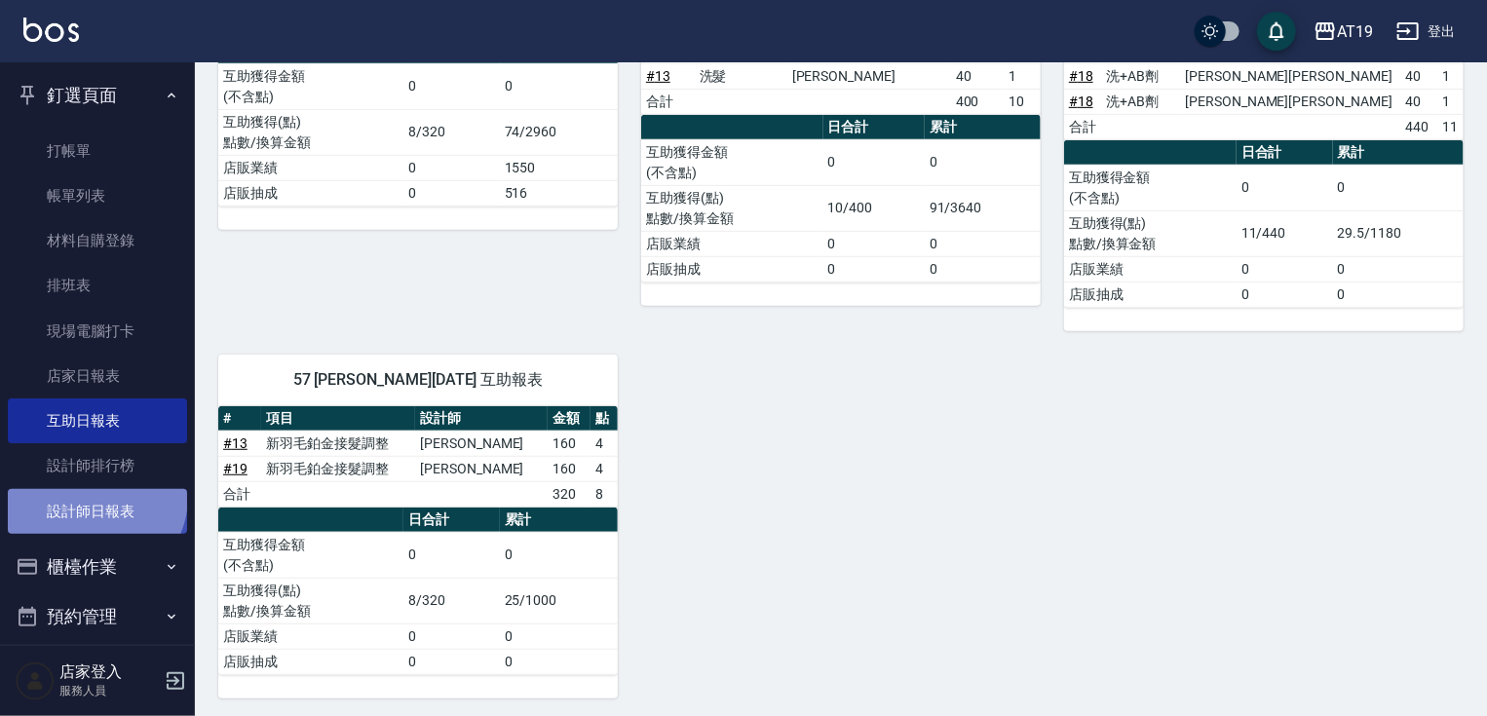
click at [94, 497] on link "設計師日報表" at bounding box center [97, 511] width 179 height 45
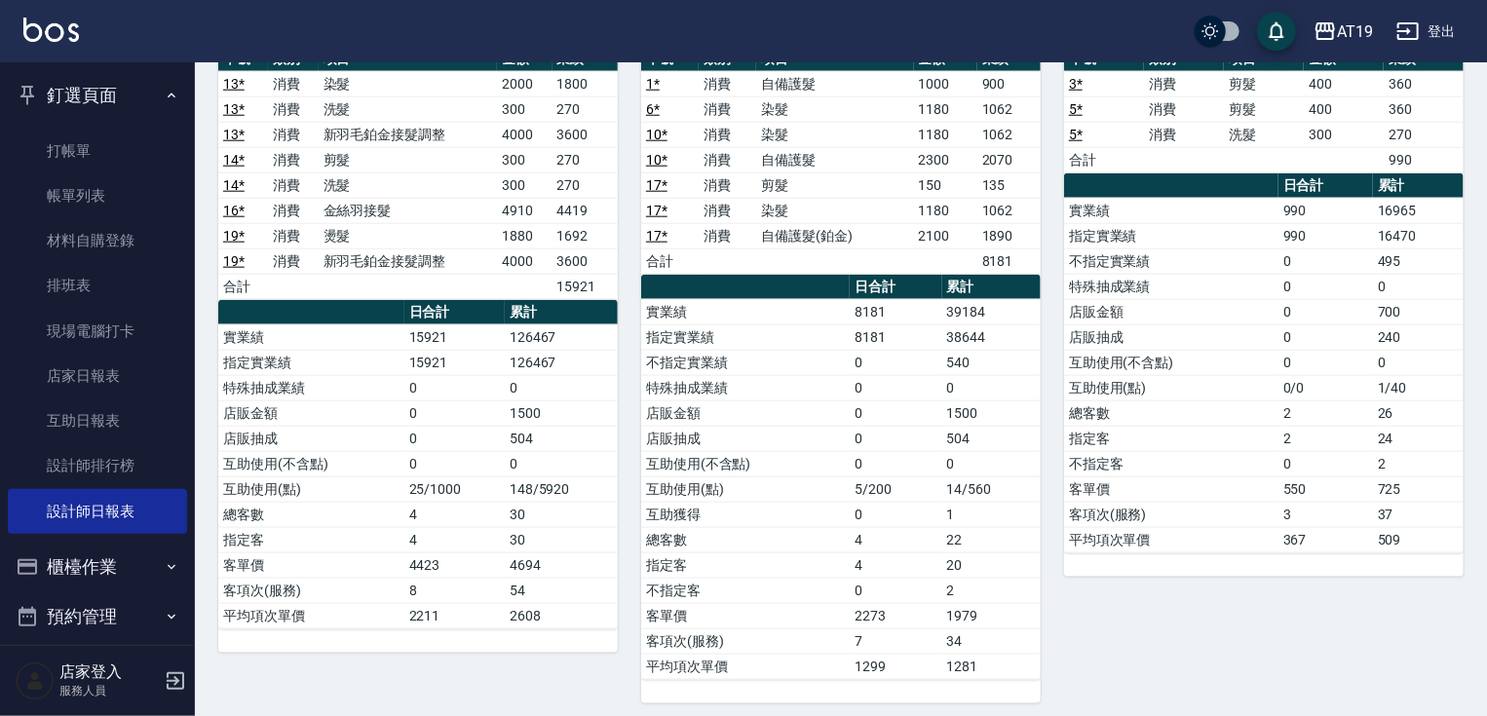
scroll to position [900, 0]
